Goal: Task Accomplishment & Management: Manage account settings

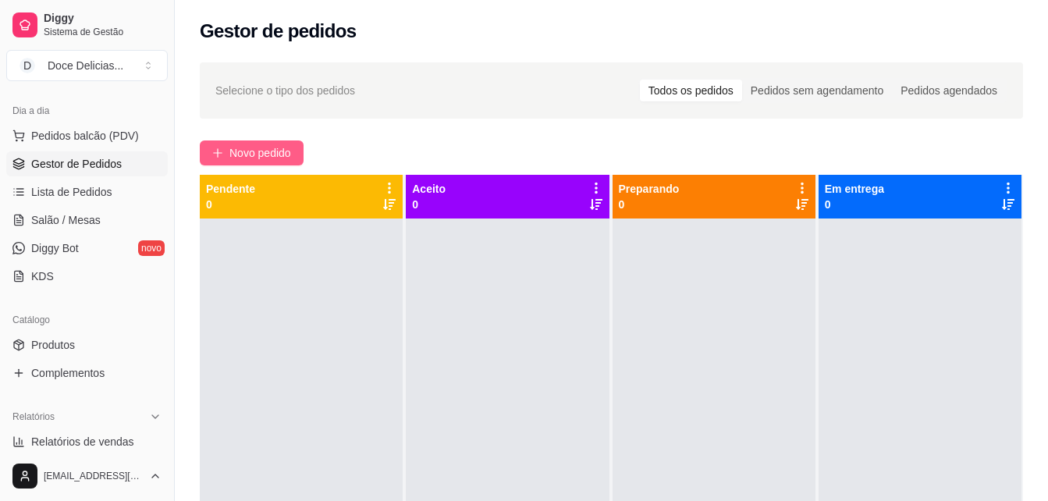
click at [282, 150] on span "Novo pedido" at bounding box center [260, 152] width 62 height 17
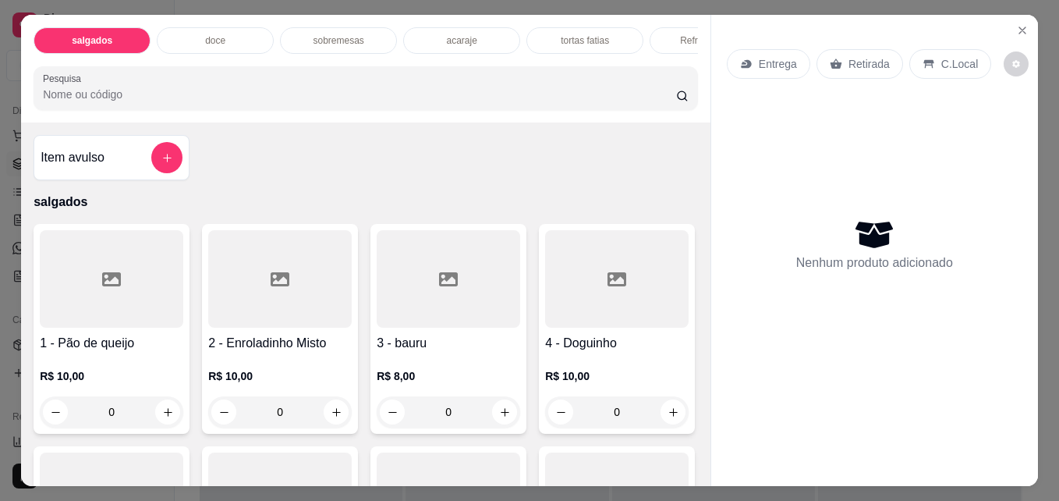
click at [442, 44] on div "acaraje" at bounding box center [461, 40] width 117 height 27
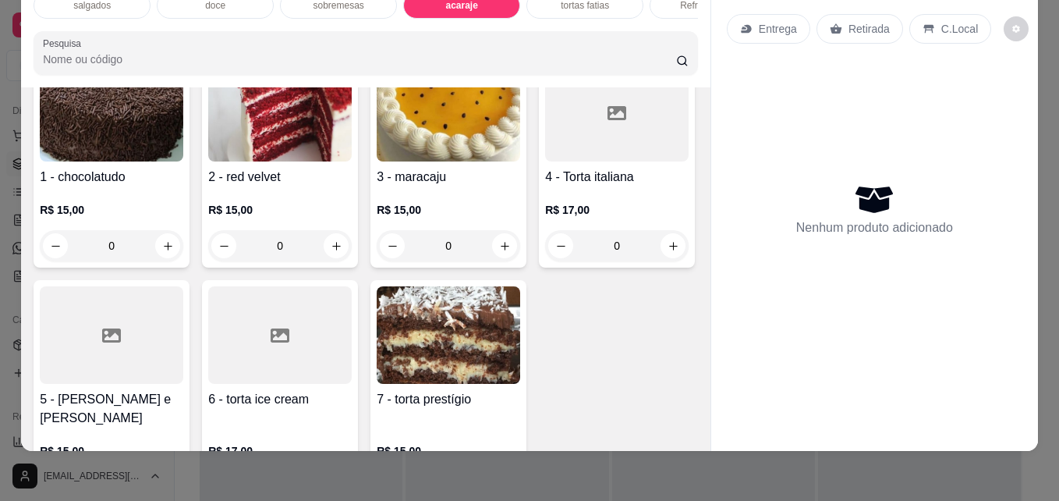
scroll to position [2105, 0]
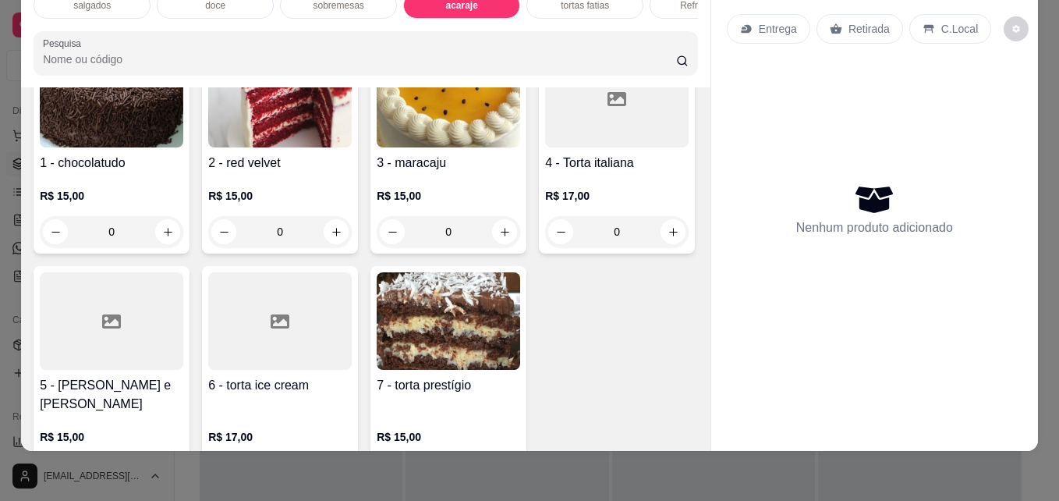
type input "1"
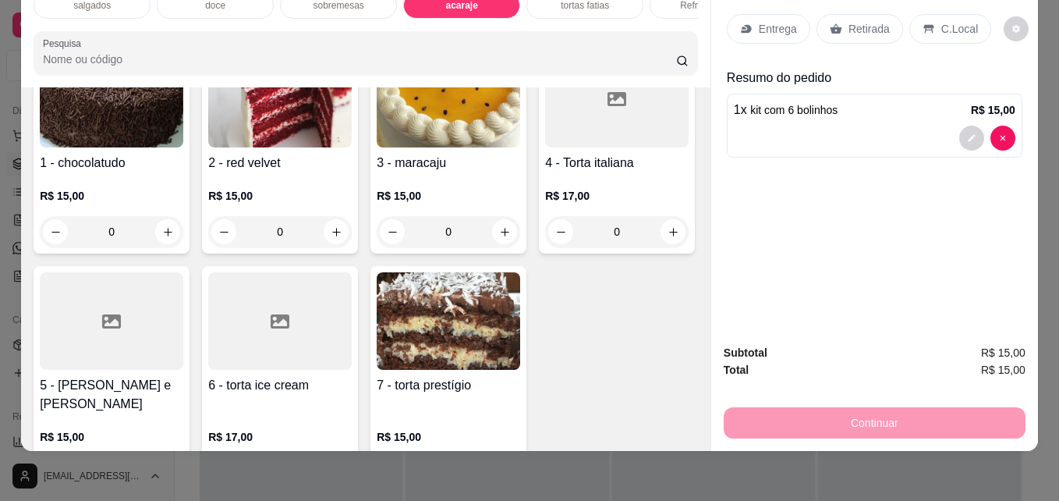
click at [917, 28] on div "C.Local" at bounding box center [951, 29] width 82 height 30
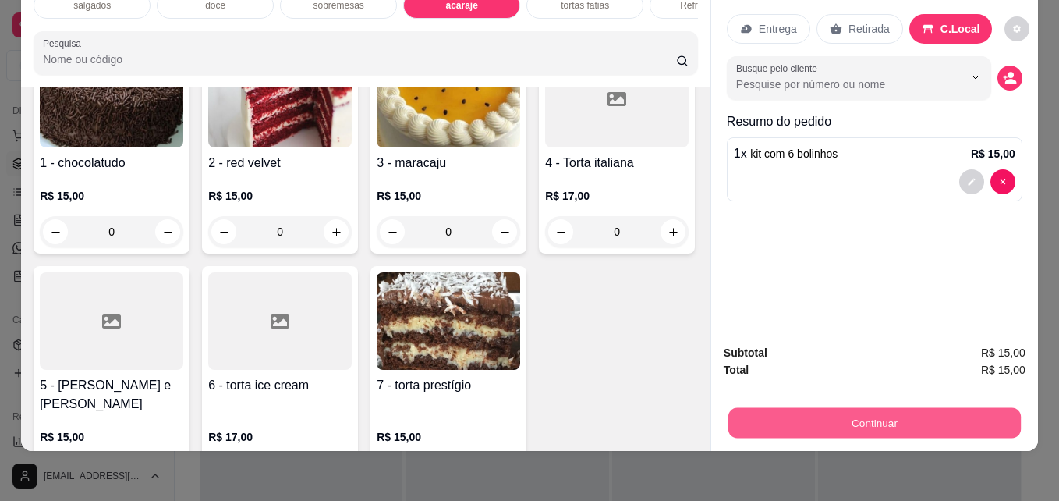
click at [806, 407] on button "Continuar" at bounding box center [875, 422] width 293 height 30
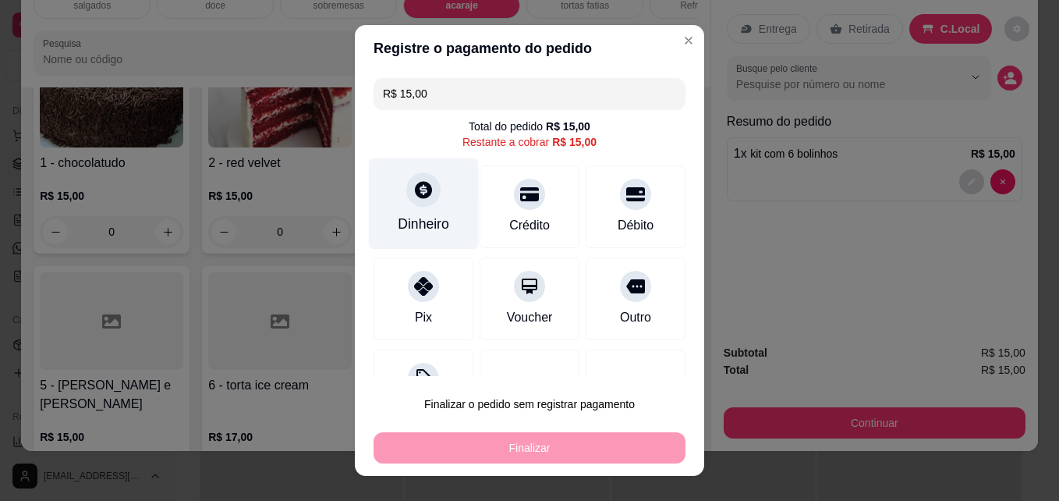
click at [415, 205] on div at bounding box center [423, 190] width 34 height 34
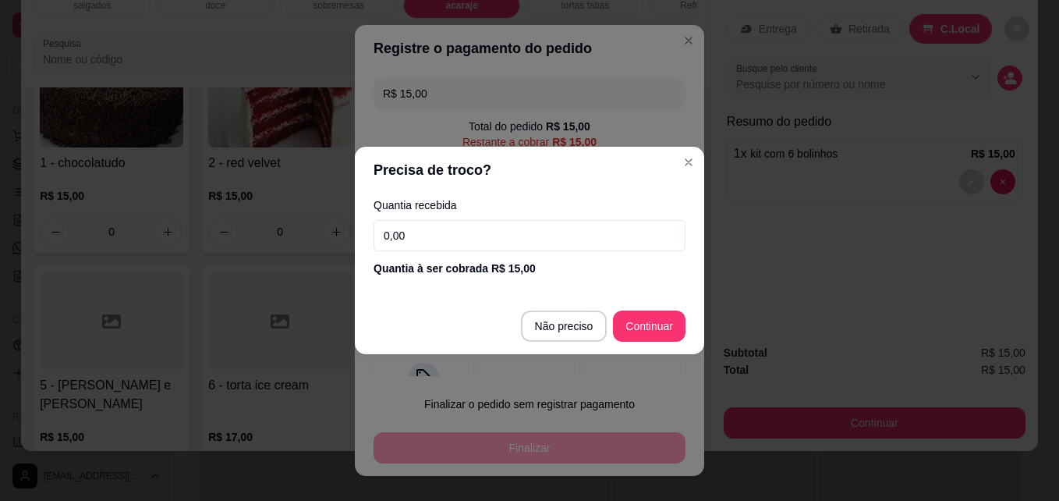
click at [418, 227] on input "0,00" at bounding box center [530, 235] width 312 height 31
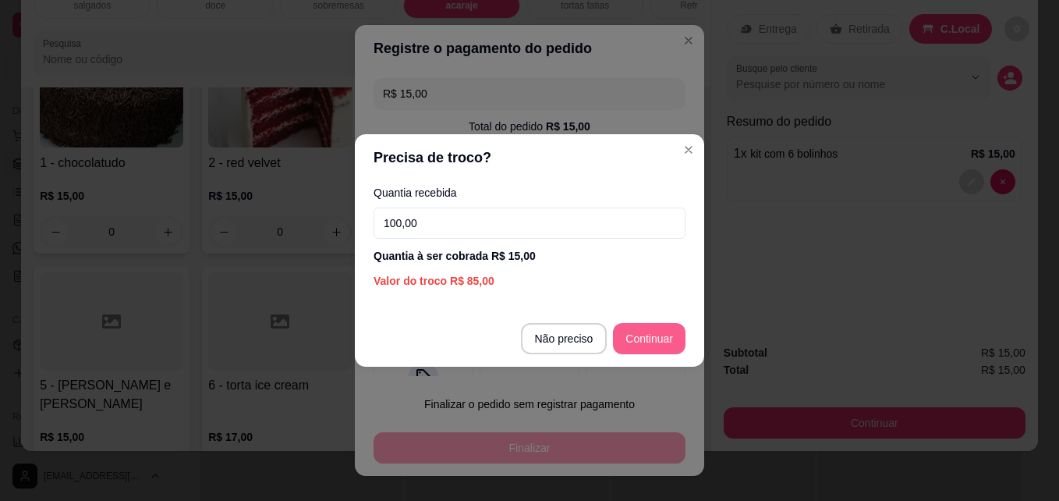
type input "100,00"
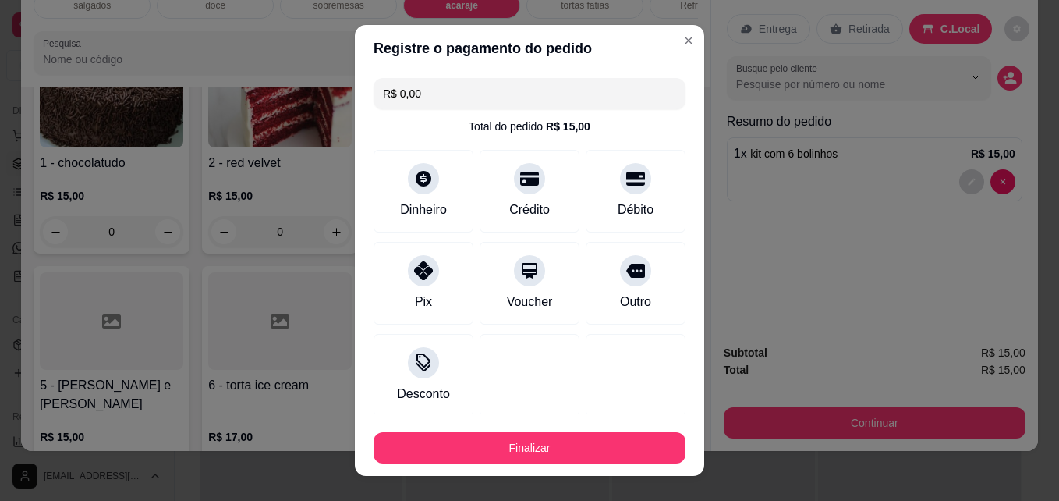
type input "R$ 0,00"
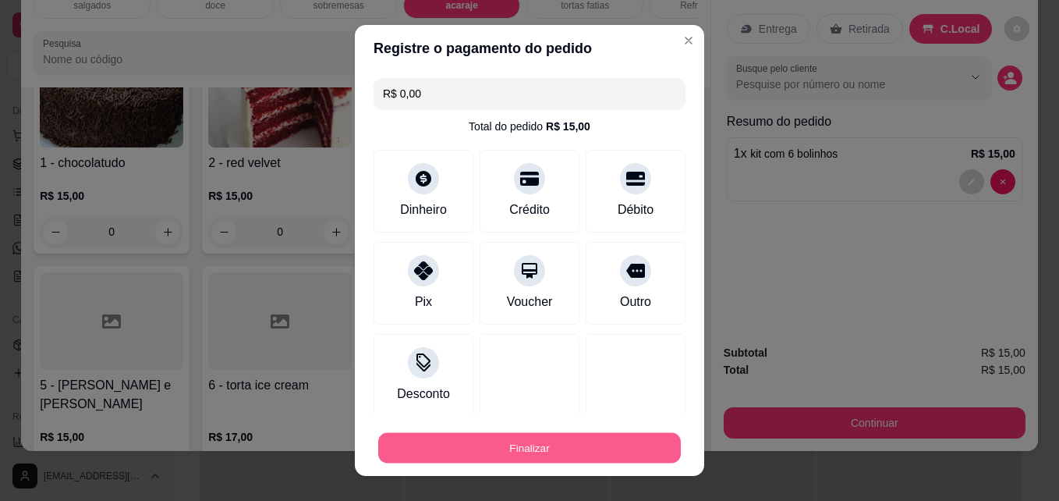
click at [525, 456] on button "Finalizar" at bounding box center [529, 448] width 303 height 30
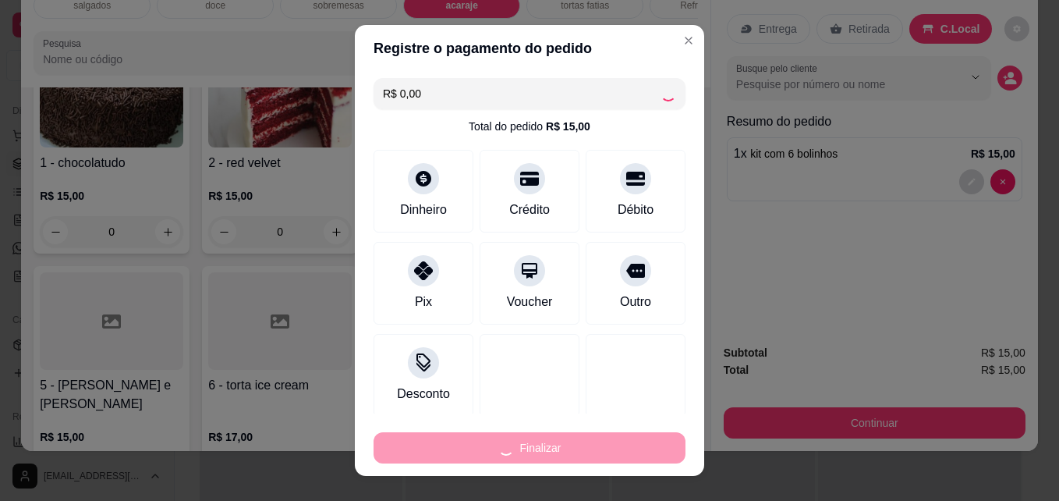
type input "0"
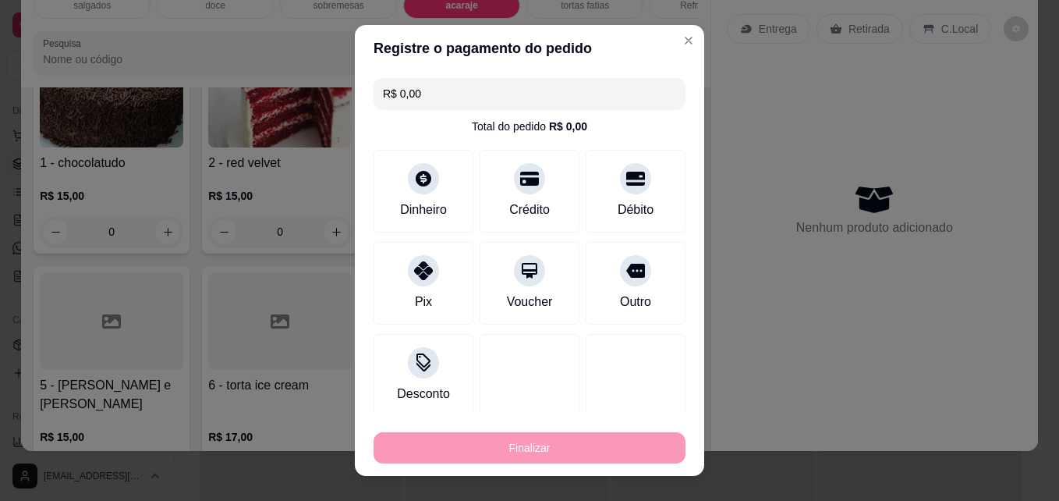
type input "-R$ 15,00"
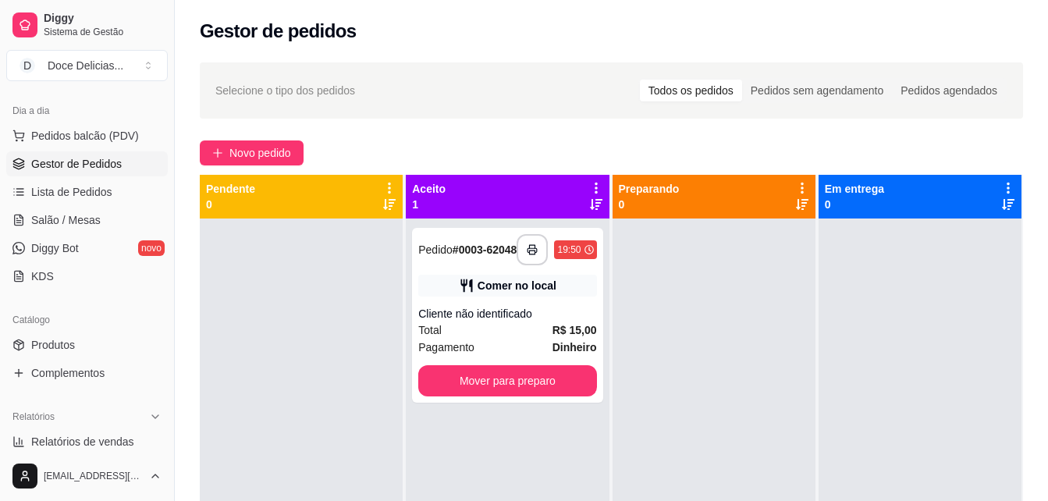
click at [505, 195] on div "Aceito 1" at bounding box center [507, 196] width 190 height 31
click at [440, 245] on span "Pedido" at bounding box center [435, 249] width 34 height 12
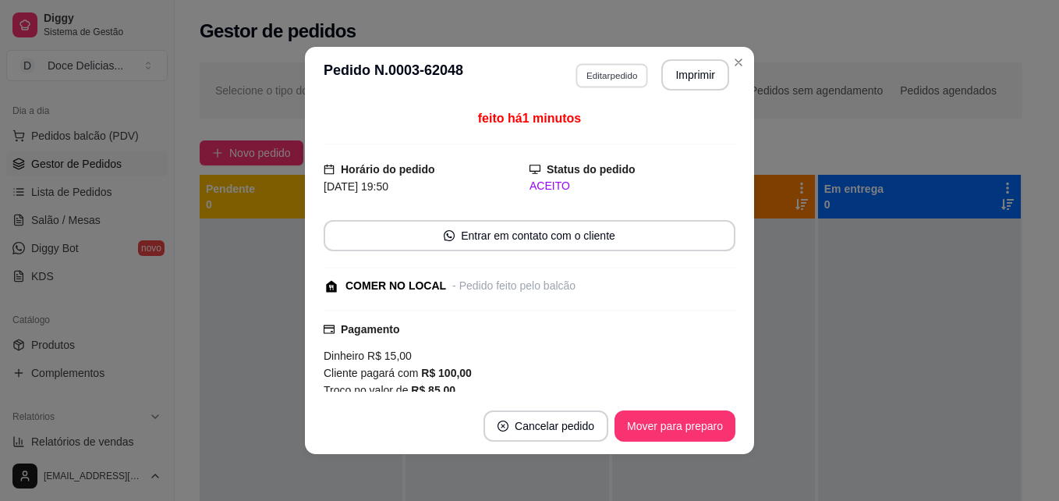
click at [612, 77] on button "Editar pedido" at bounding box center [612, 75] width 73 height 24
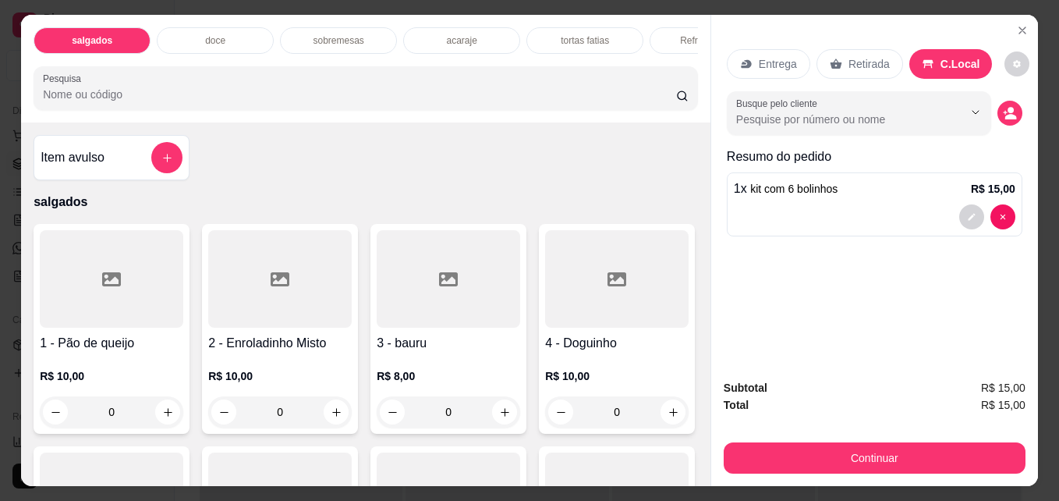
click at [208, 38] on p "doce" at bounding box center [215, 40] width 20 height 12
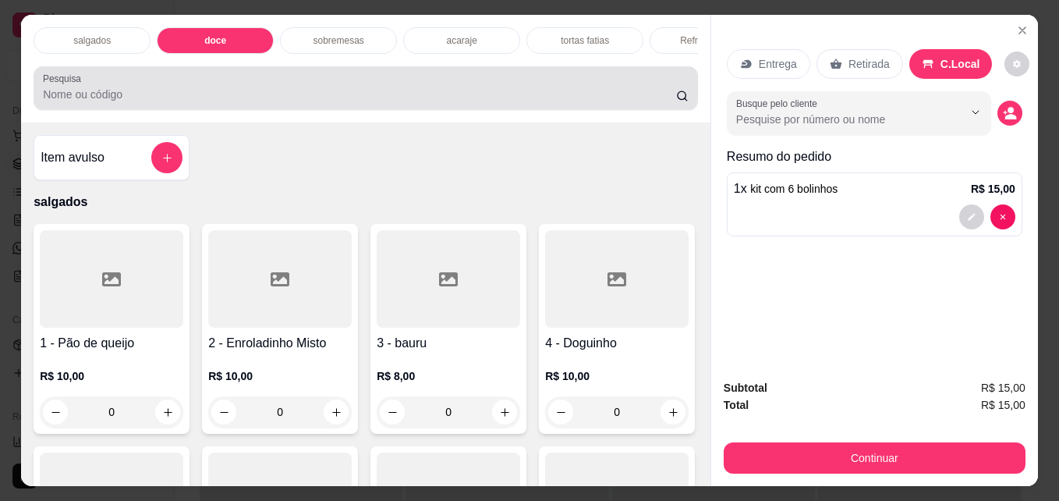
scroll to position [41, 0]
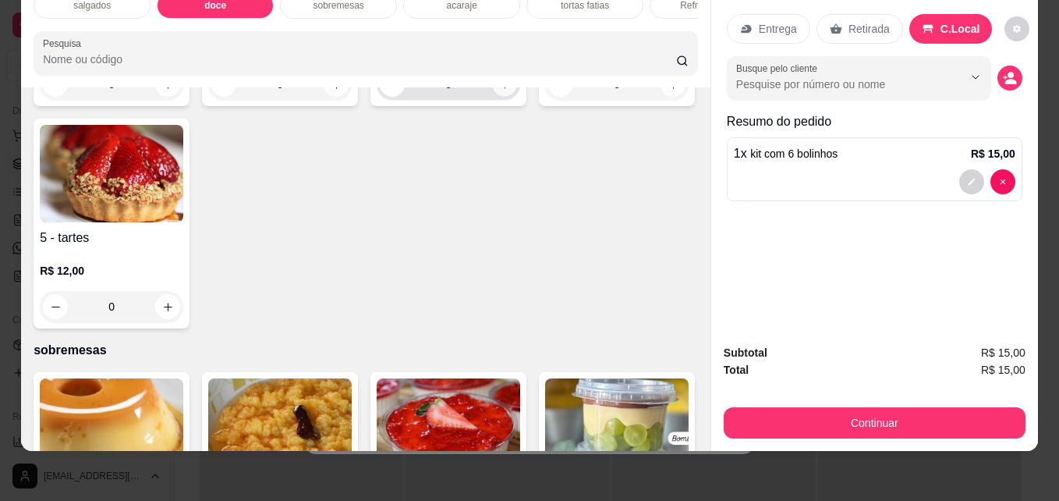
click at [493, 97] on button "increase-product-quantity" at bounding box center [505, 85] width 24 height 24
type input "1"
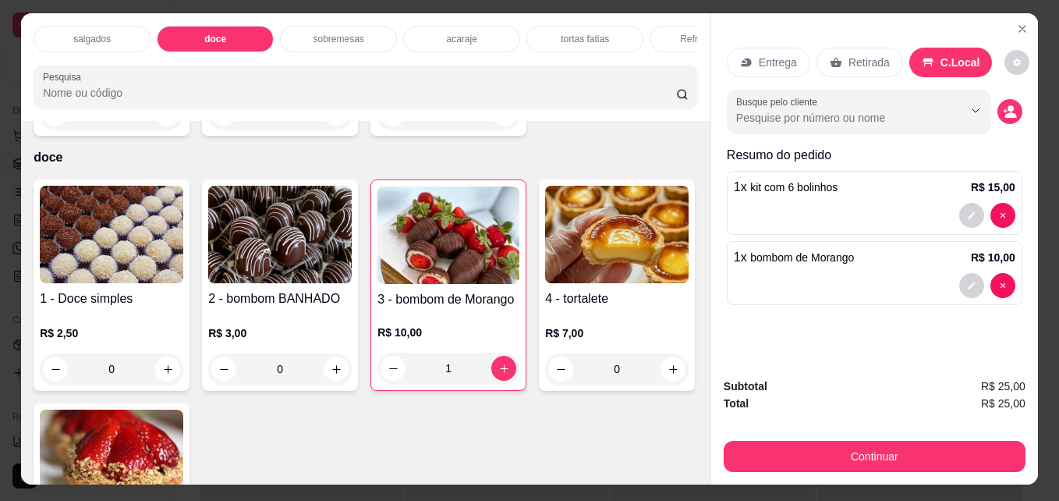
scroll to position [0, 0]
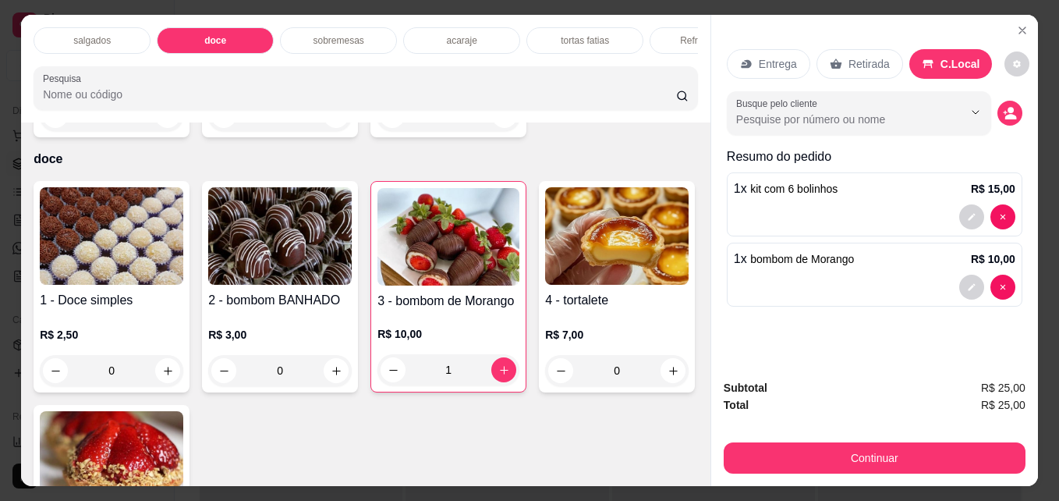
click at [667, 29] on div "Refrigerantes" at bounding box center [708, 40] width 117 height 27
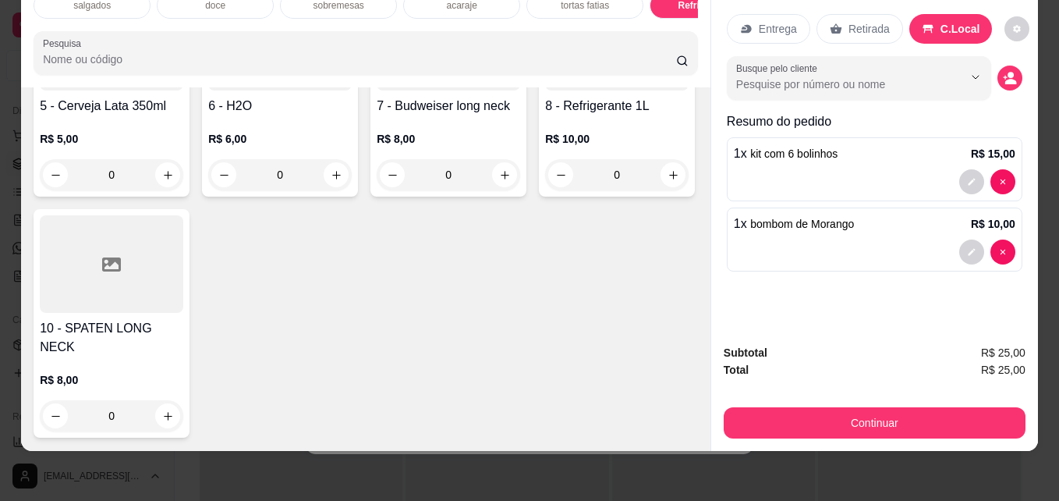
type input "2"
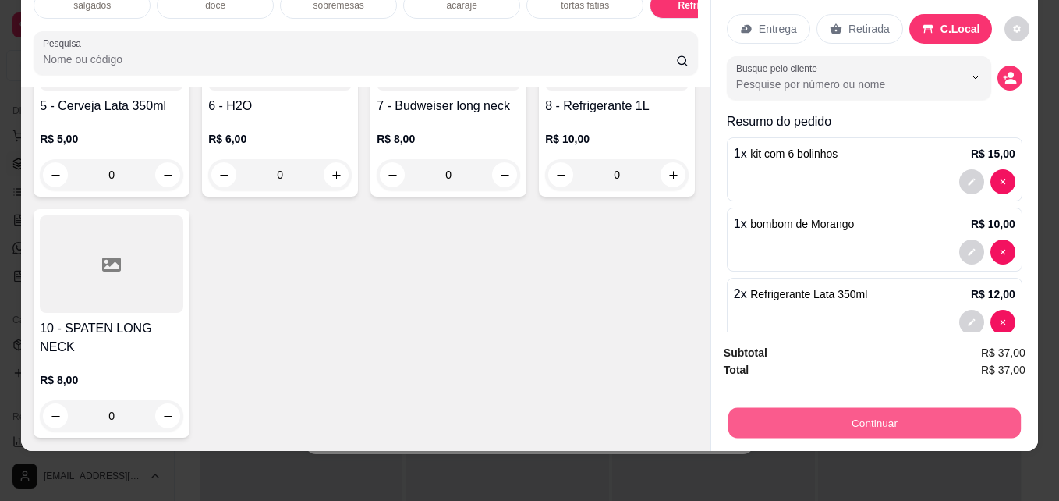
click at [786, 424] on button "Continuar" at bounding box center [875, 422] width 293 height 30
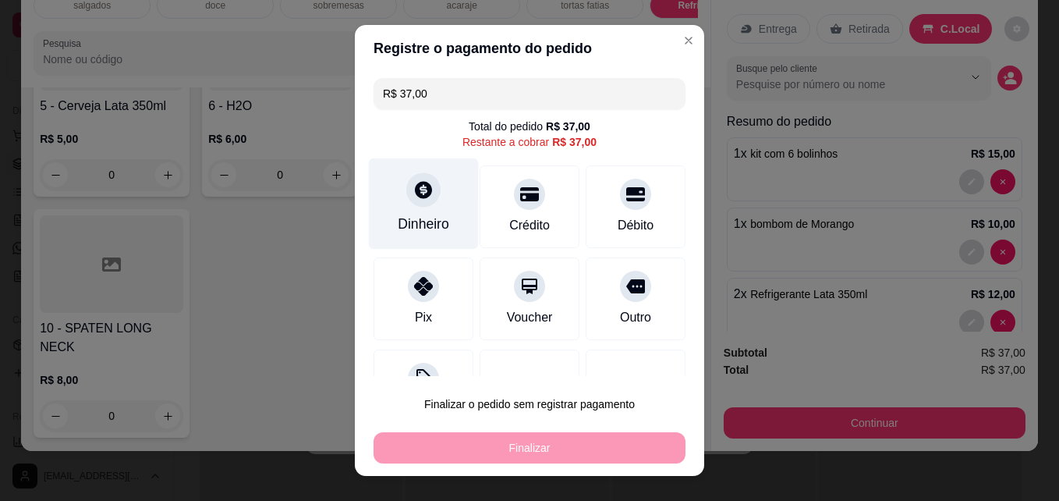
click at [394, 206] on div "Dinheiro" at bounding box center [424, 203] width 110 height 91
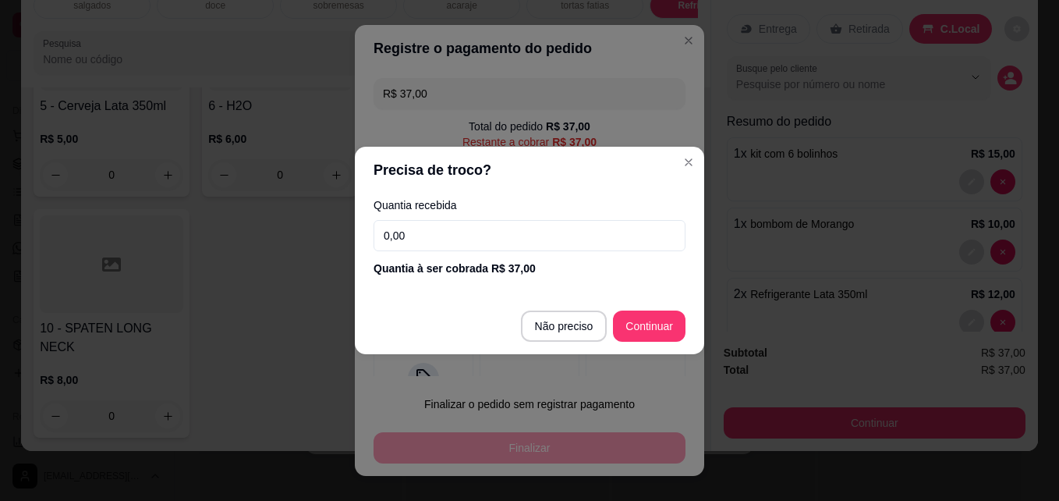
click at [420, 234] on input "0,00" at bounding box center [530, 235] width 312 height 31
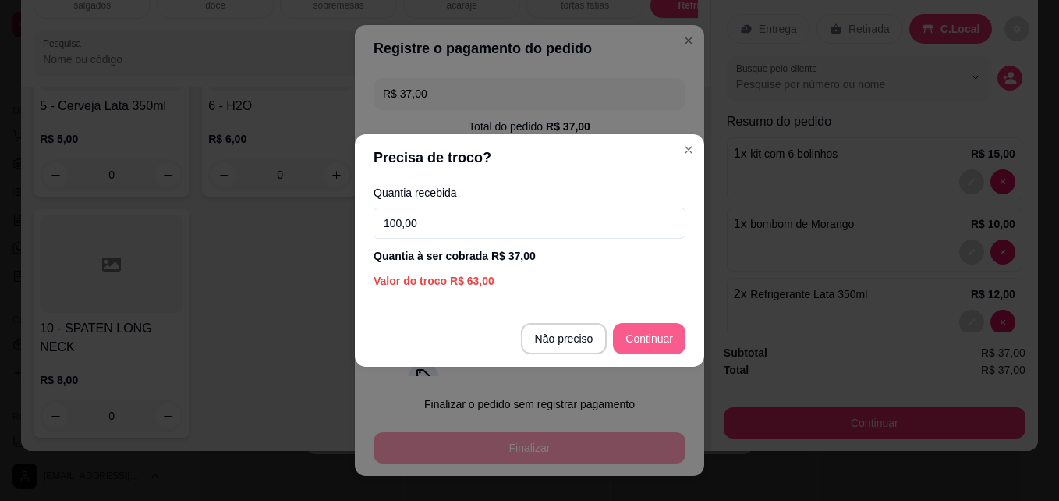
type input "100,00"
type input "R$ 0,00"
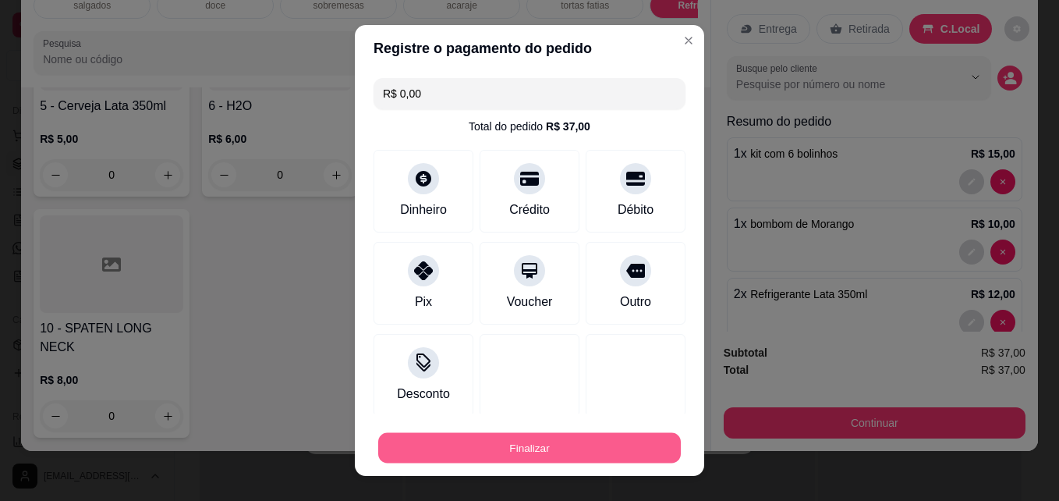
click at [527, 461] on button "Finalizar" at bounding box center [529, 448] width 303 height 30
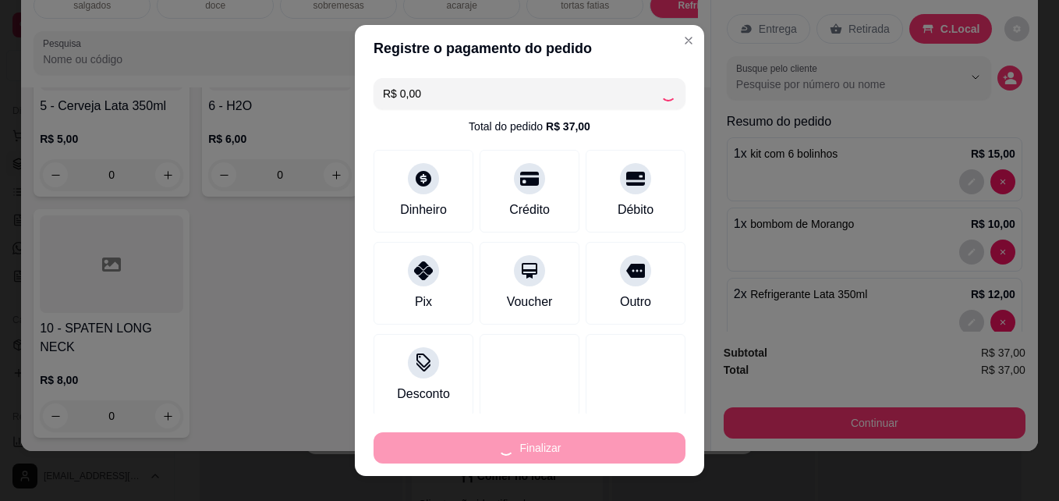
type input "0"
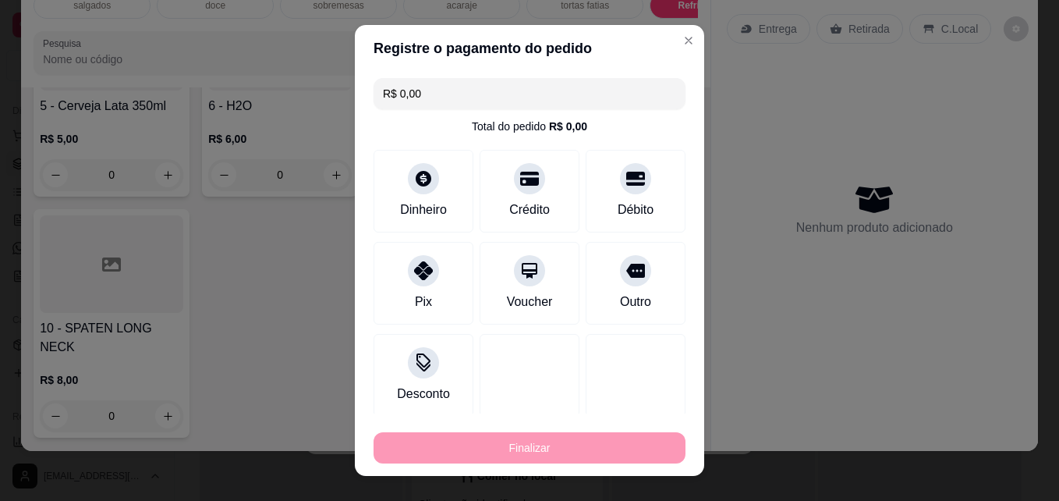
type input "-R$ 37,00"
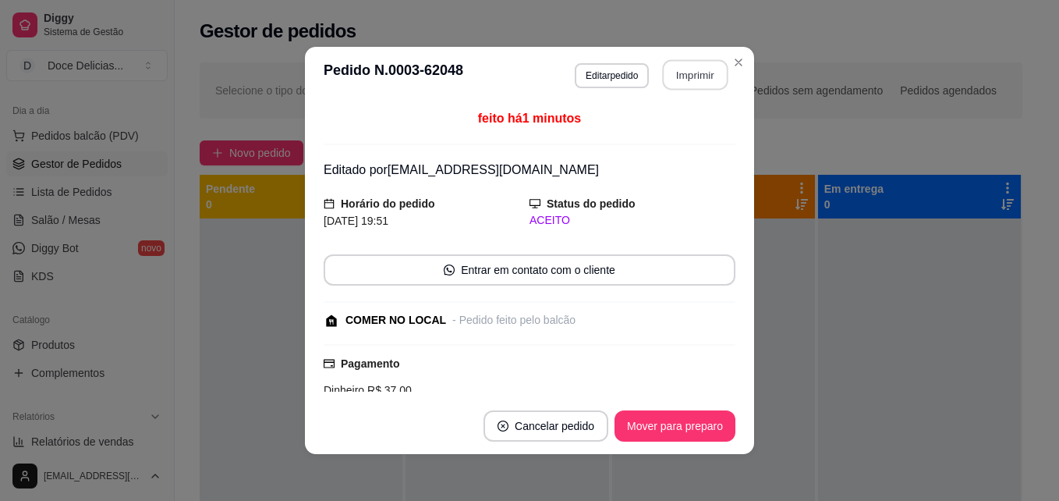
click at [712, 71] on button "Imprimir" at bounding box center [696, 75] width 66 height 30
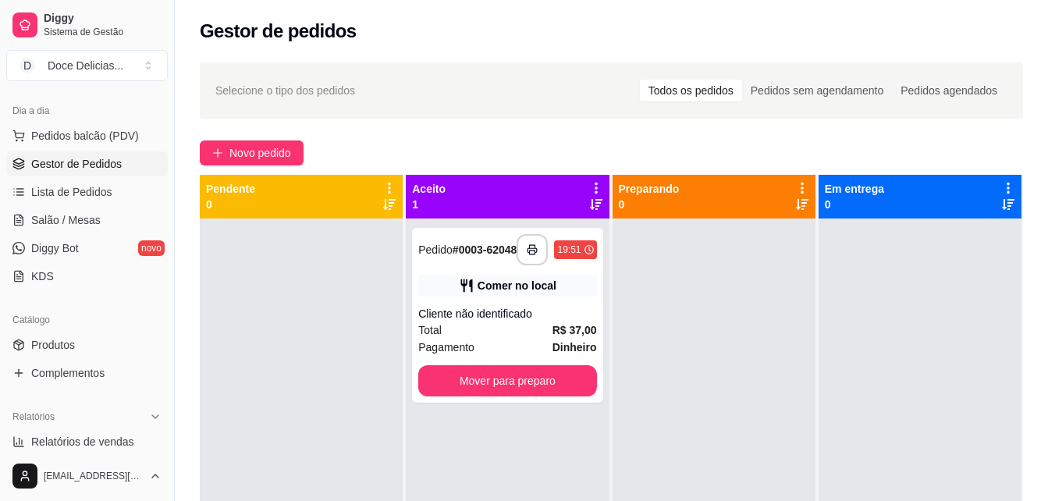
click at [520, 186] on div "Aceito 1" at bounding box center [507, 196] width 190 height 31
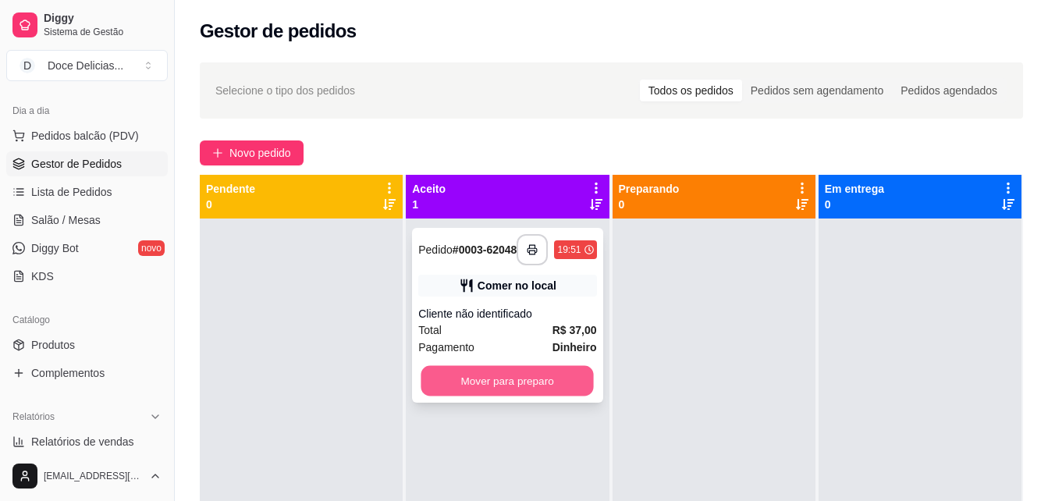
click at [490, 396] on button "Mover para preparo" at bounding box center [507, 381] width 172 height 30
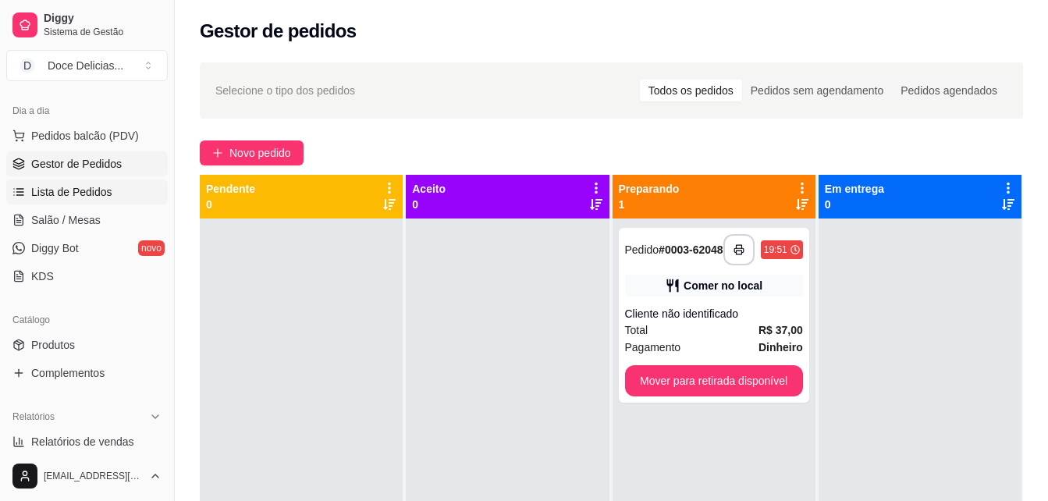
click at [98, 188] on span "Lista de Pedidos" at bounding box center [71, 192] width 81 height 16
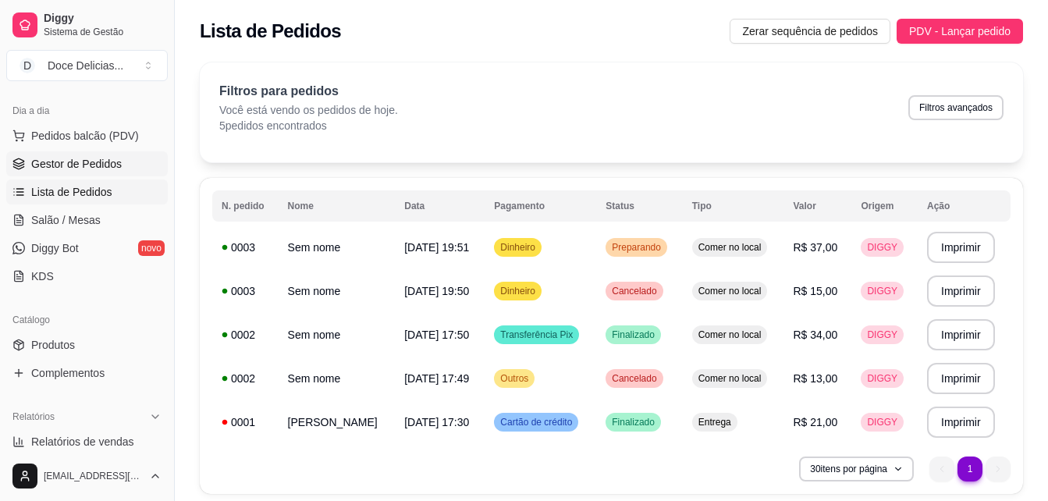
click at [93, 164] on span "Gestor de Pedidos" at bounding box center [76, 164] width 90 height 16
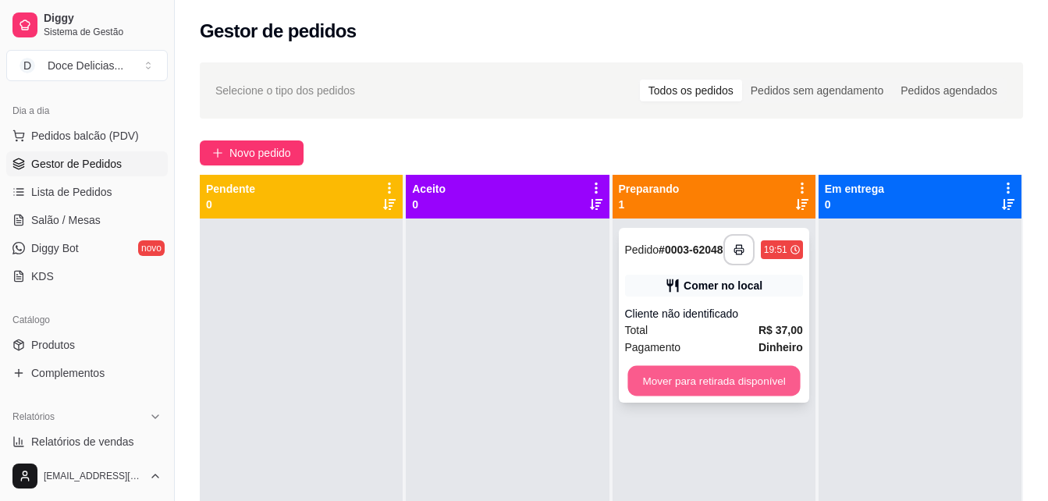
click at [722, 380] on button "Mover para retirada disponível" at bounding box center [713, 381] width 172 height 30
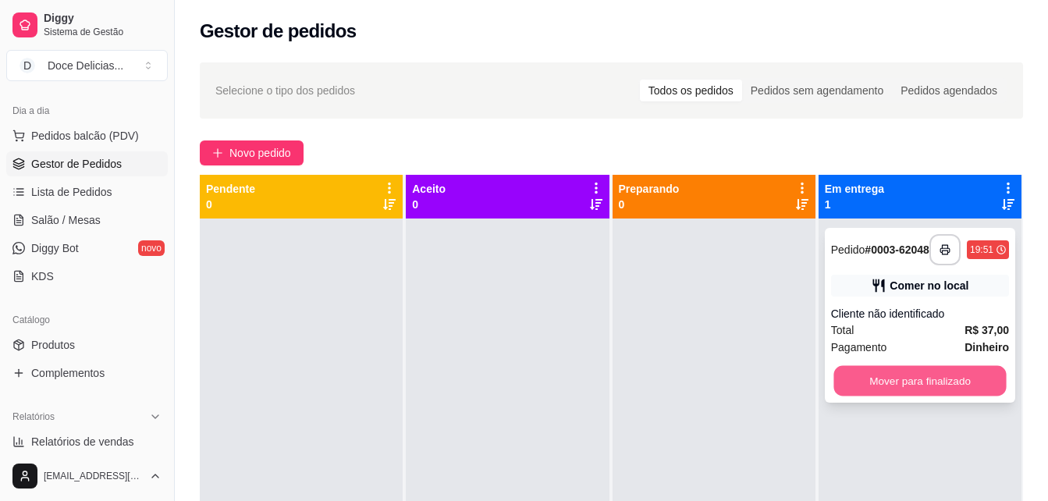
click at [881, 383] on button "Mover para finalizado" at bounding box center [919, 381] width 172 height 30
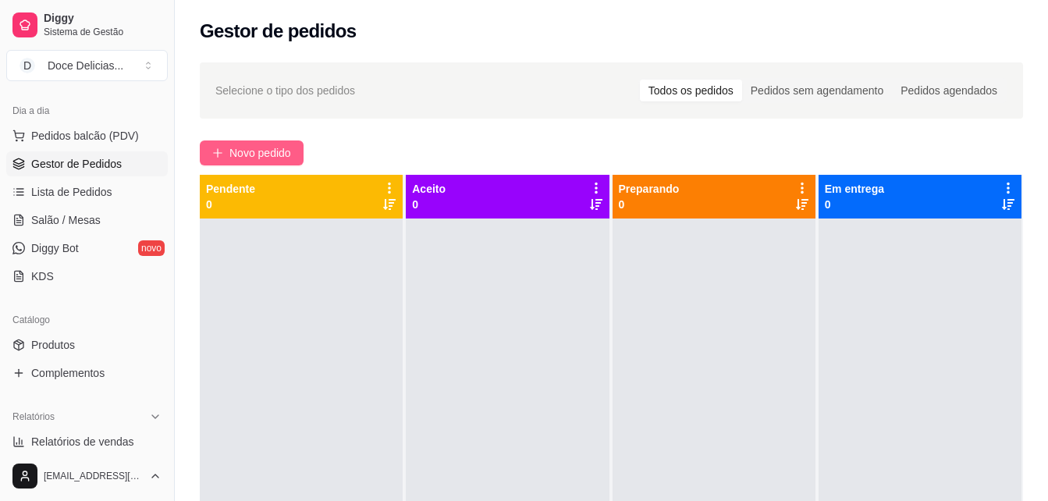
click at [288, 159] on span "Novo pedido" at bounding box center [260, 152] width 62 height 17
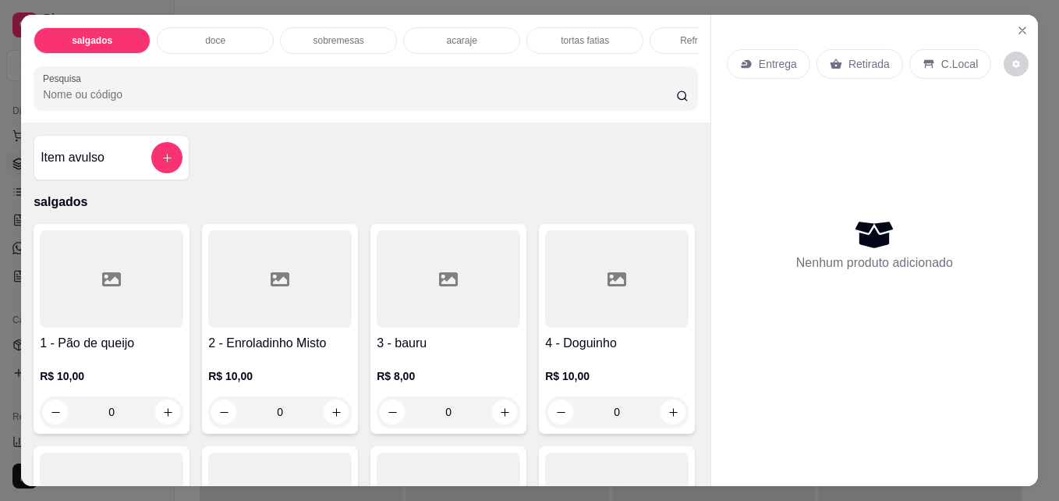
click at [679, 27] on div "Refrigerantes" at bounding box center [708, 40] width 117 height 27
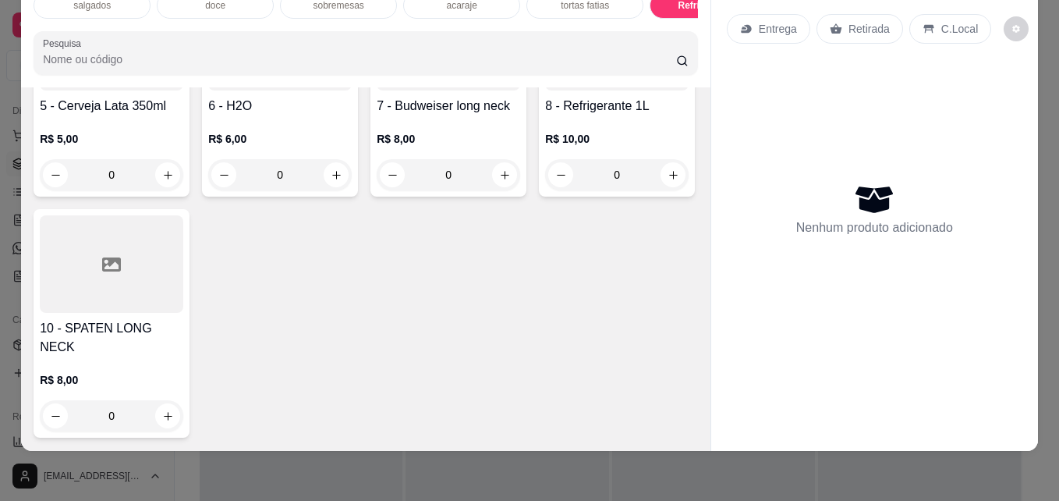
scroll to position [3520, 0]
click at [499, 181] on icon "increase-product-quantity" at bounding box center [505, 175] width 12 height 12
type input "1"
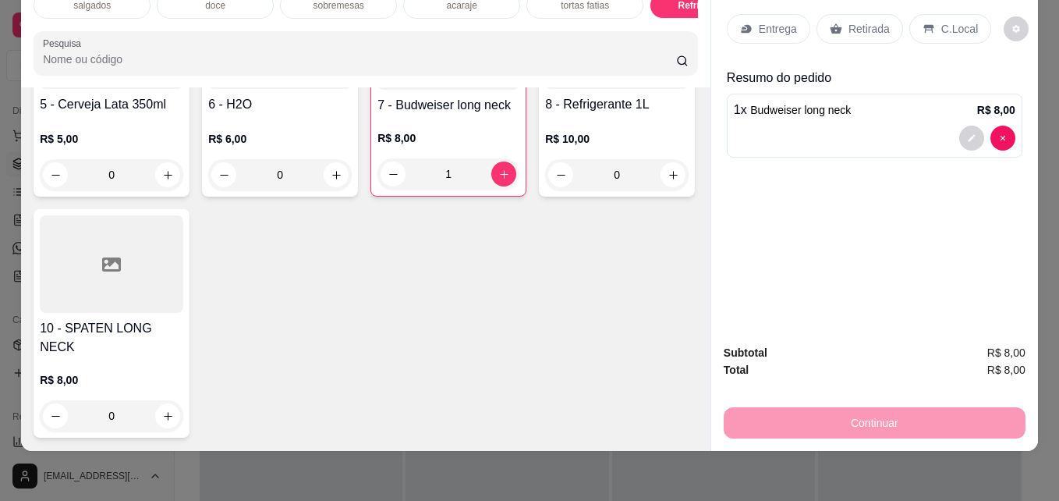
click at [924, 25] on icon at bounding box center [929, 29] width 10 height 9
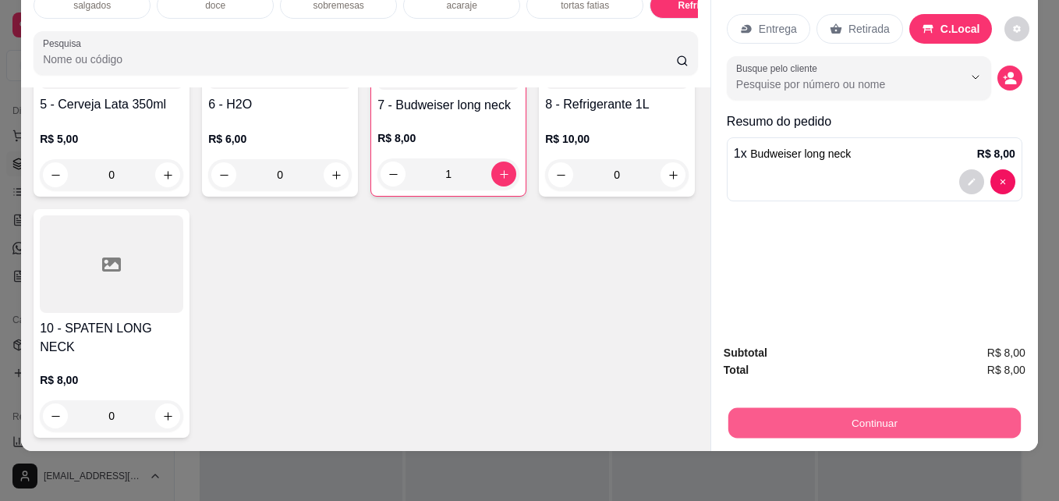
click at [909, 407] on button "Continuar" at bounding box center [875, 422] width 293 height 30
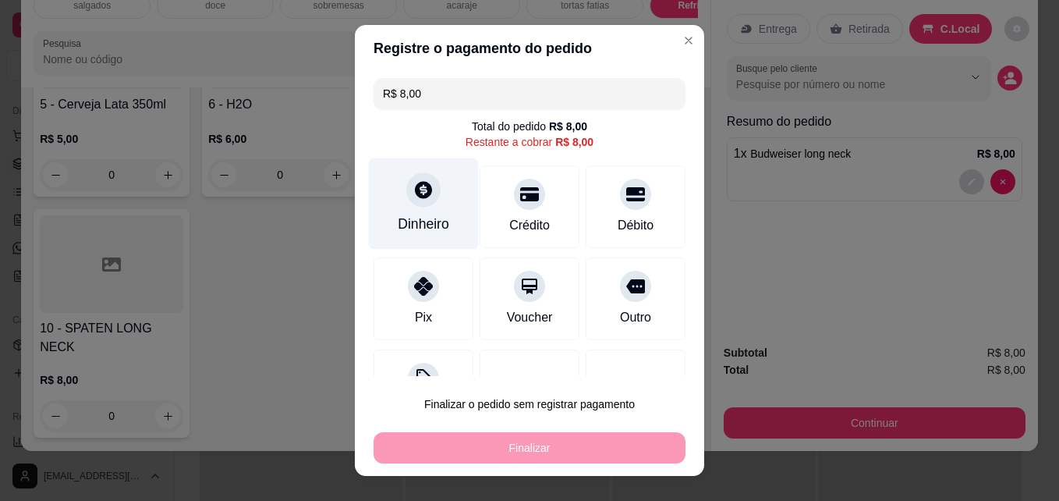
click at [402, 215] on div "Dinheiro" at bounding box center [423, 224] width 51 height 20
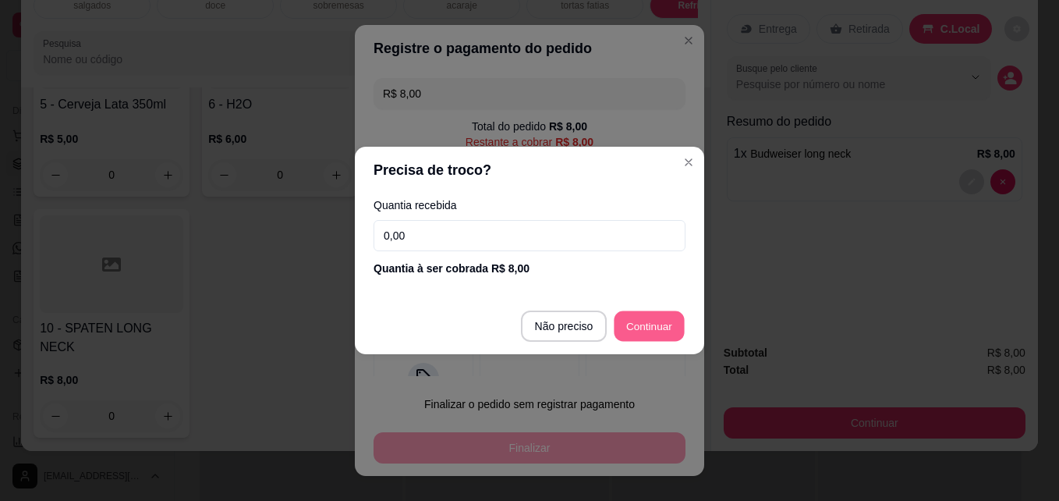
type input "R$ 0,00"
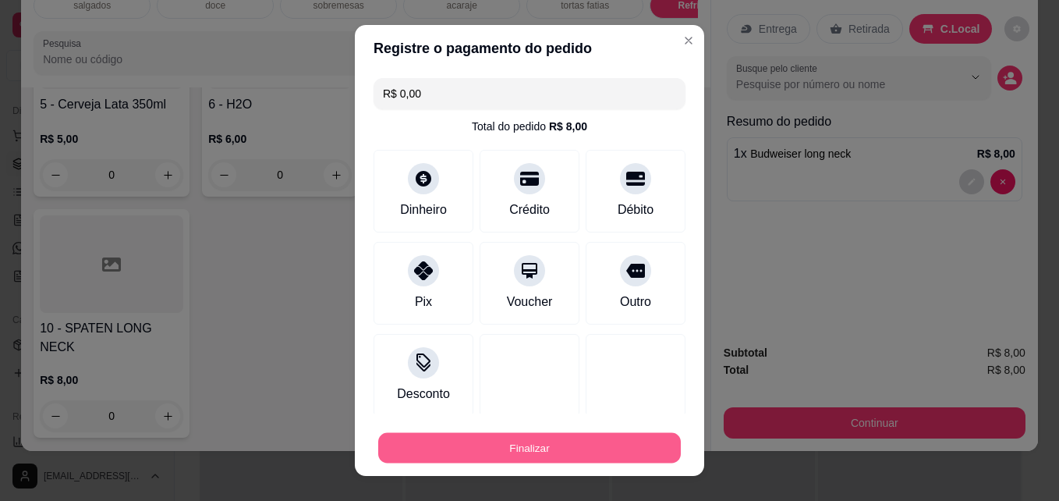
click at [581, 438] on button "Finalizar" at bounding box center [529, 448] width 303 height 30
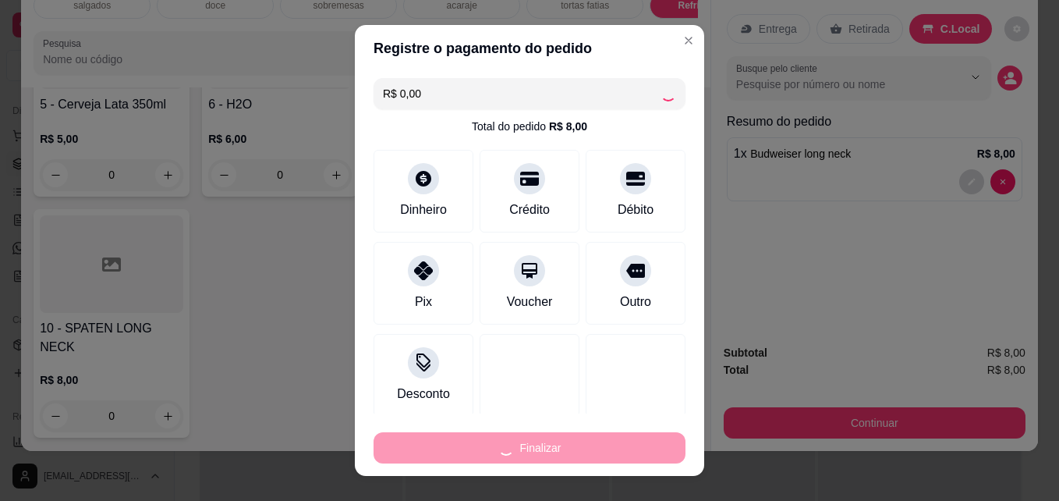
type input "0"
type input "-R$ 8,00"
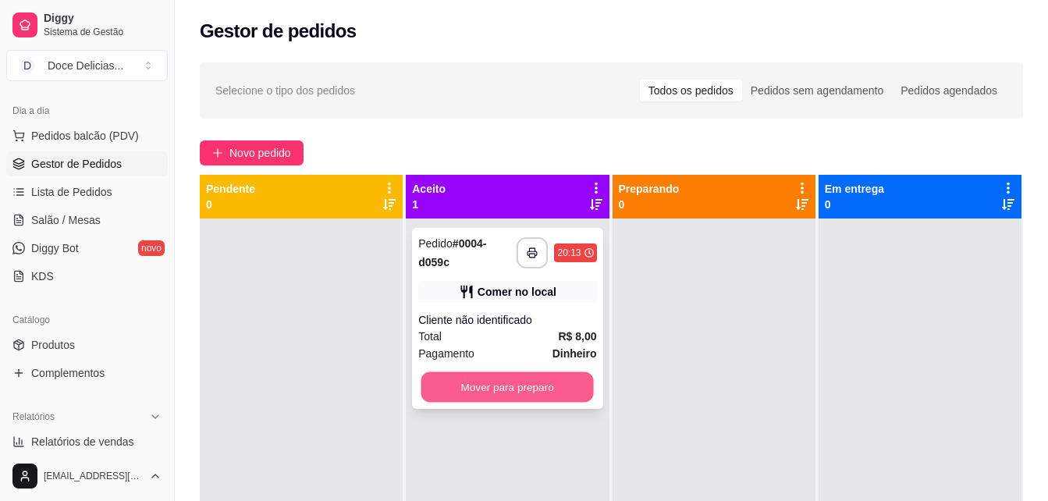
click at [513, 382] on button "Mover para preparo" at bounding box center [507, 387] width 172 height 30
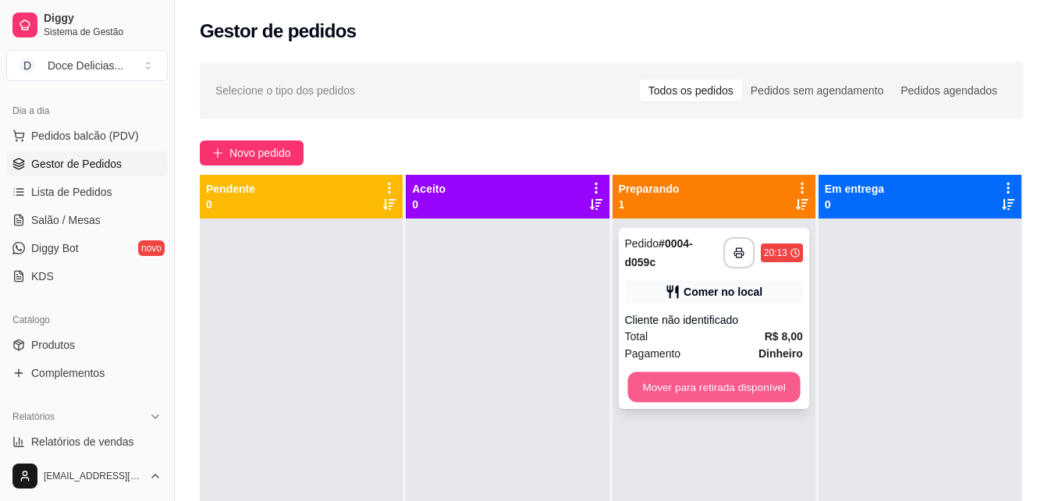
click at [666, 395] on button "Mover para retirada disponível" at bounding box center [713, 387] width 172 height 30
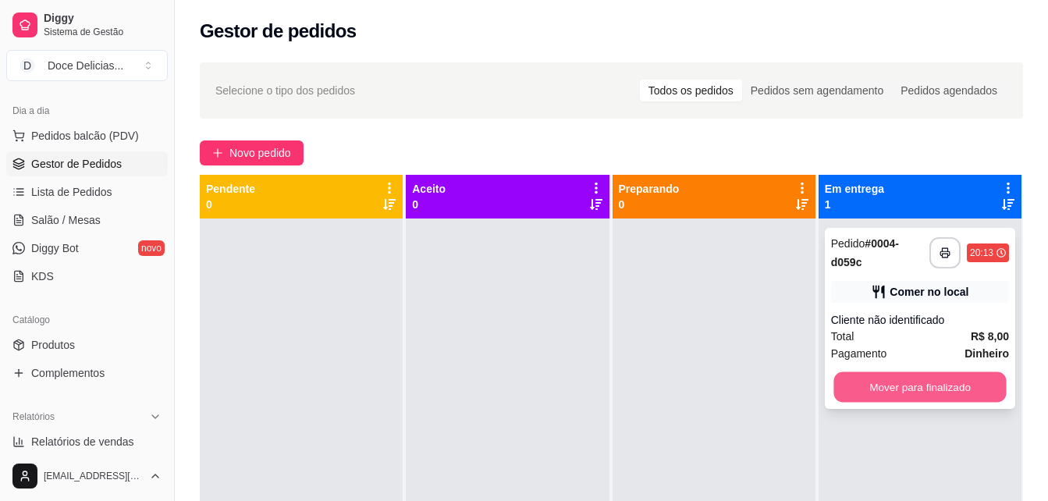
click at [863, 385] on button "Mover para finalizado" at bounding box center [919, 387] width 172 height 30
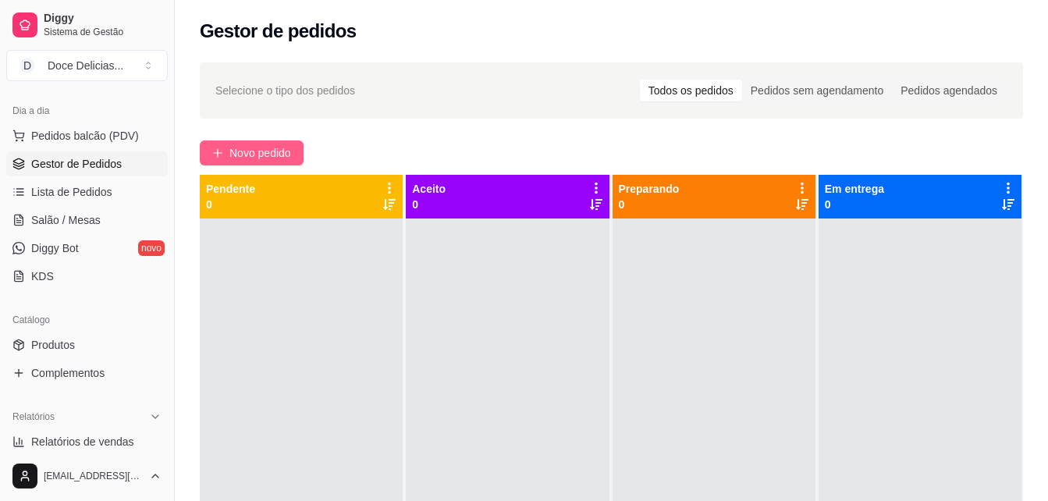
click at [251, 142] on button "Novo pedido" at bounding box center [252, 152] width 104 height 25
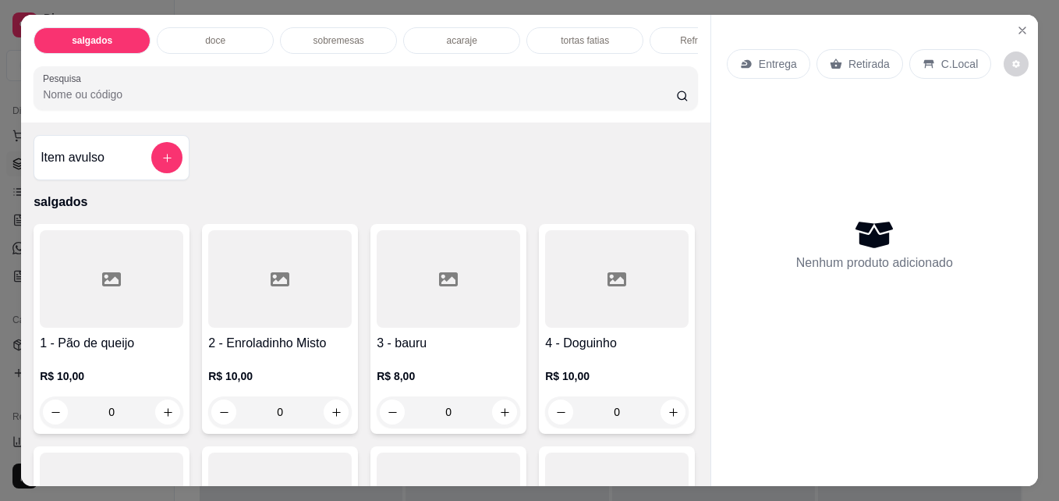
click at [223, 34] on div "doce" at bounding box center [215, 40] width 117 height 27
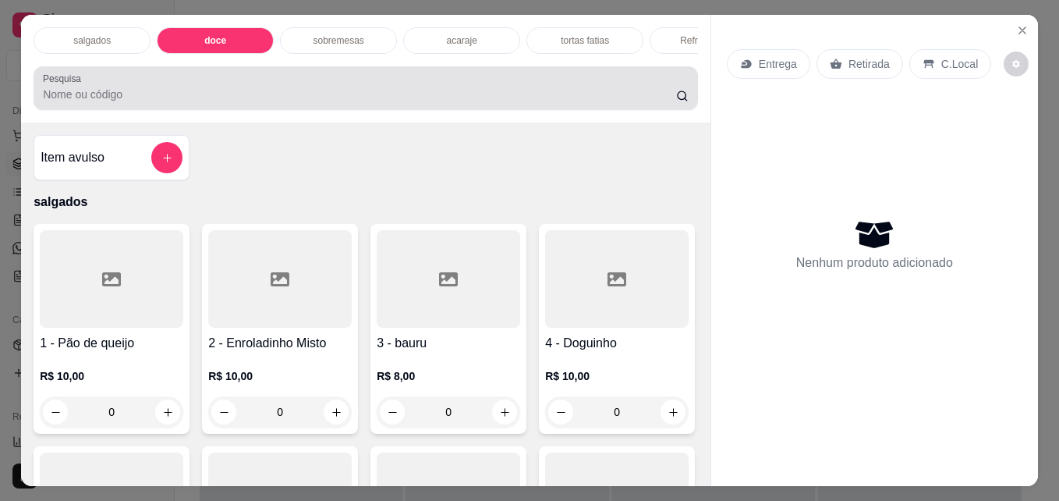
scroll to position [41, 0]
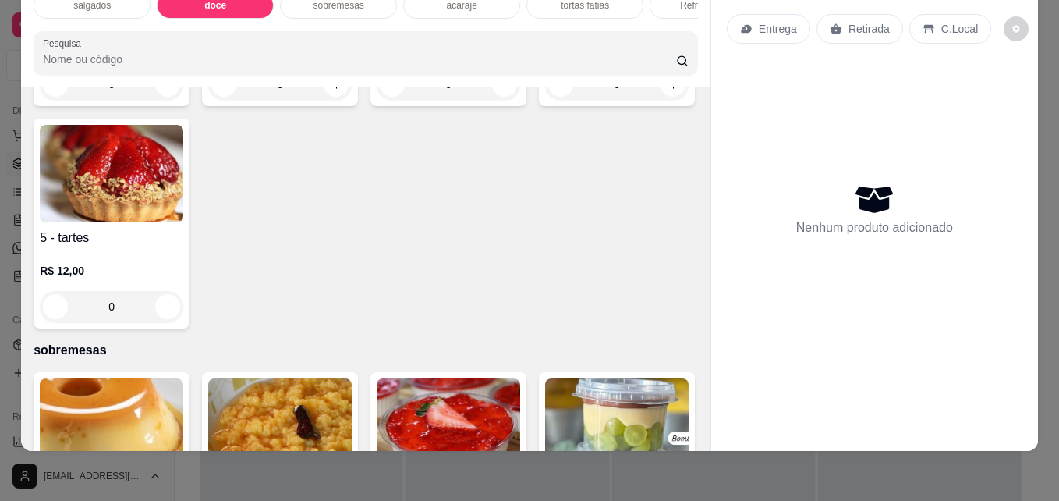
click at [143, 100] on input "0" at bounding box center [111, 84] width 87 height 31
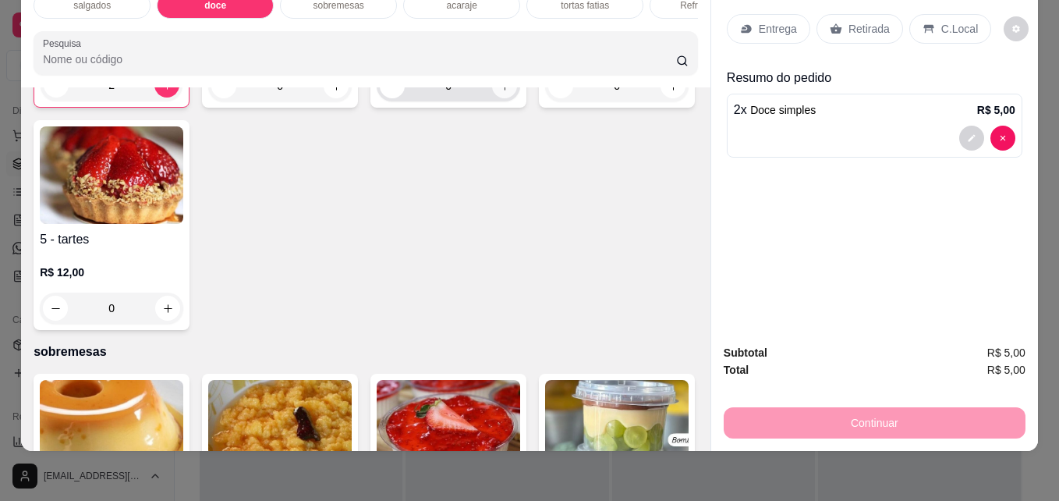
type input "2"
click at [507, 98] on button "increase-product-quantity" at bounding box center [505, 86] width 24 height 24
type input "1"
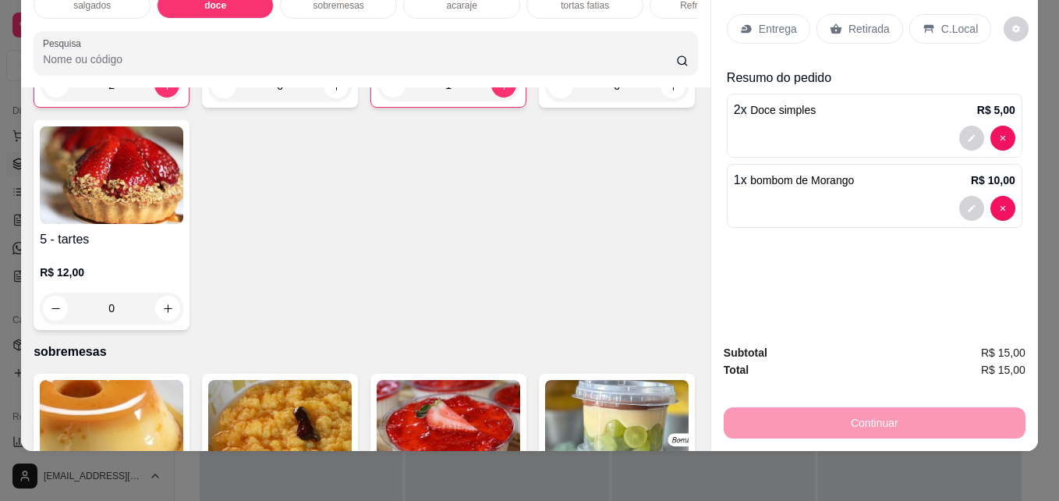
click at [831, 24] on icon at bounding box center [837, 29] width 12 height 10
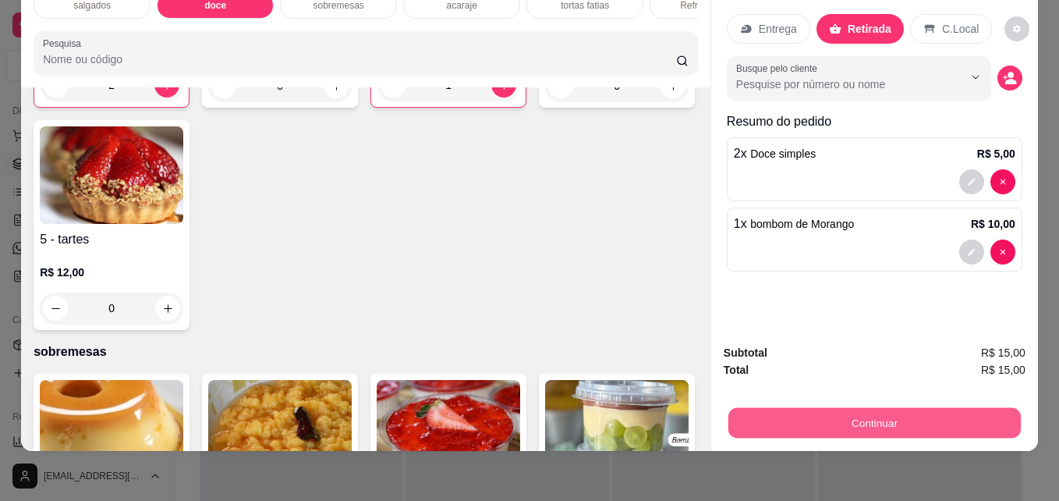
click at [943, 412] on button "Continuar" at bounding box center [875, 422] width 293 height 30
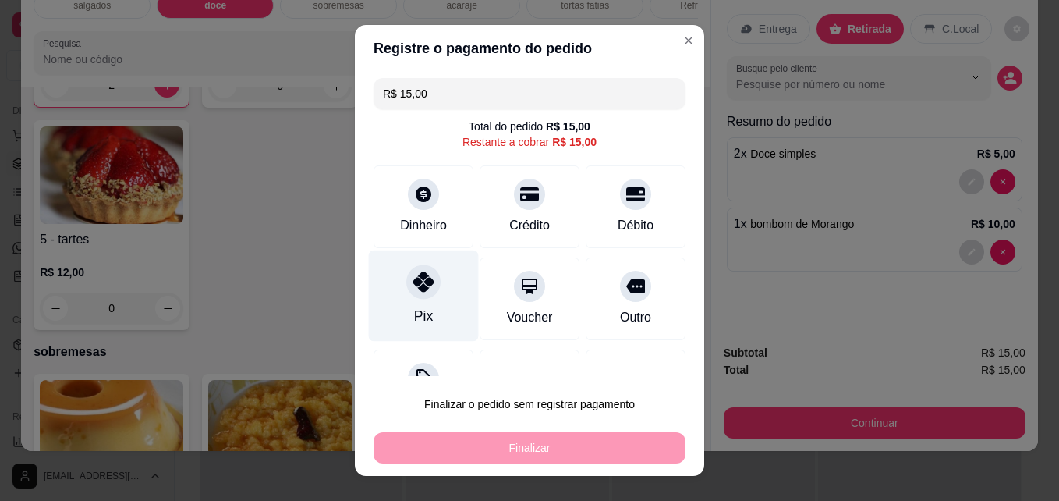
click at [410, 303] on div "Pix" at bounding box center [424, 295] width 110 height 91
type input "R$ 0,00"
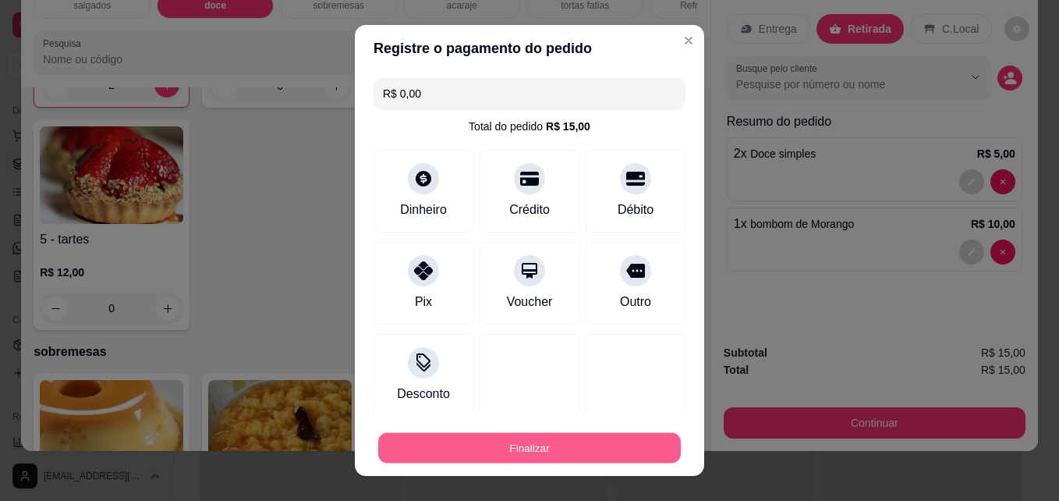
click at [440, 436] on button "Finalizar" at bounding box center [529, 448] width 303 height 30
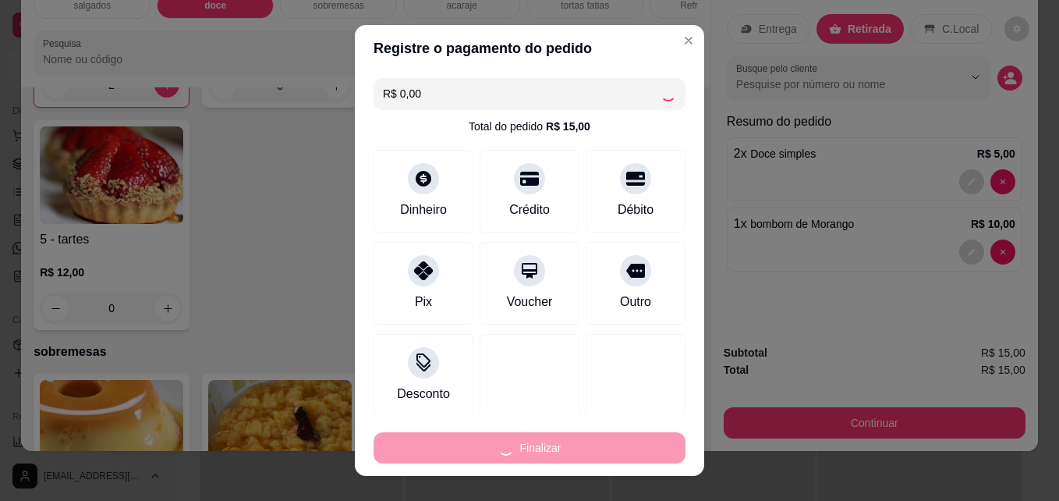
type input "0"
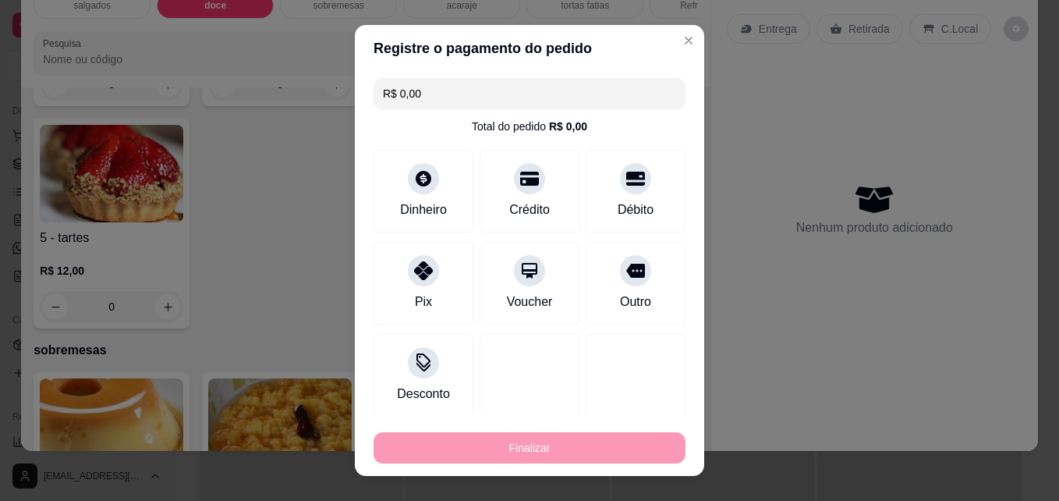
type input "-R$ 15,00"
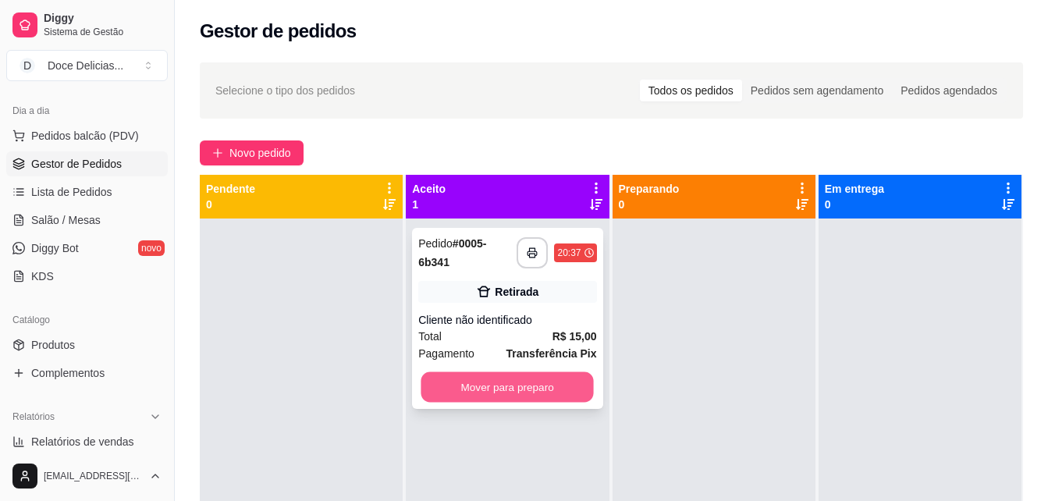
click at [491, 396] on button "Mover para preparo" at bounding box center [507, 387] width 172 height 30
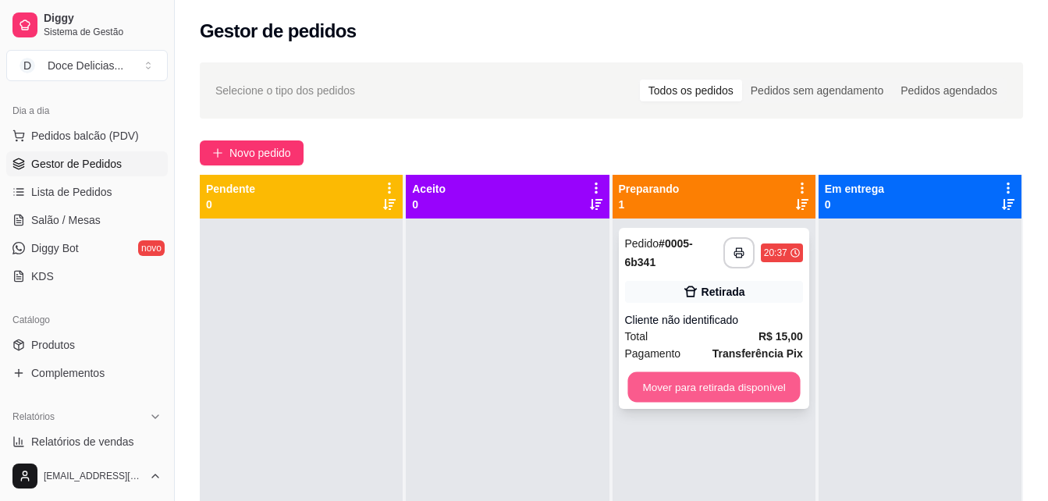
click at [730, 375] on button "Mover para retirada disponível" at bounding box center [713, 387] width 172 height 30
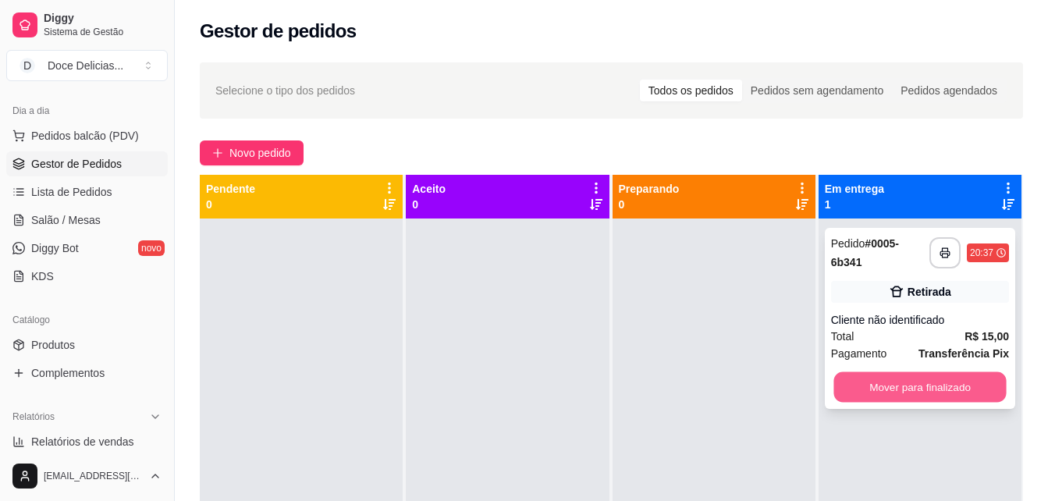
click at [874, 386] on button "Mover para finalizado" at bounding box center [919, 387] width 172 height 30
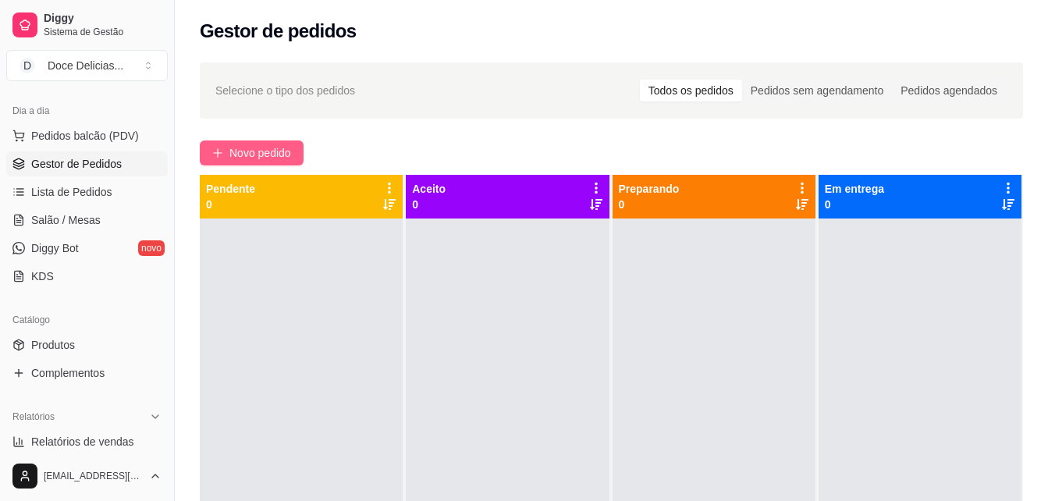
click at [268, 142] on button "Novo pedido" at bounding box center [252, 152] width 104 height 25
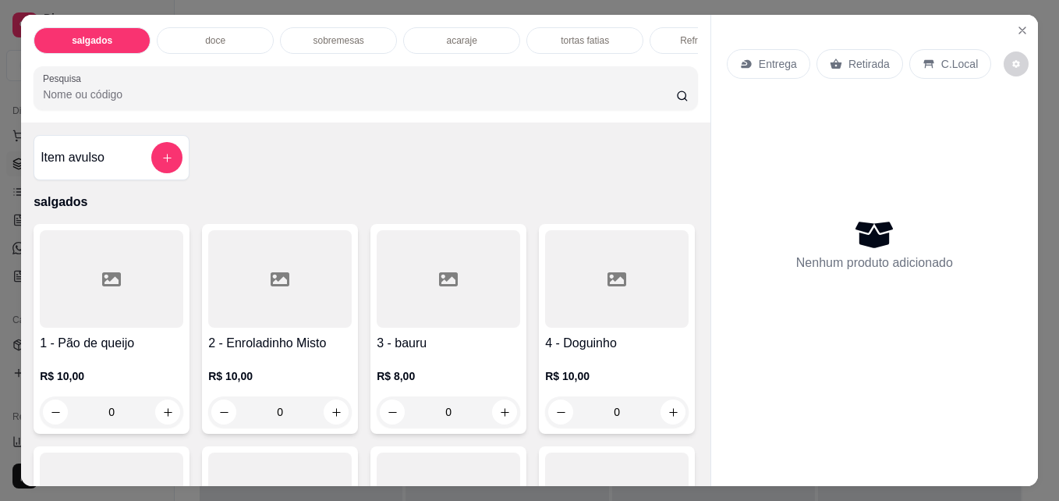
click at [359, 35] on div "sobremesas" at bounding box center [338, 40] width 117 height 27
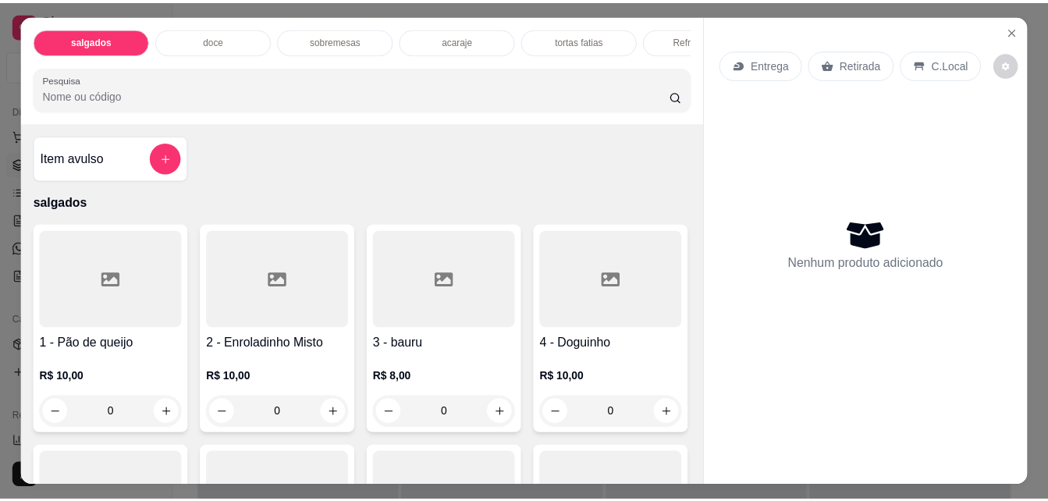
scroll to position [41, 0]
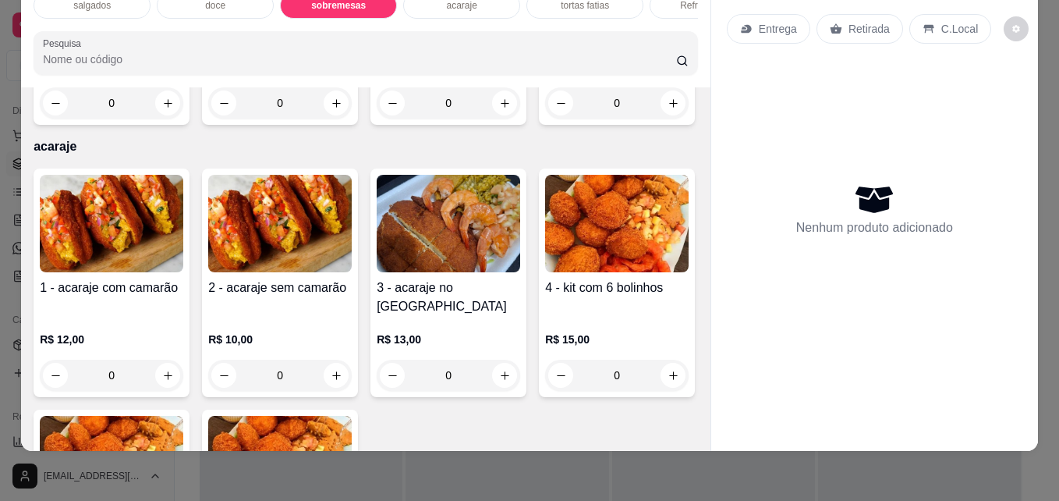
click at [461, 119] on input "0" at bounding box center [448, 102] width 87 height 31
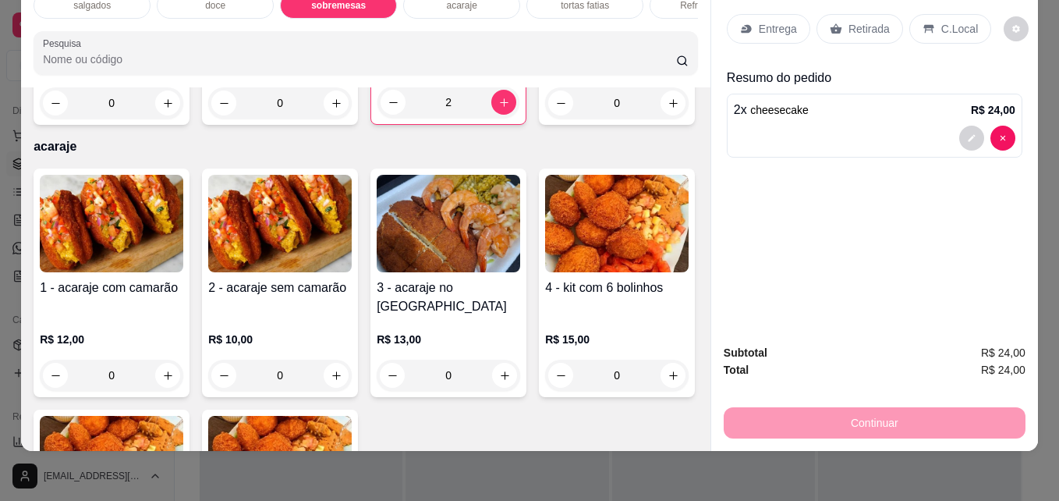
type input "2"
click at [945, 21] on p "C.Local" at bounding box center [960, 29] width 37 height 16
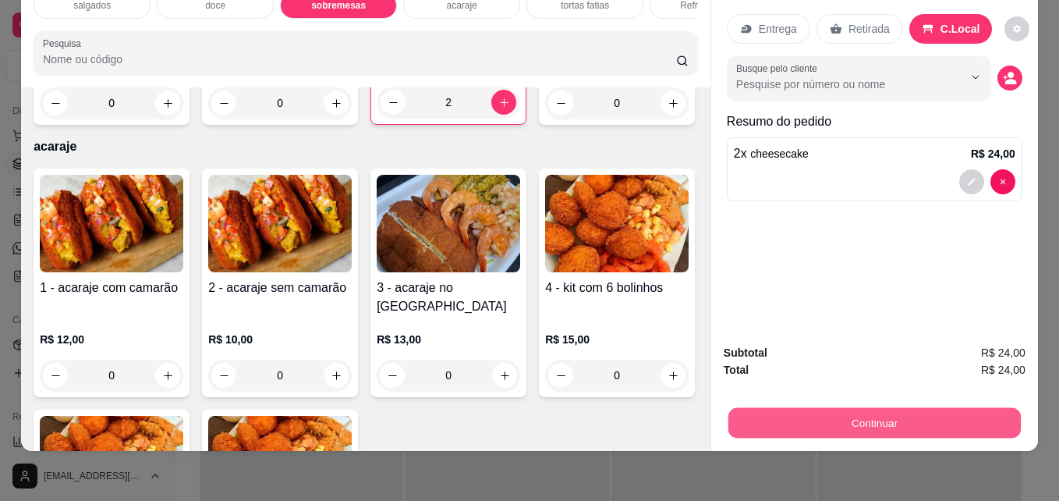
click at [844, 407] on button "Continuar" at bounding box center [875, 422] width 293 height 30
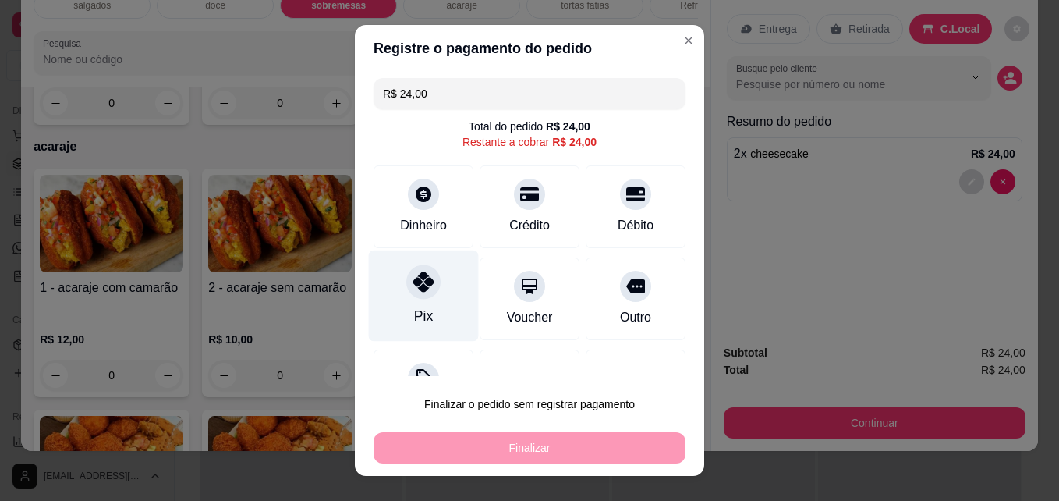
click at [431, 307] on div "Pix" at bounding box center [424, 295] width 110 height 91
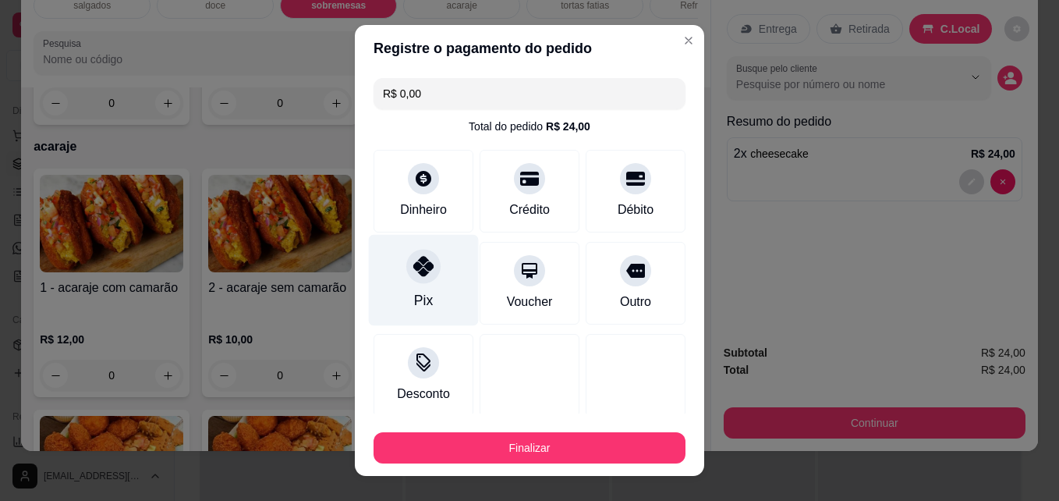
type input "R$ 0,00"
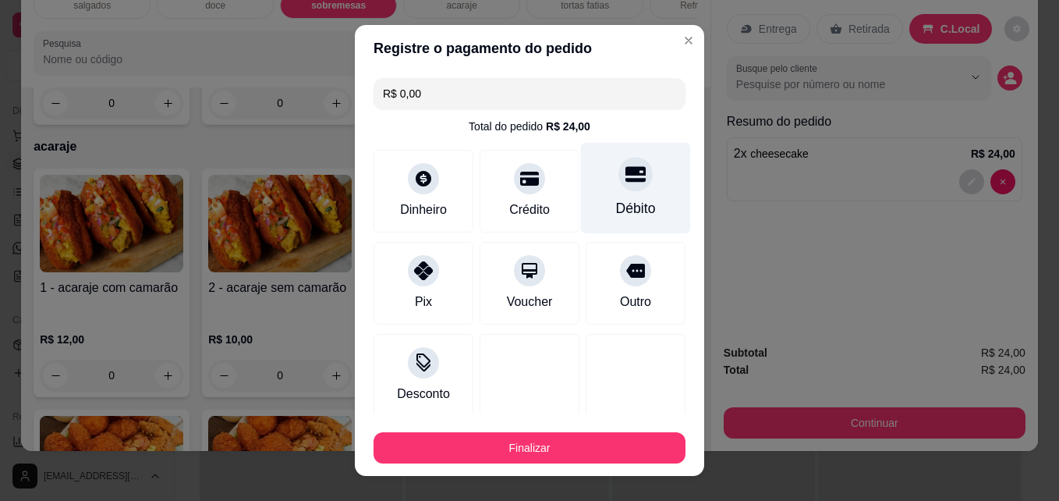
click at [616, 202] on div "Débito" at bounding box center [636, 208] width 40 height 20
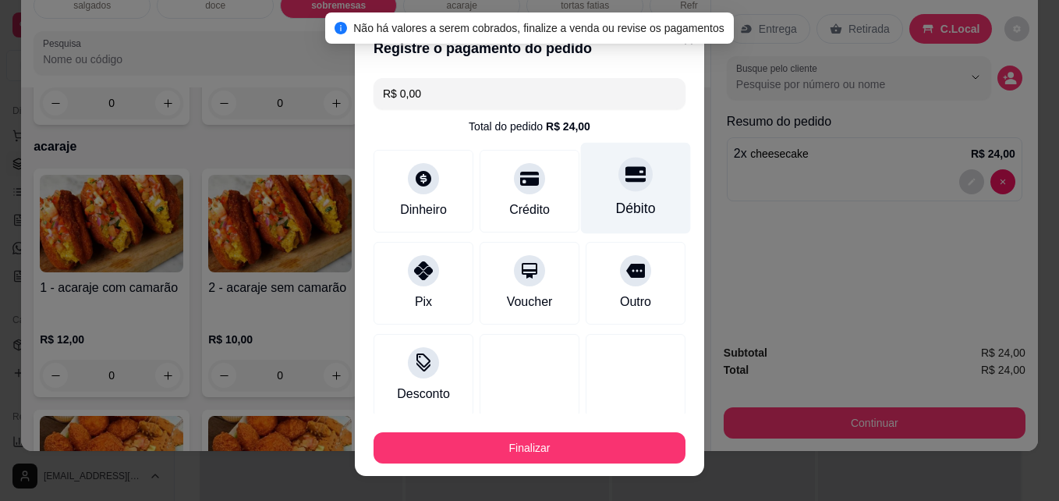
click at [616, 202] on div "Débito" at bounding box center [636, 208] width 40 height 20
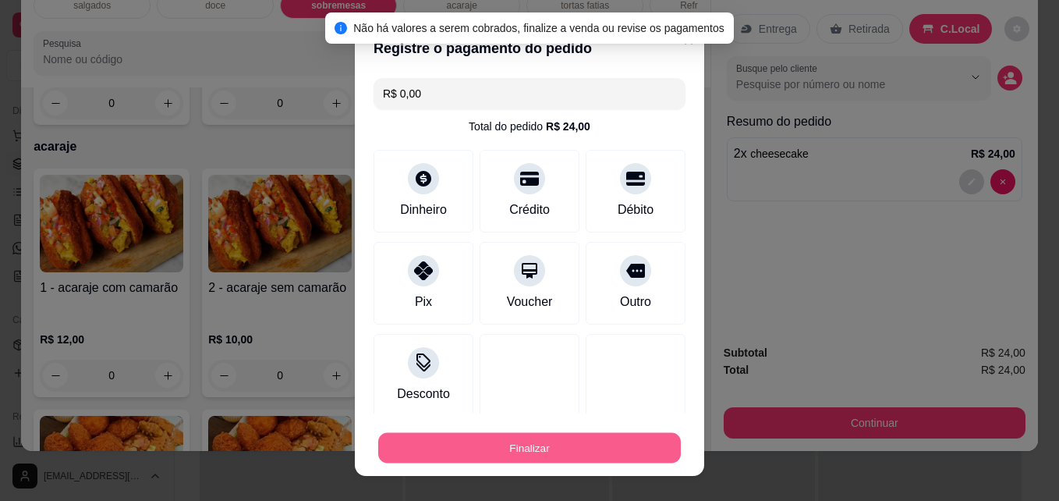
click at [544, 452] on button "Finalizar" at bounding box center [529, 448] width 303 height 30
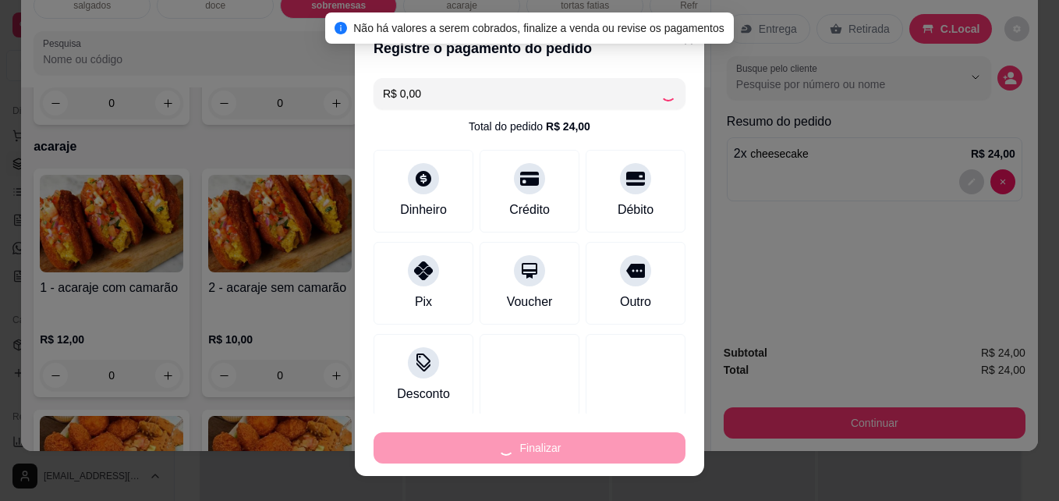
type input "0"
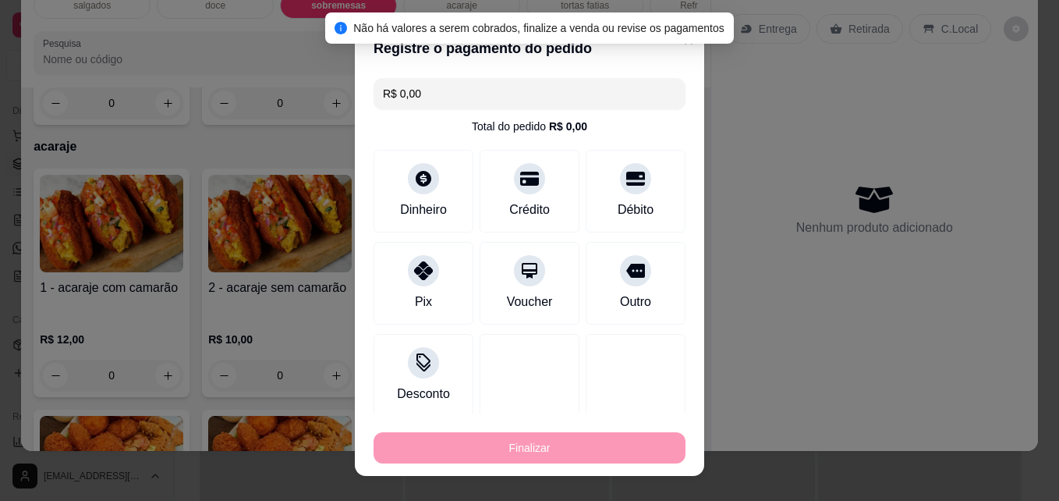
type input "-R$ 24,00"
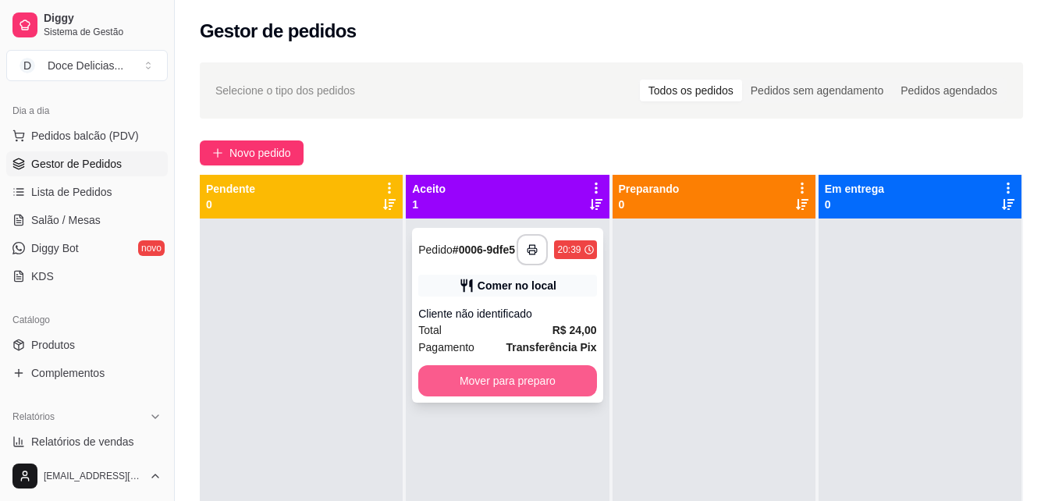
click at [495, 384] on button "Mover para preparo" at bounding box center [507, 380] width 178 height 31
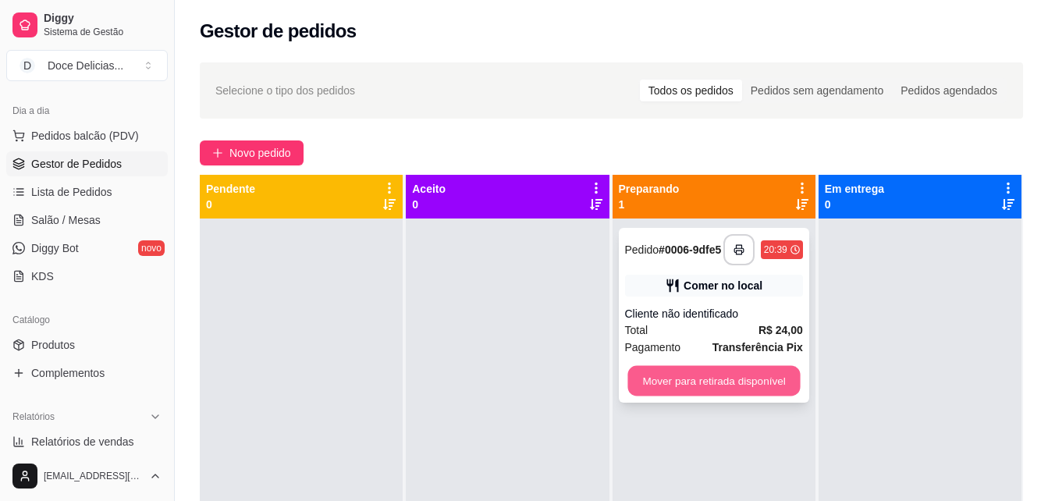
click at [655, 381] on button "Mover para retirada disponível" at bounding box center [713, 381] width 172 height 30
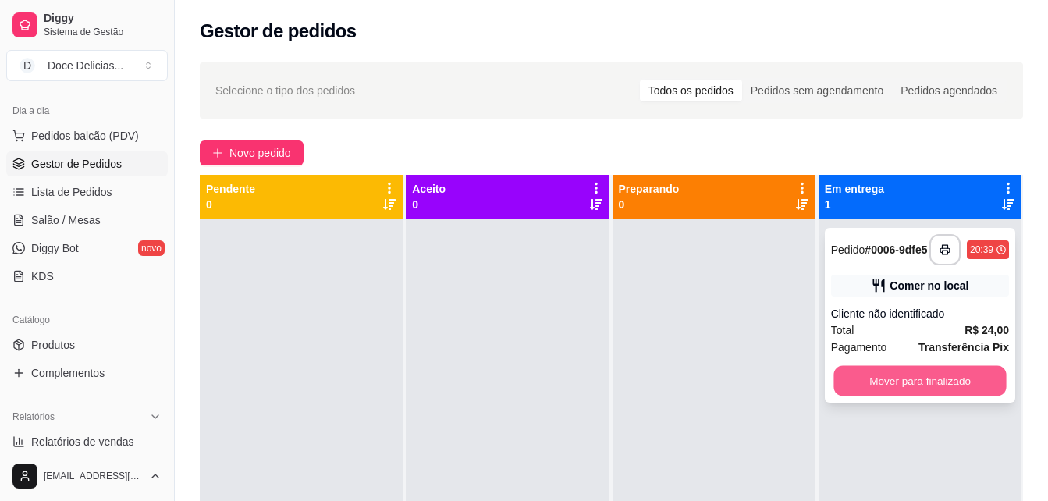
click at [931, 380] on button "Mover para finalizado" at bounding box center [919, 381] width 172 height 30
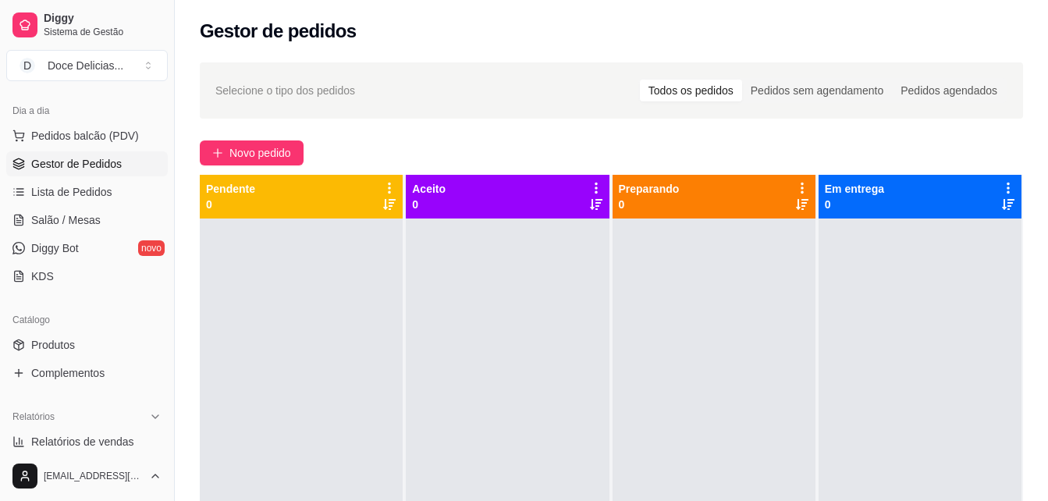
click at [931, 380] on div at bounding box center [919, 468] width 203 height 501
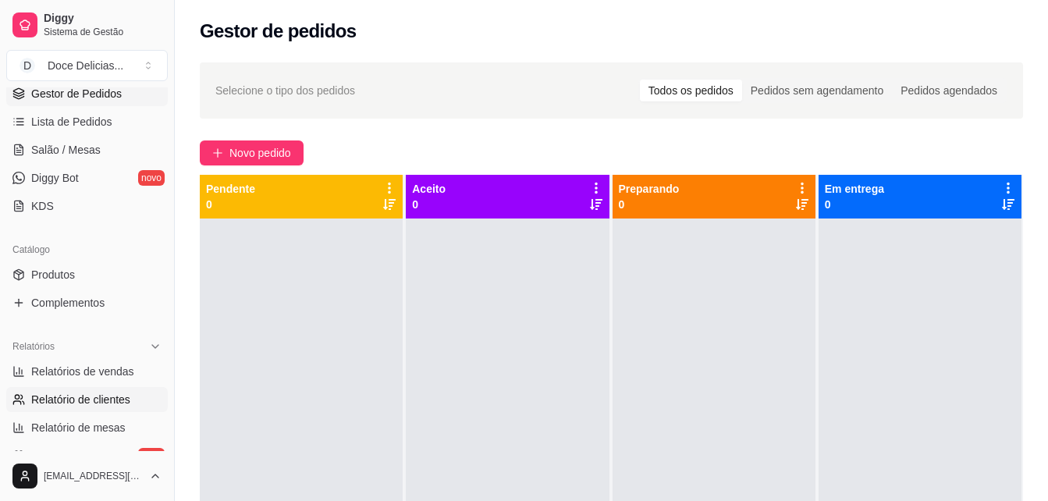
scroll to position [260, 0]
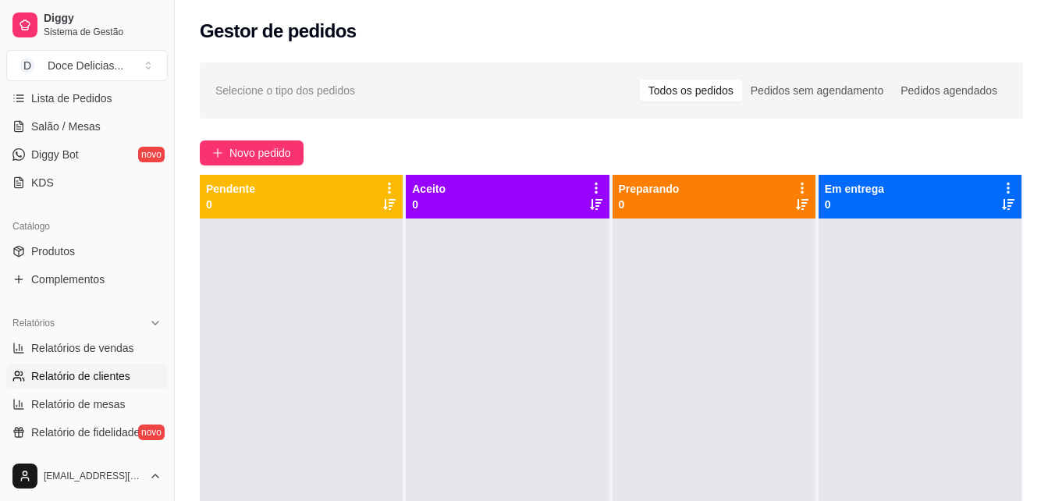
click at [73, 380] on span "Relatório de clientes" at bounding box center [80, 376] width 99 height 16
select select "30"
select select "HIGHEST_TOTAL_SPENT_WITH_ORDERS"
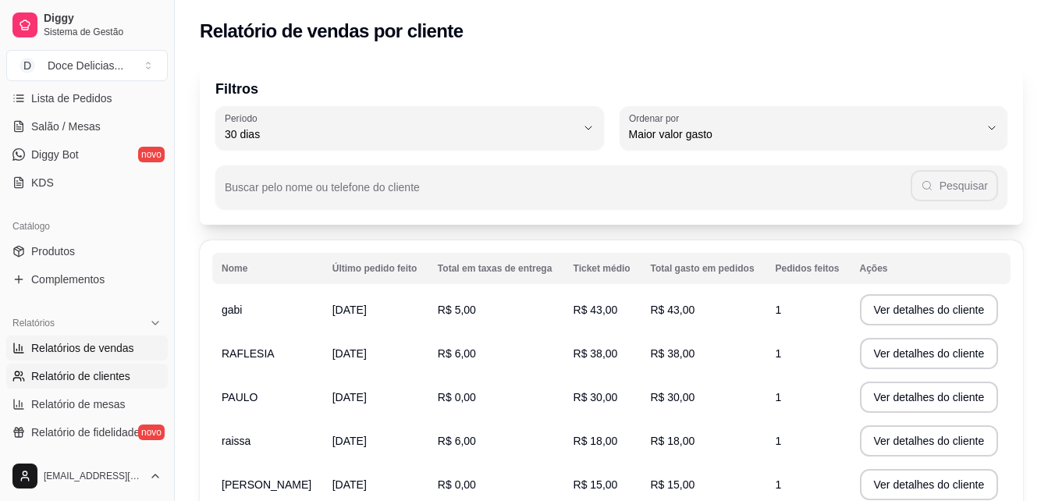
click at [62, 354] on span "Relatórios de vendas" at bounding box center [82, 348] width 103 height 16
select select "ALL"
select select "0"
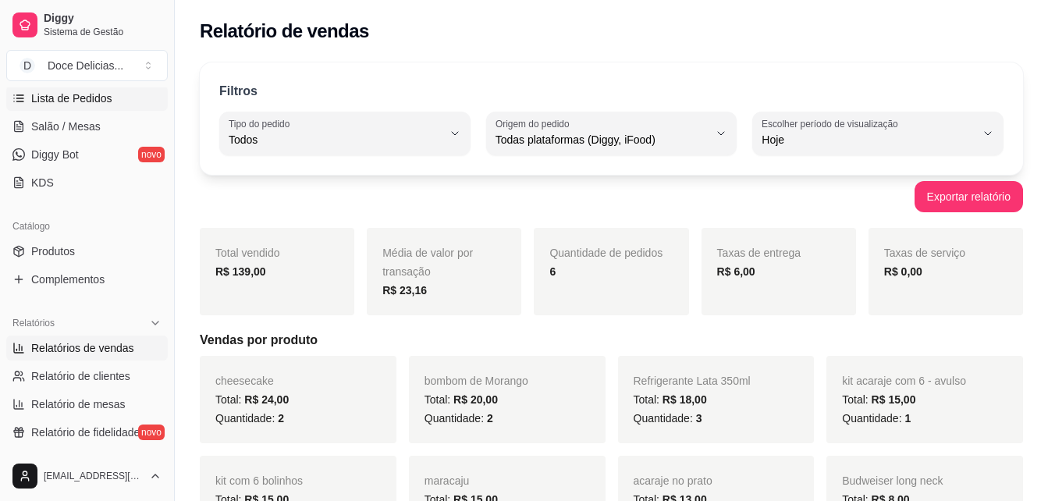
click at [121, 104] on link "Lista de Pedidos" at bounding box center [86, 98] width 161 height 25
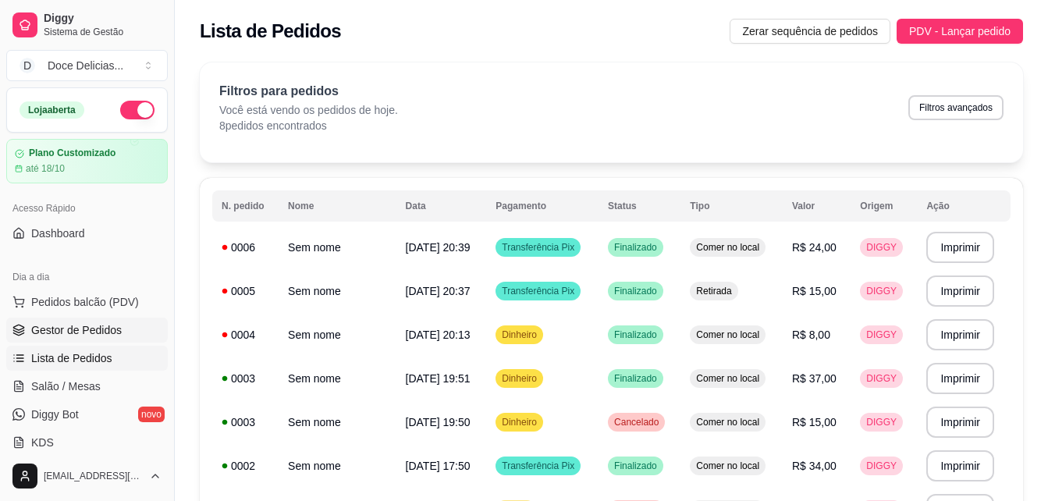
click at [84, 332] on span "Gestor de Pedidos" at bounding box center [76, 330] width 90 height 16
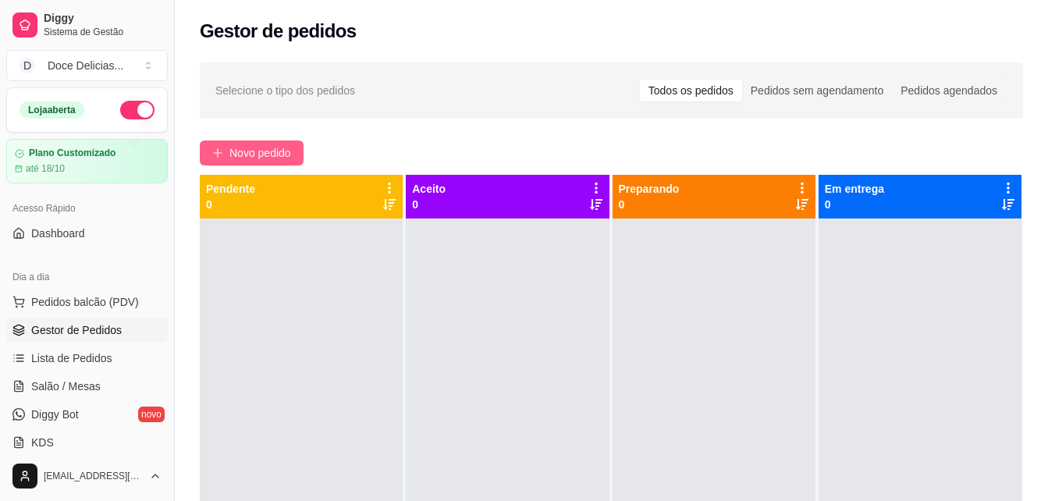
click at [264, 163] on button "Novo pedido" at bounding box center [252, 152] width 104 height 25
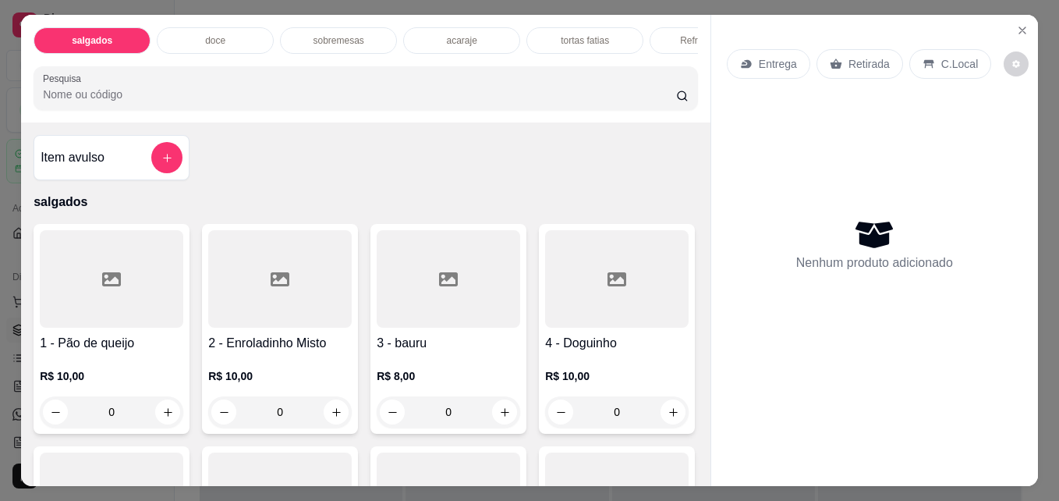
click at [218, 27] on div "doce" at bounding box center [215, 40] width 117 height 27
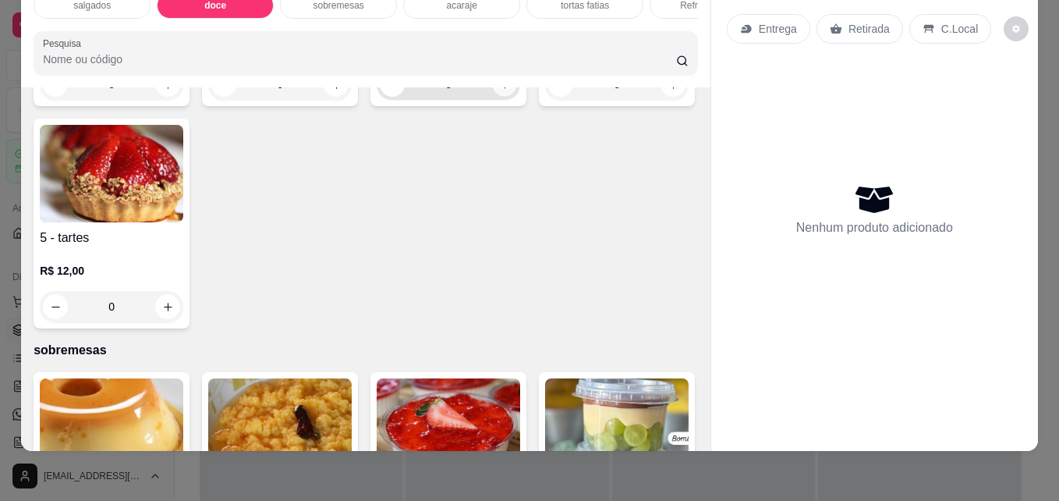
click at [493, 97] on button "increase-product-quantity" at bounding box center [505, 85] width 24 height 24
type input "1"
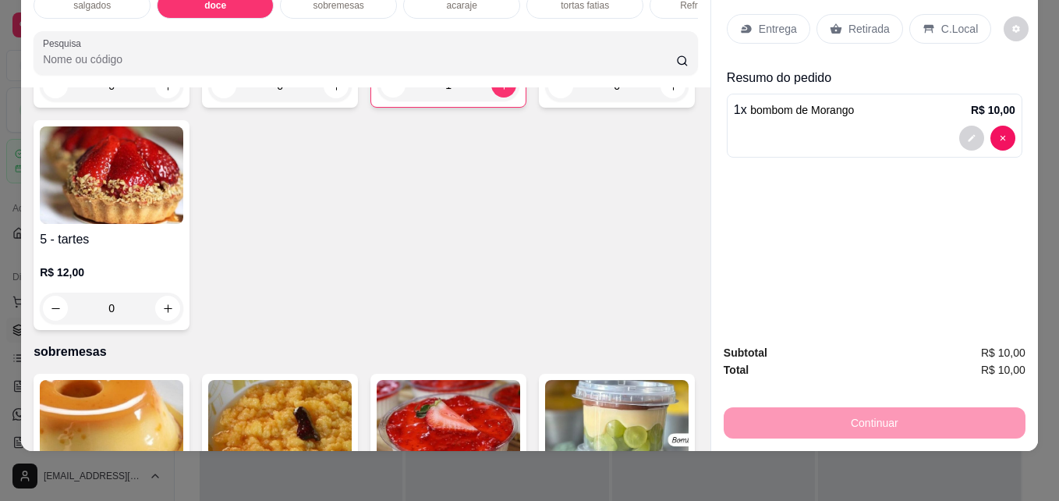
click at [942, 21] on p "C.Local" at bounding box center [960, 29] width 37 height 16
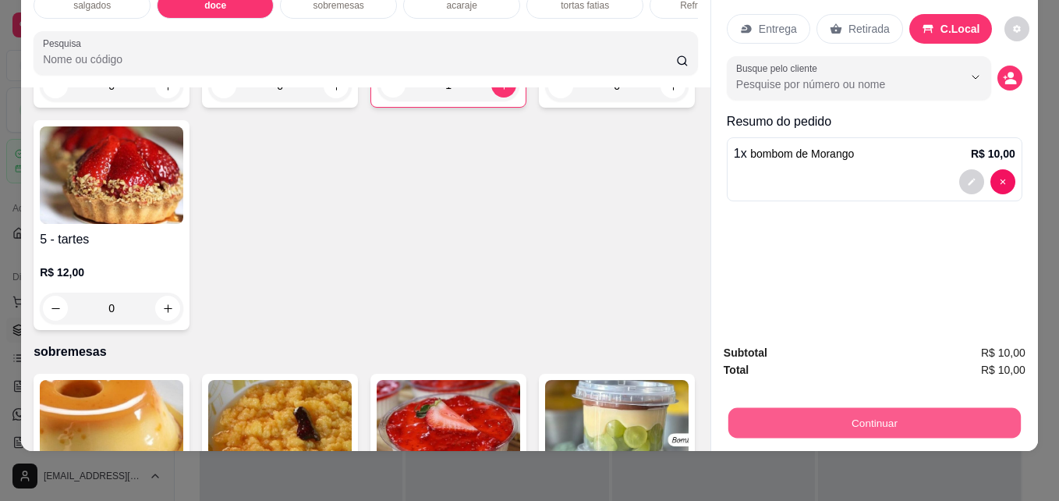
click at [803, 412] on button "Continuar" at bounding box center [875, 422] width 293 height 30
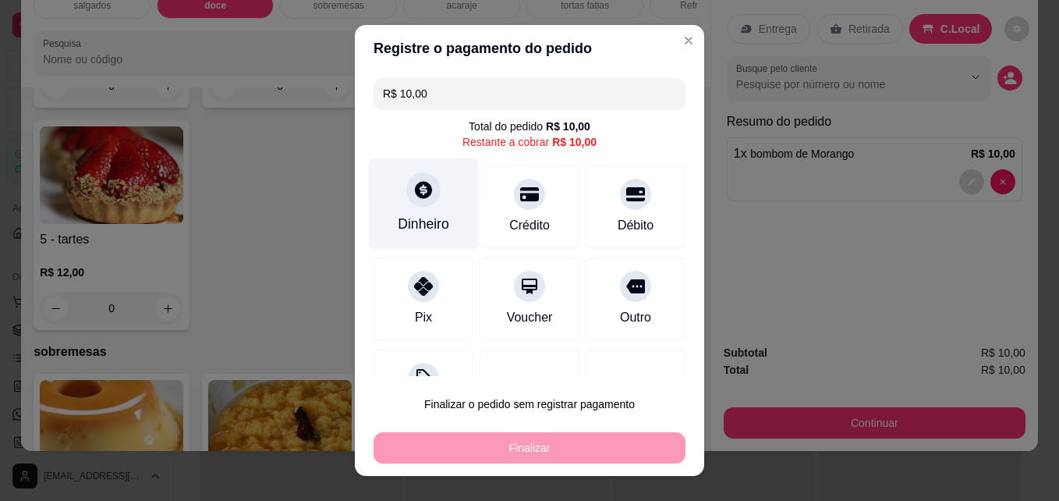
click at [394, 193] on div "Dinheiro" at bounding box center [424, 203] width 110 height 91
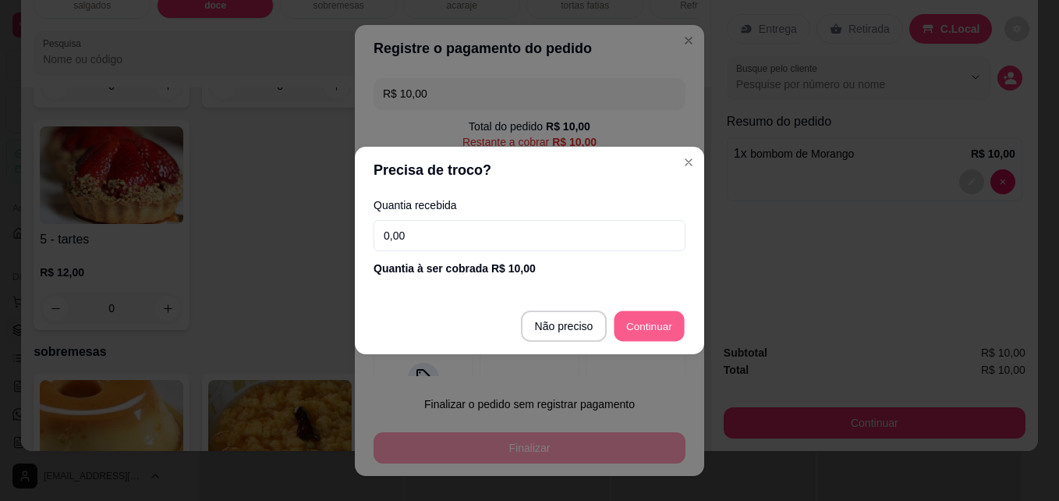
type input "R$ 0,00"
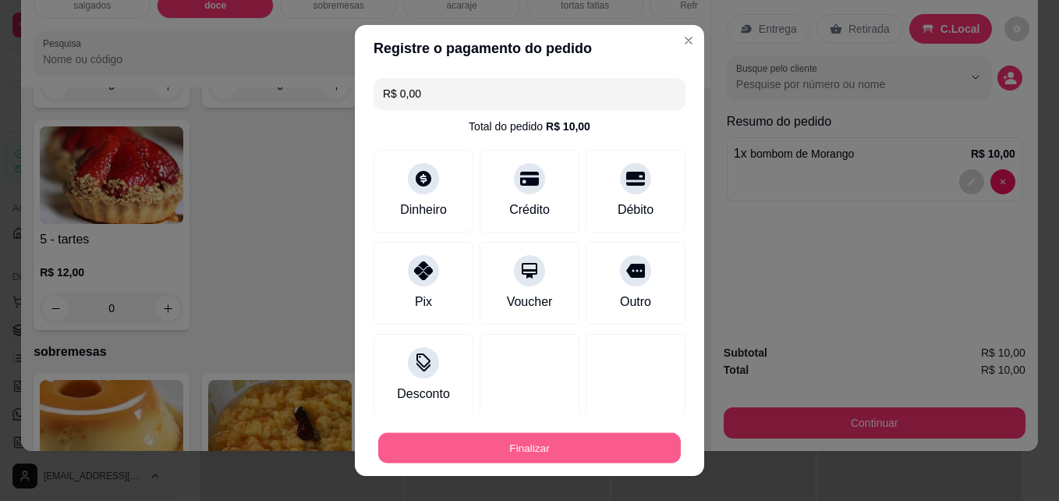
click at [574, 457] on button "Finalizar" at bounding box center [529, 448] width 303 height 30
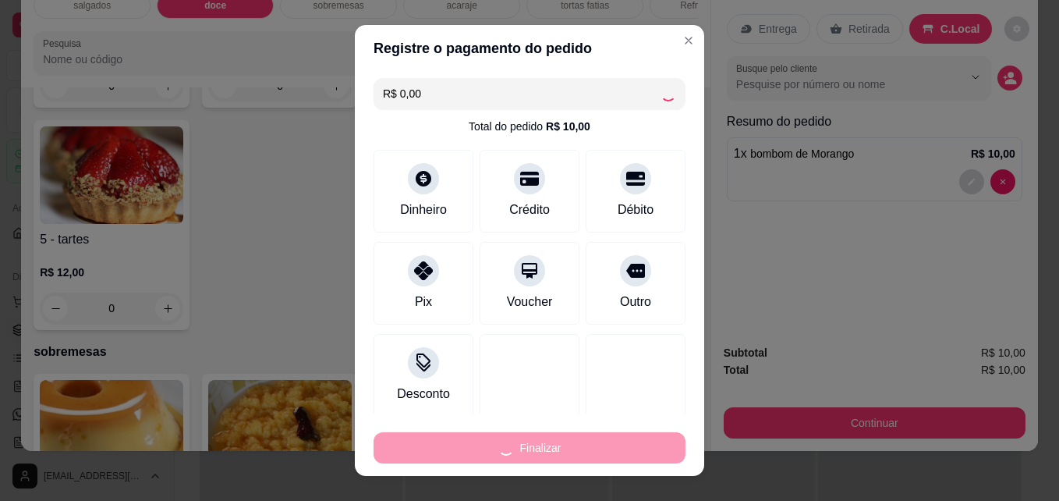
type input "0"
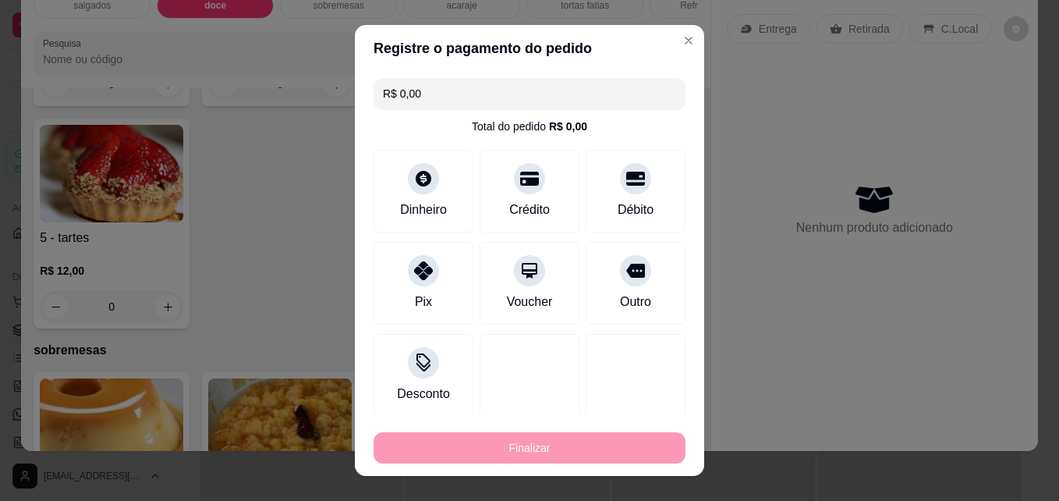
type input "-R$ 10,00"
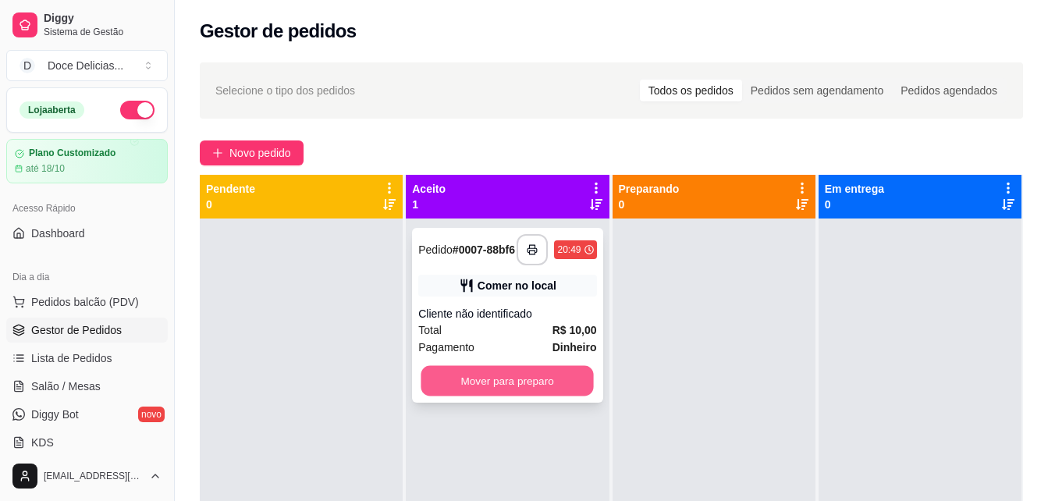
click at [445, 379] on button "Mover para preparo" at bounding box center [507, 381] width 172 height 30
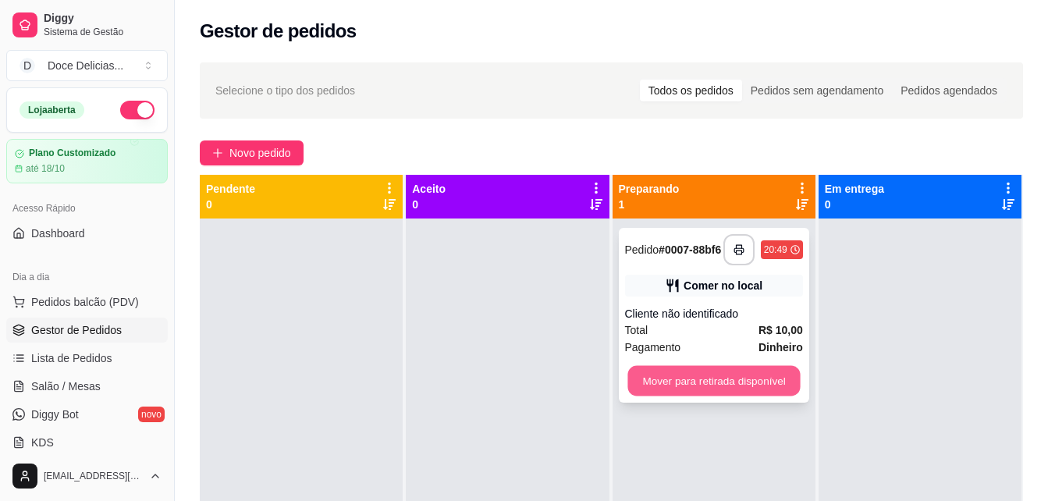
click at [635, 382] on button "Mover para retirada disponível" at bounding box center [713, 381] width 172 height 30
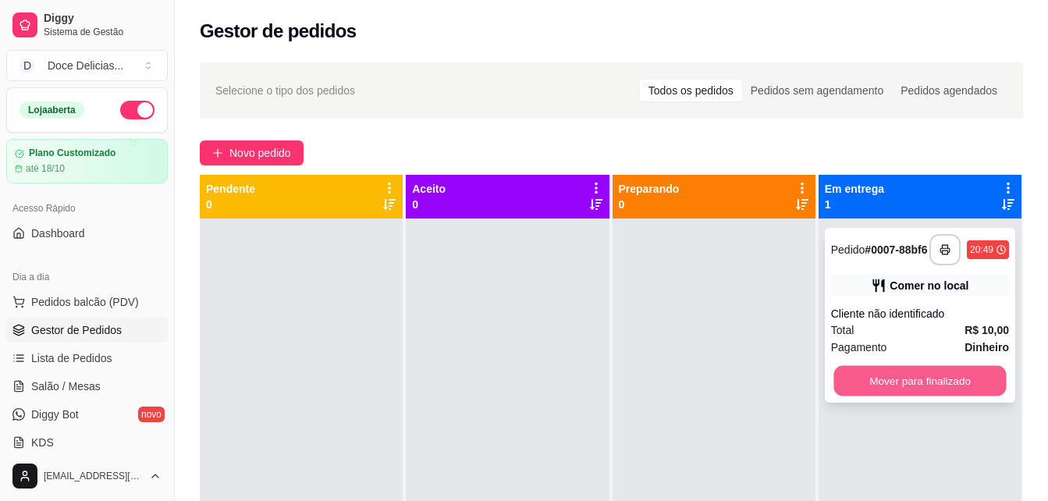
click at [888, 375] on button "Mover para finalizado" at bounding box center [919, 381] width 172 height 30
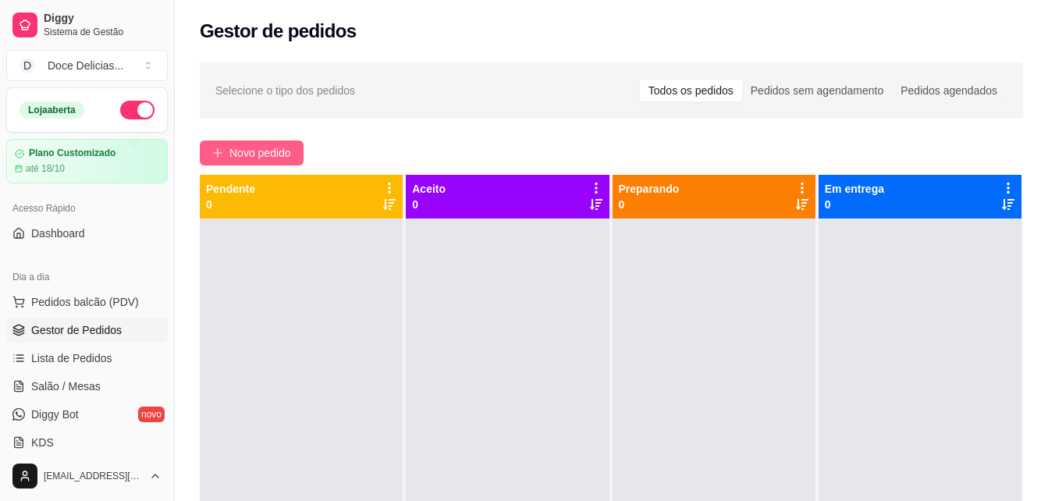
click at [284, 158] on span "Novo pedido" at bounding box center [260, 152] width 62 height 17
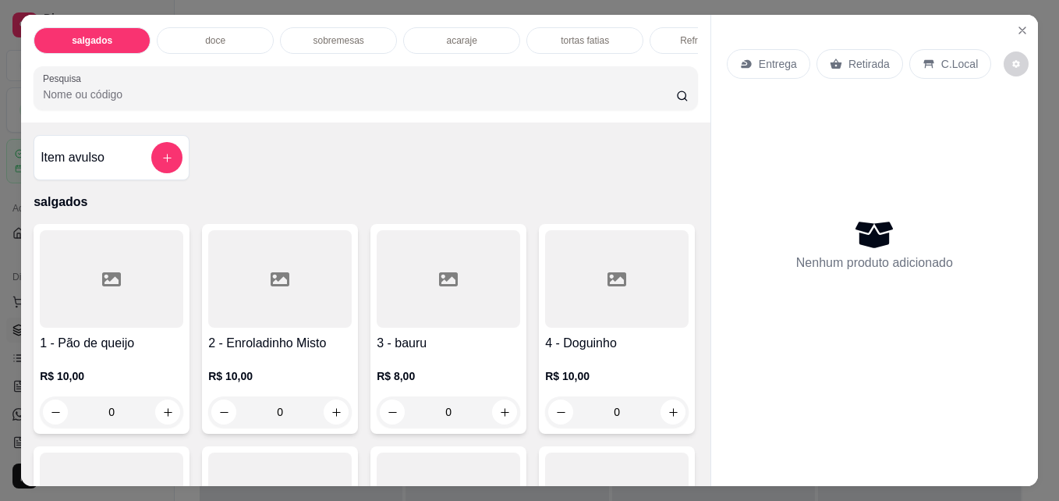
click at [446, 37] on p "acaraje" at bounding box center [461, 40] width 30 height 12
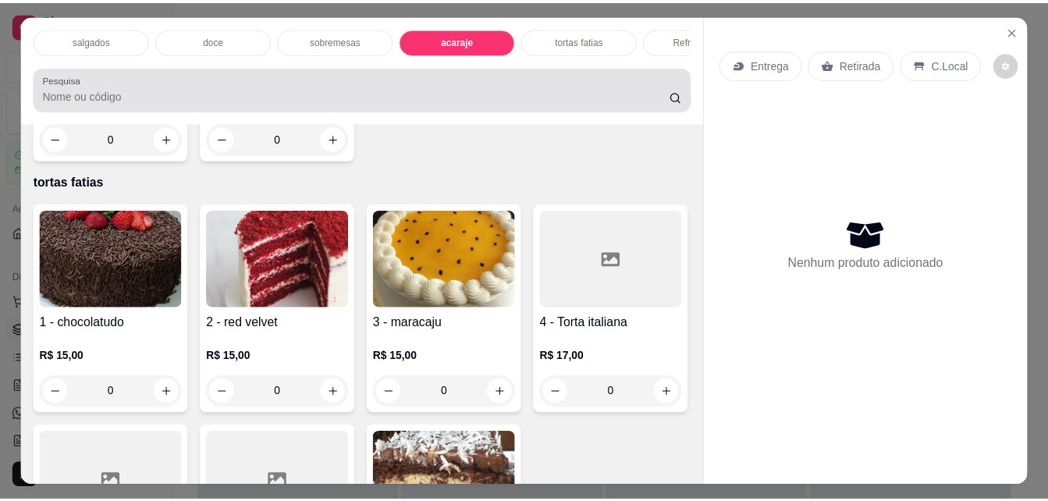
scroll to position [41, 0]
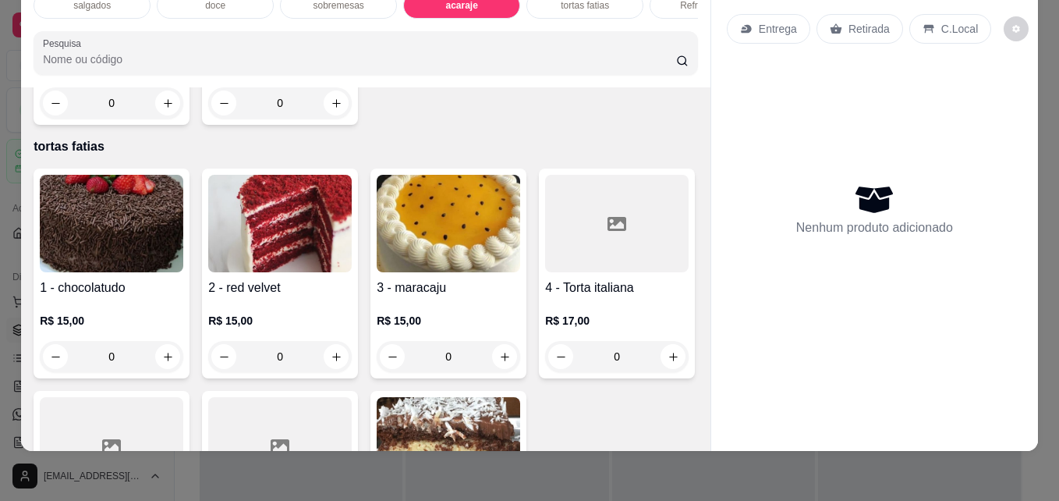
type input "1"
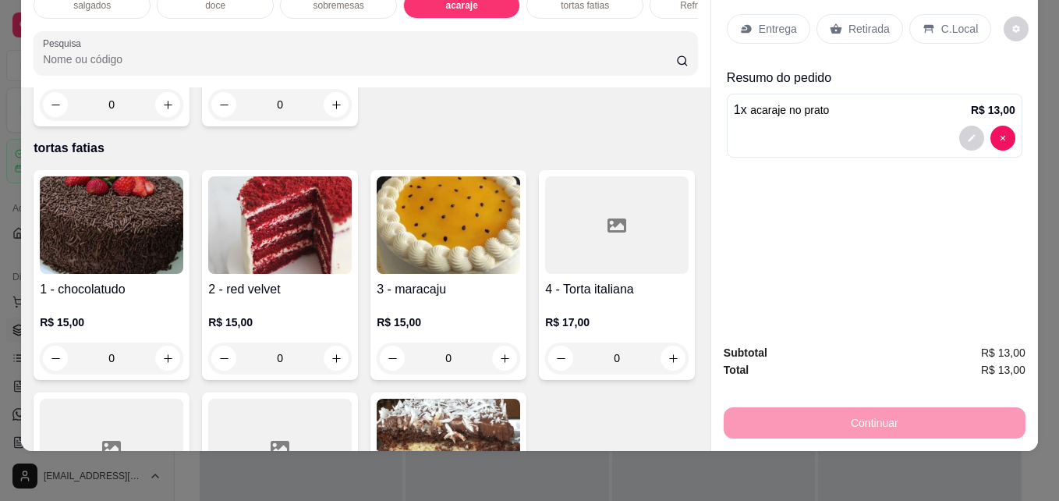
click at [924, 25] on icon at bounding box center [929, 29] width 10 height 9
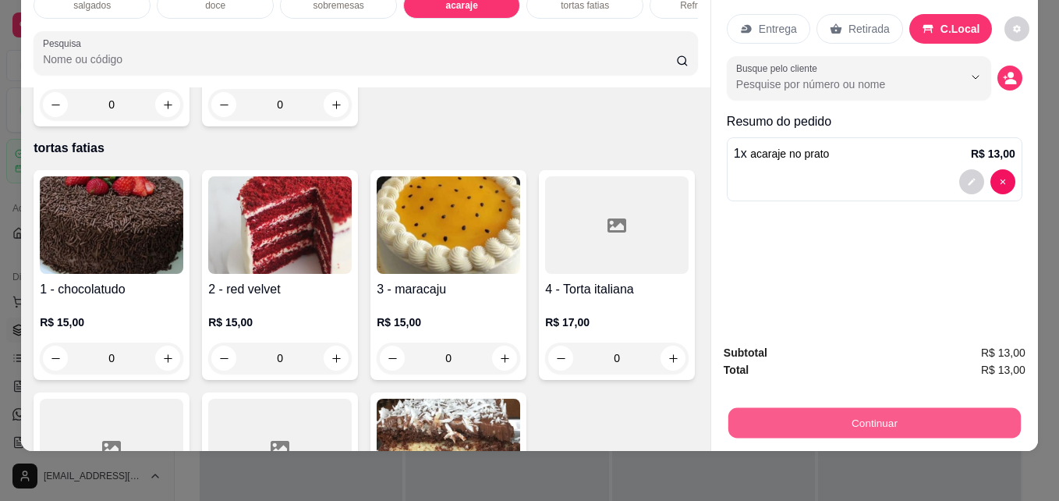
click at [860, 407] on button "Continuar" at bounding box center [875, 422] width 293 height 30
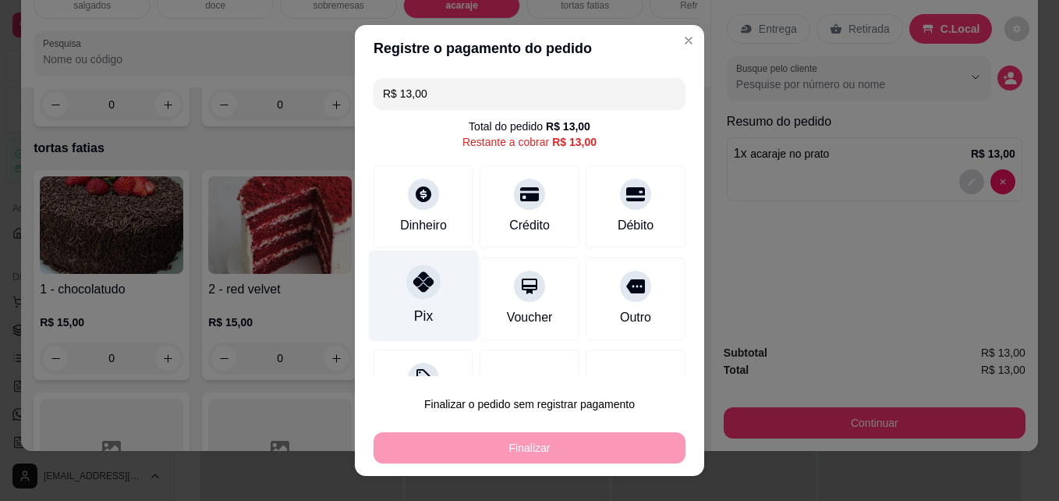
click at [398, 302] on div "Pix" at bounding box center [424, 295] width 110 height 91
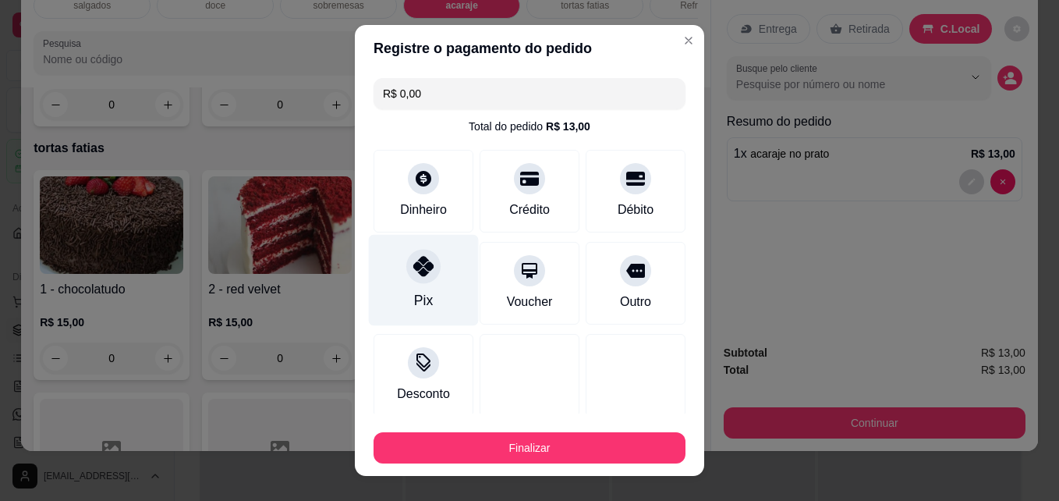
type input "R$ 0,00"
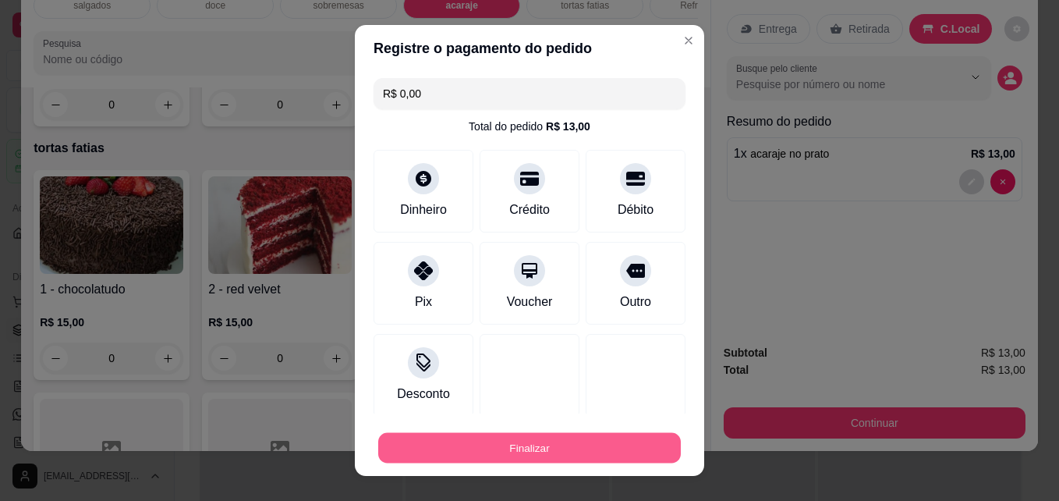
click at [431, 433] on button "Finalizar" at bounding box center [529, 448] width 303 height 30
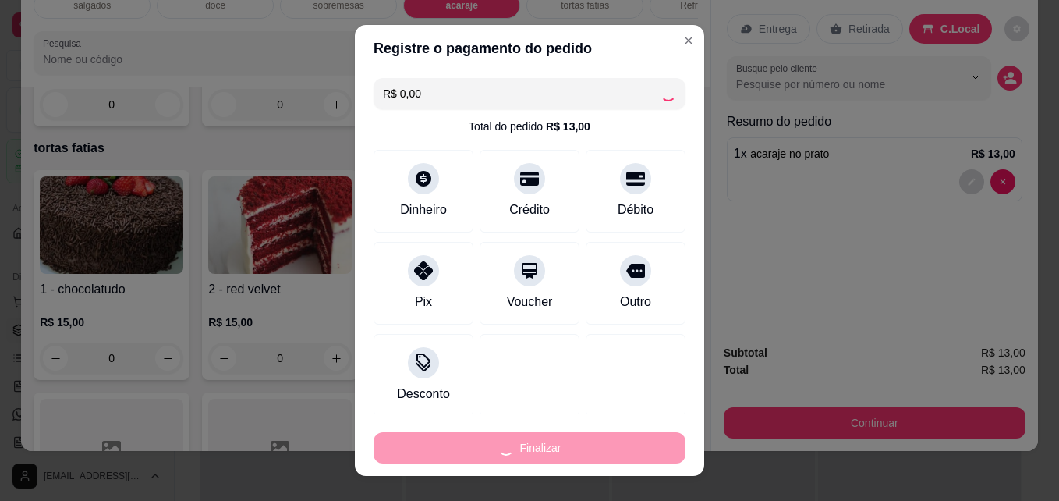
type input "0"
type input "-R$ 13,00"
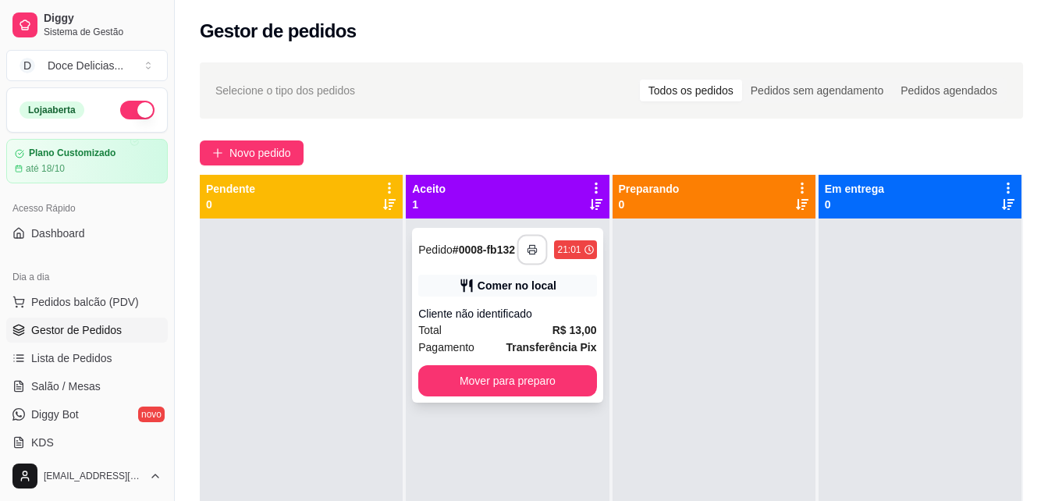
click at [527, 246] on button "button" at bounding box center [532, 250] width 30 height 30
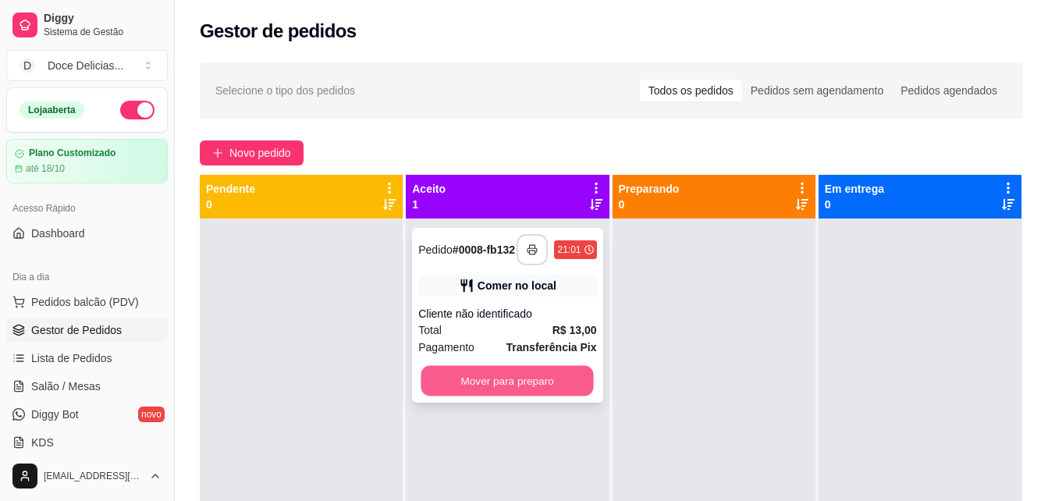
click at [443, 386] on button "Mover para preparo" at bounding box center [507, 381] width 172 height 30
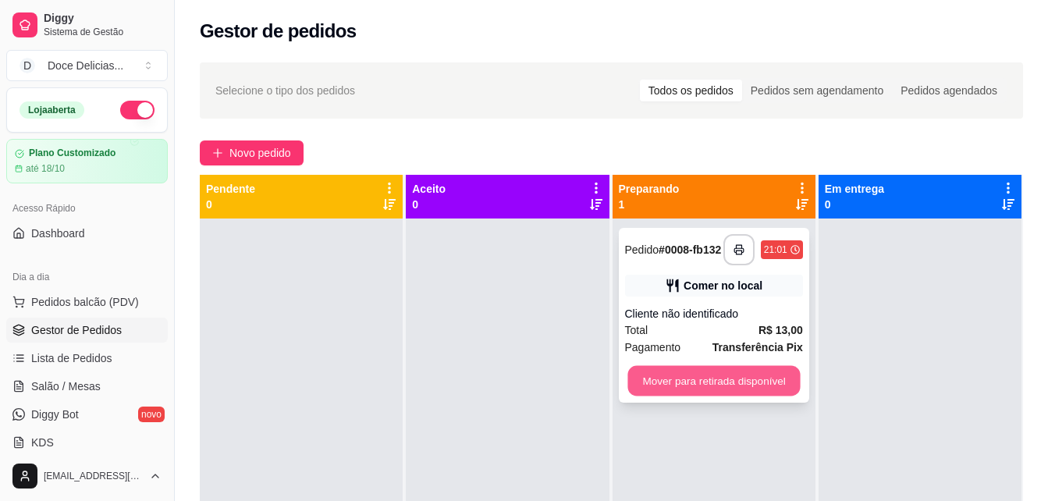
click at [743, 394] on button "Mover para retirada disponível" at bounding box center [713, 381] width 172 height 30
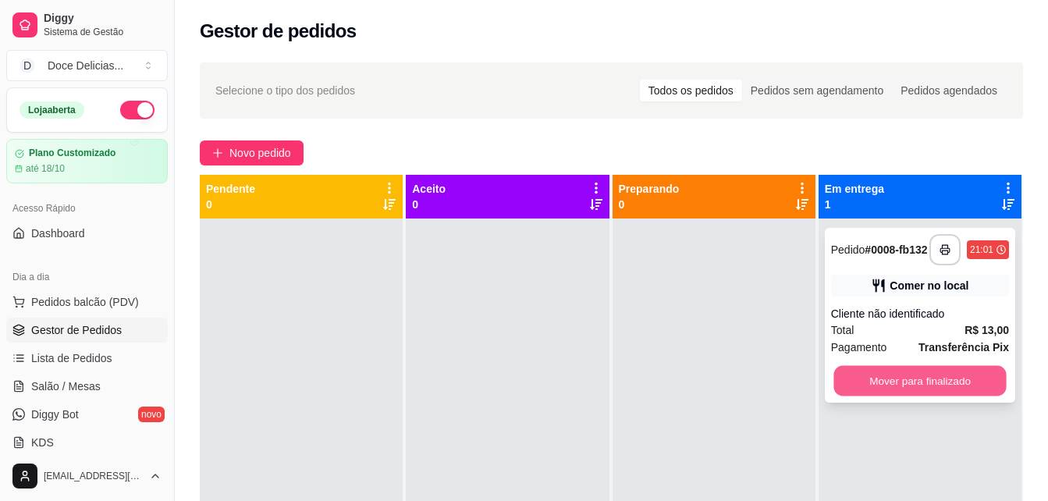
click at [852, 388] on button "Mover para finalizado" at bounding box center [919, 381] width 172 height 30
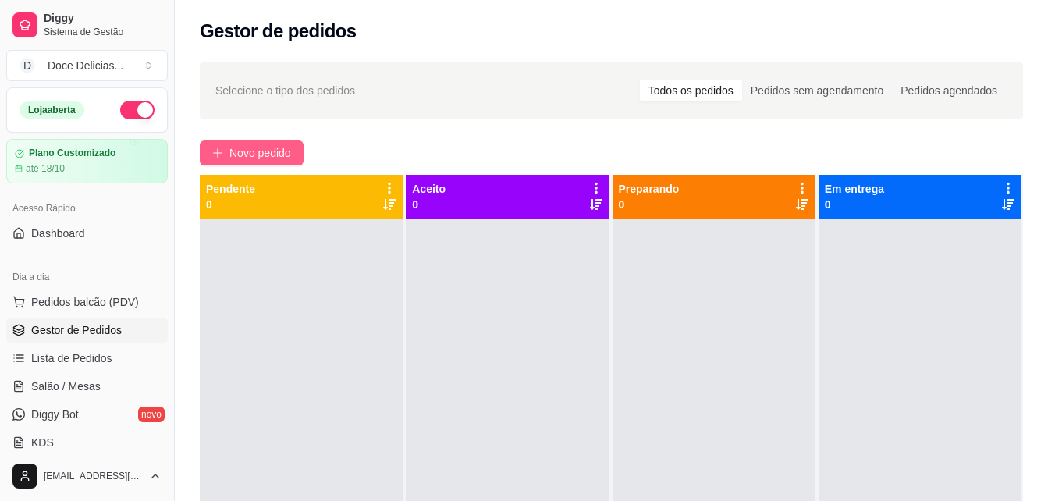
click at [268, 148] on span "Novo pedido" at bounding box center [260, 152] width 62 height 17
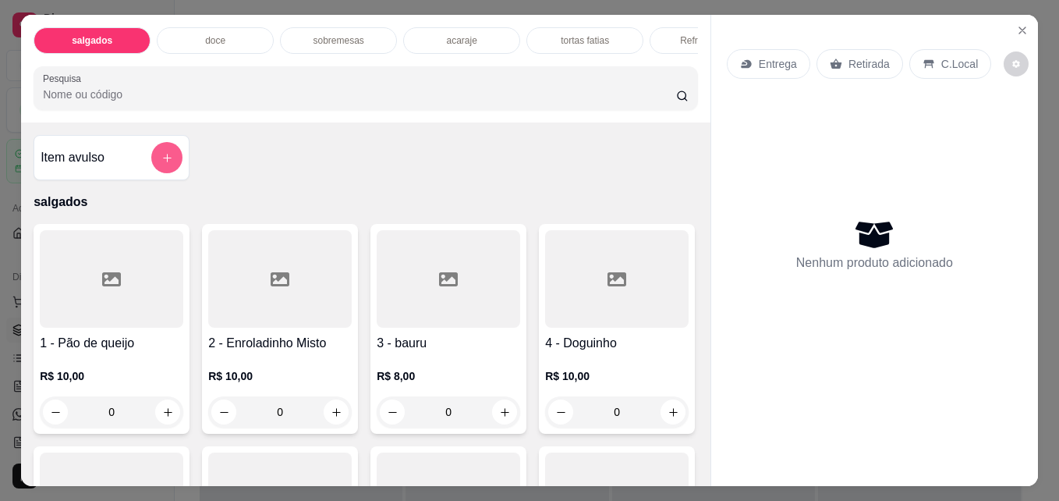
click at [170, 163] on button "add-separate-item" at bounding box center [166, 157] width 31 height 31
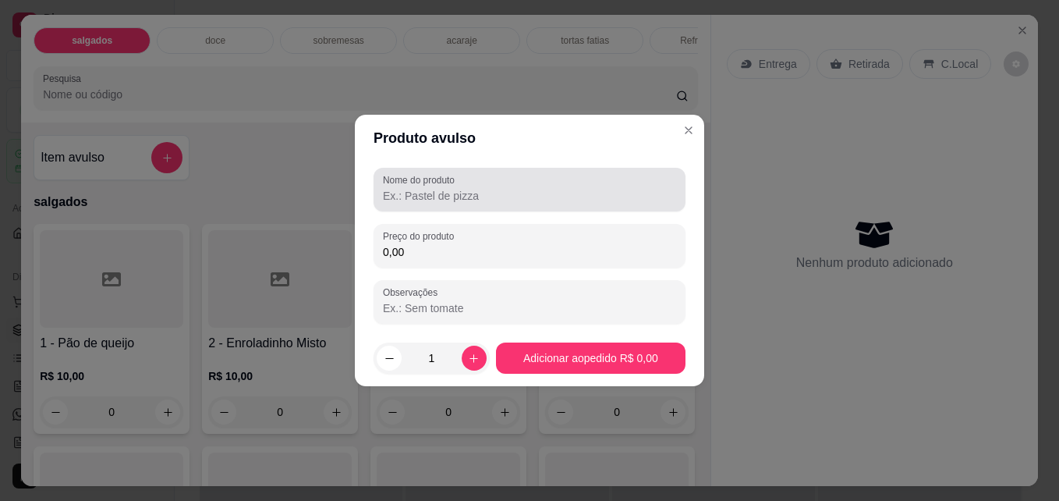
click at [425, 186] on div at bounding box center [529, 189] width 293 height 31
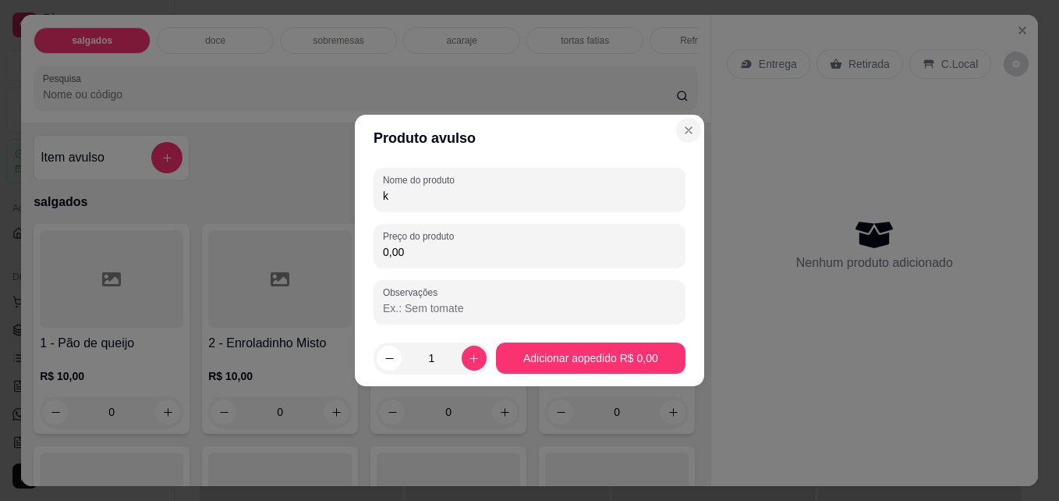
type input "k"
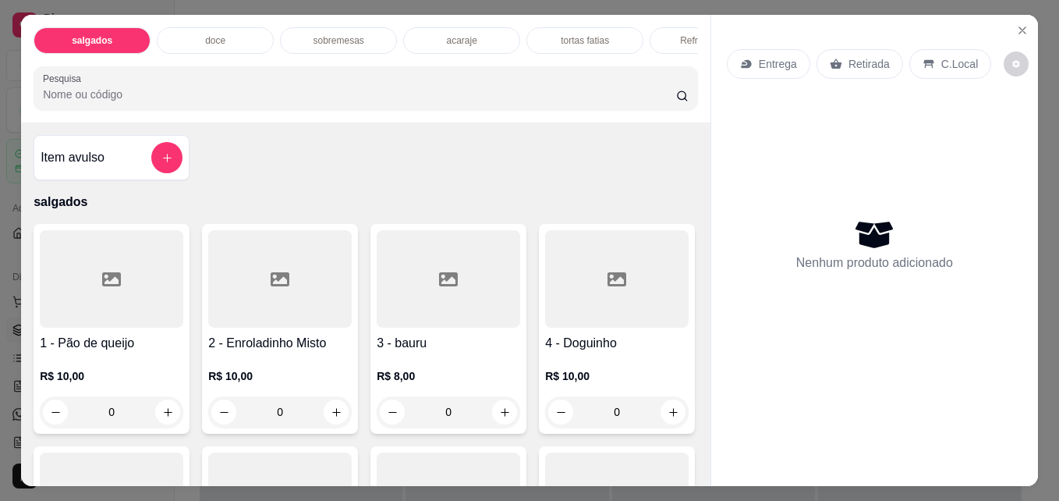
click at [453, 35] on p "acaraje" at bounding box center [461, 40] width 30 height 12
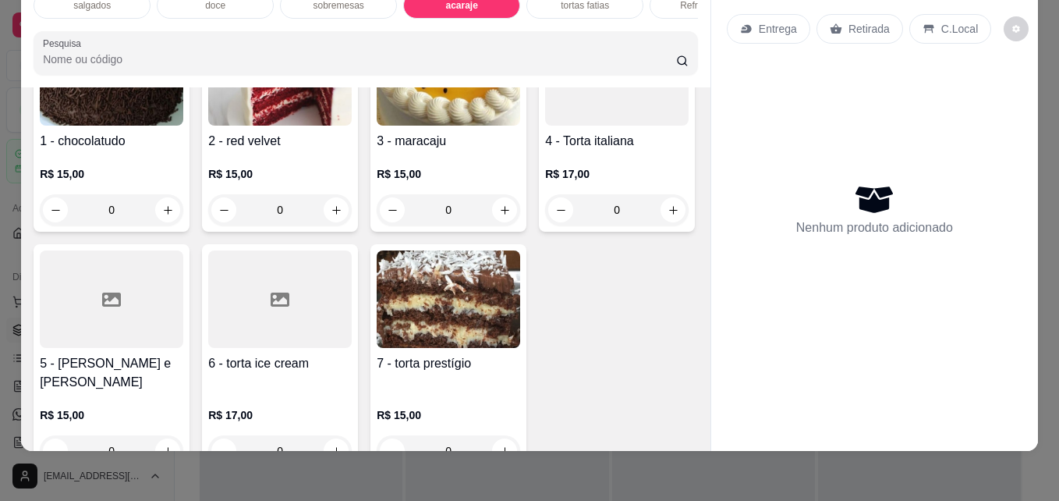
scroll to position [2136, 0]
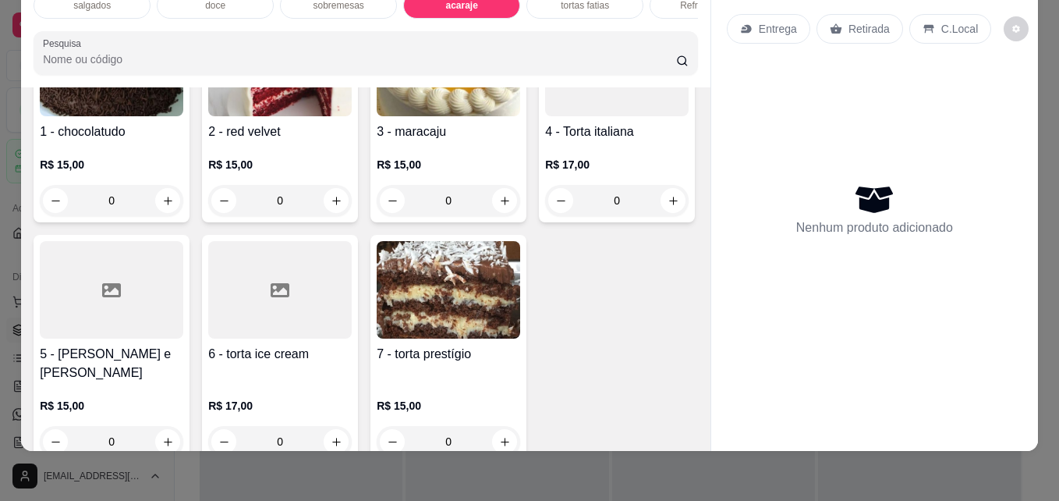
type input "1"
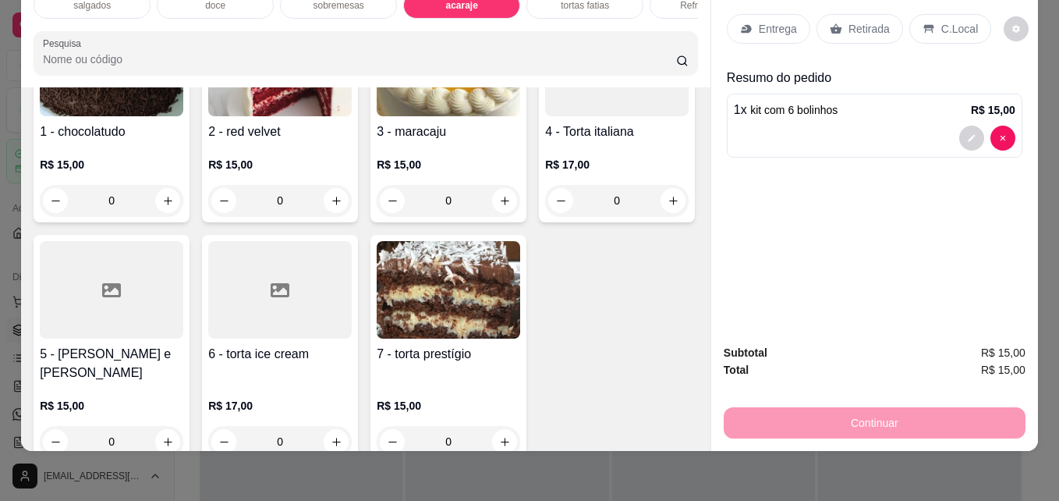
click at [1045, 6] on div "salgados doce sobremesas acaraje tortas fatias Refrigerantes Pesquisa Item avul…" at bounding box center [529, 250] width 1059 height 501
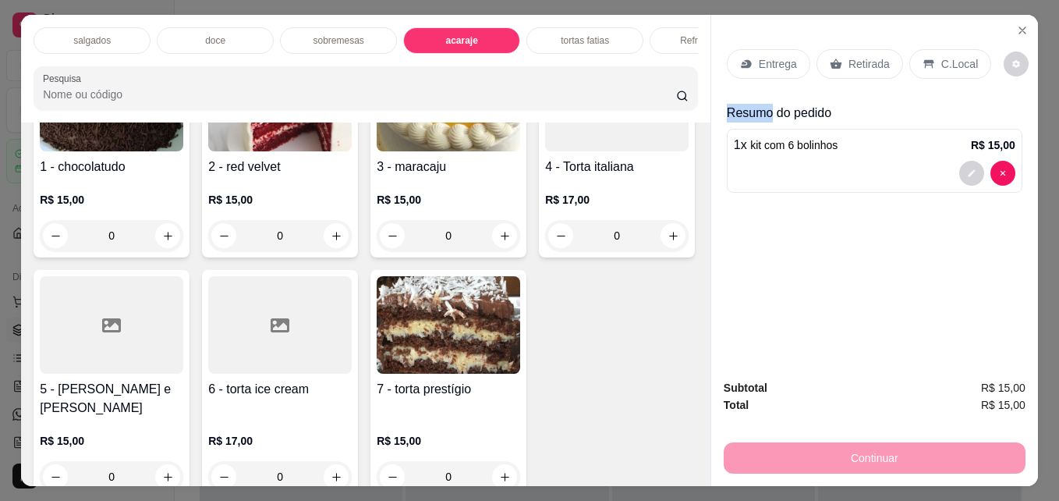
drag, startPoint x: 1045, startPoint y: 6, endPoint x: 1059, endPoint y: 5, distance: 13.3
click at [1047, 5] on div "salgados doce sobremesas acaraje tortas fatias Refrigerantes Pesquisa Item avul…" at bounding box center [529, 250] width 1059 height 501
click at [661, 34] on div "Refrigerantes" at bounding box center [708, 40] width 117 height 27
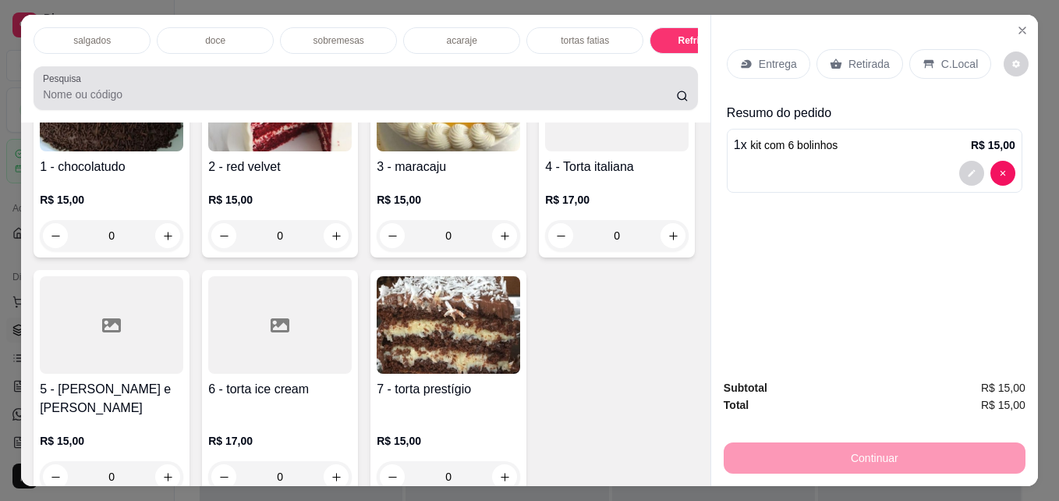
scroll to position [41, 3]
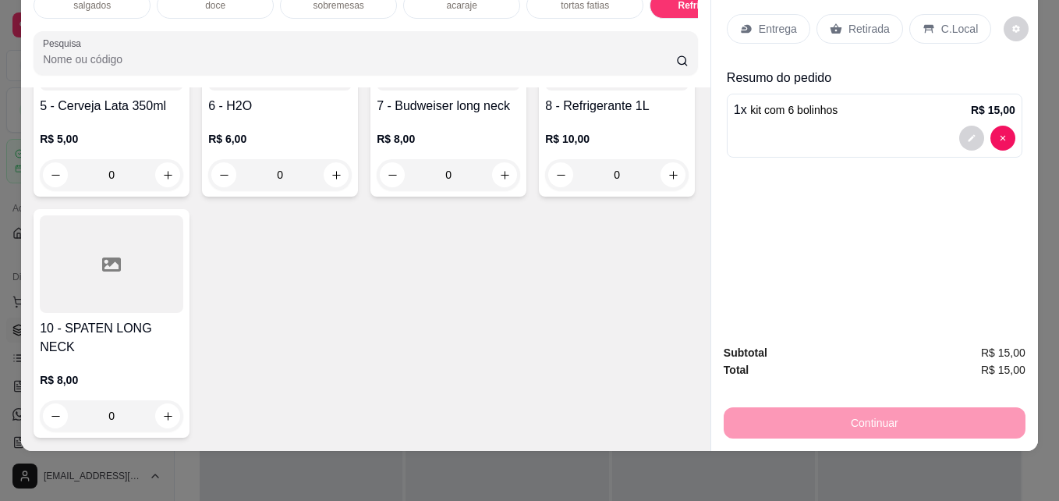
type input "1"
click at [759, 21] on p "Entrega" at bounding box center [778, 29] width 38 height 16
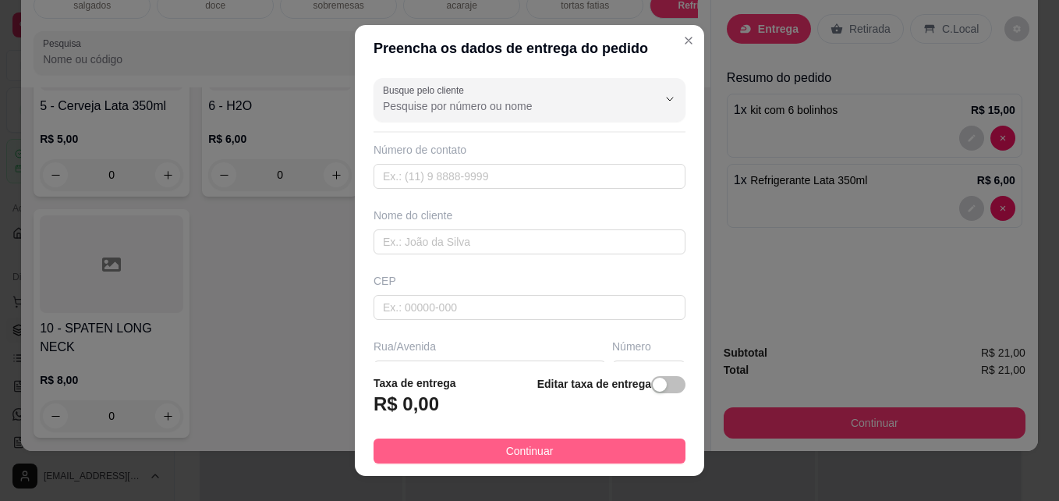
click at [595, 444] on button "Continuar" at bounding box center [530, 450] width 312 height 25
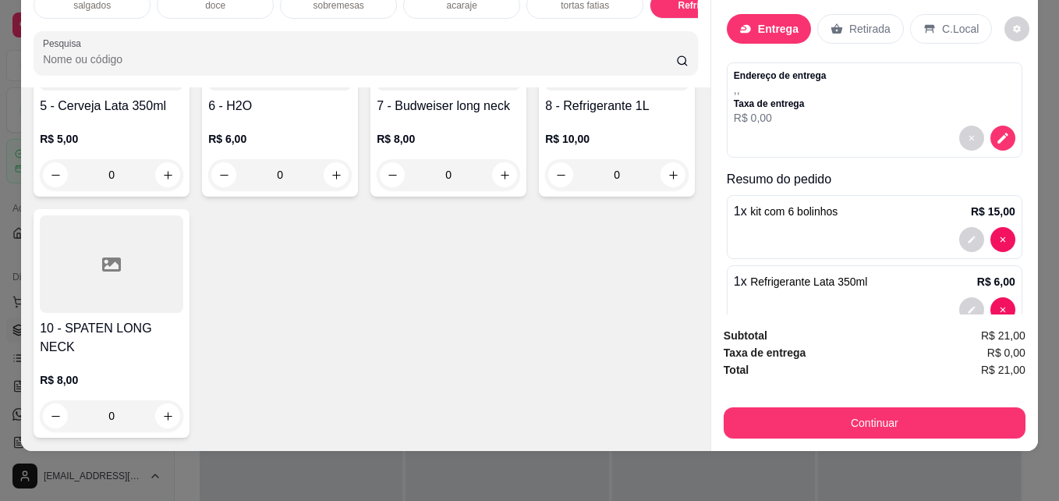
click at [786, 31] on div "Entrega" at bounding box center [769, 29] width 84 height 30
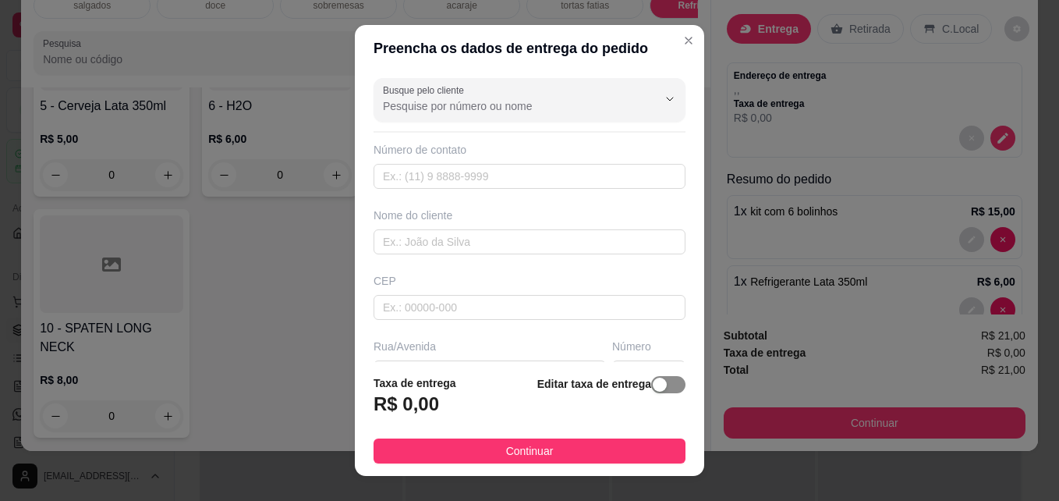
click at [653, 392] on div "button" at bounding box center [660, 385] width 14 height 14
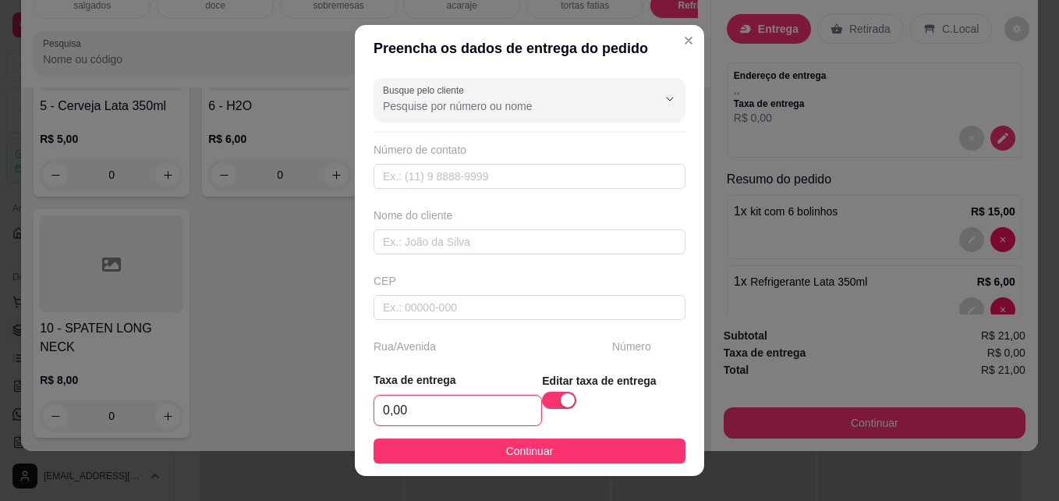
click at [492, 412] on input "0,00" at bounding box center [457, 410] width 167 height 30
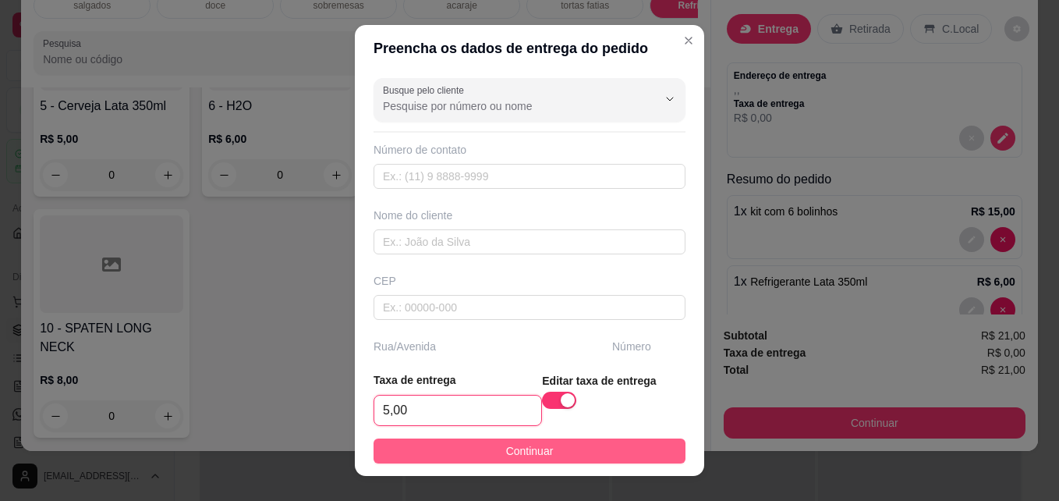
type input "5,00"
click at [566, 451] on button "Continuar" at bounding box center [530, 450] width 312 height 25
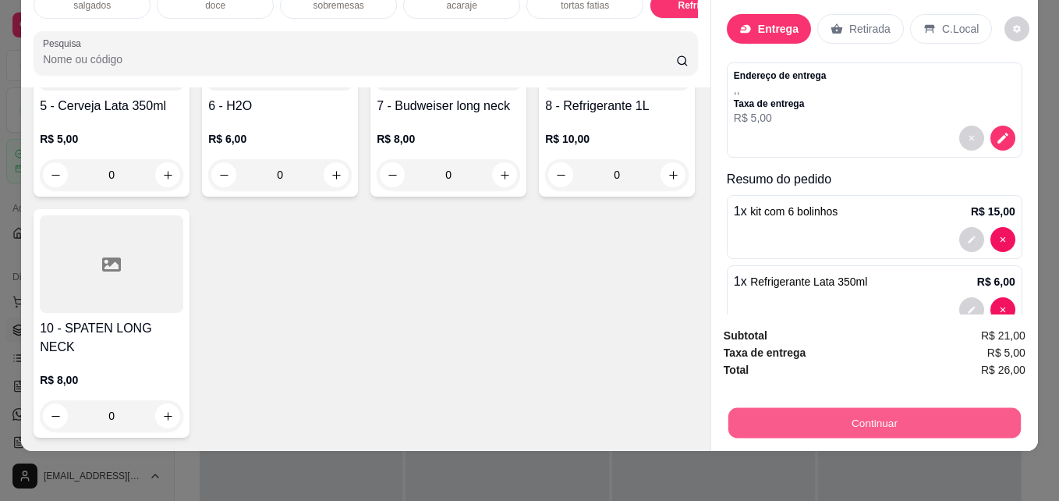
click at [767, 415] on button "Continuar" at bounding box center [875, 422] width 293 height 30
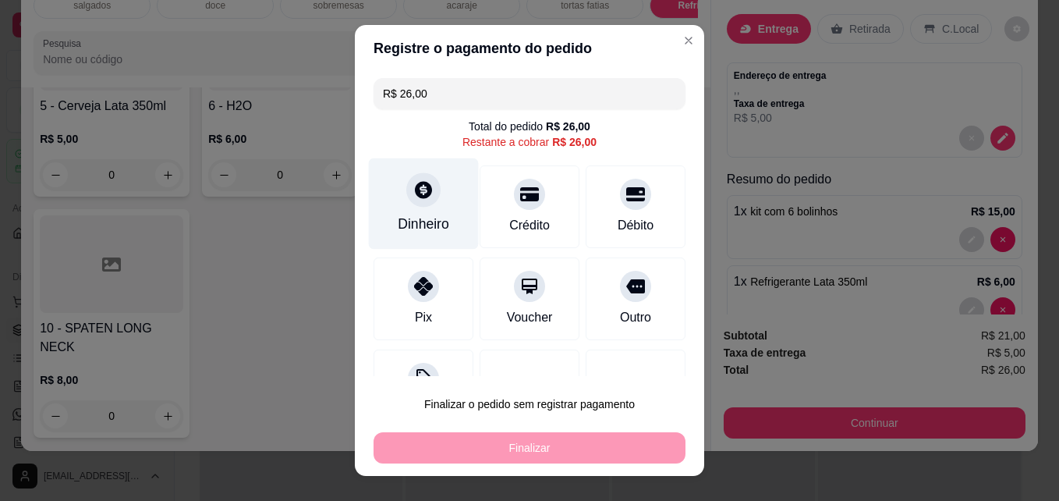
click at [384, 187] on div "Dinheiro" at bounding box center [424, 203] width 110 height 91
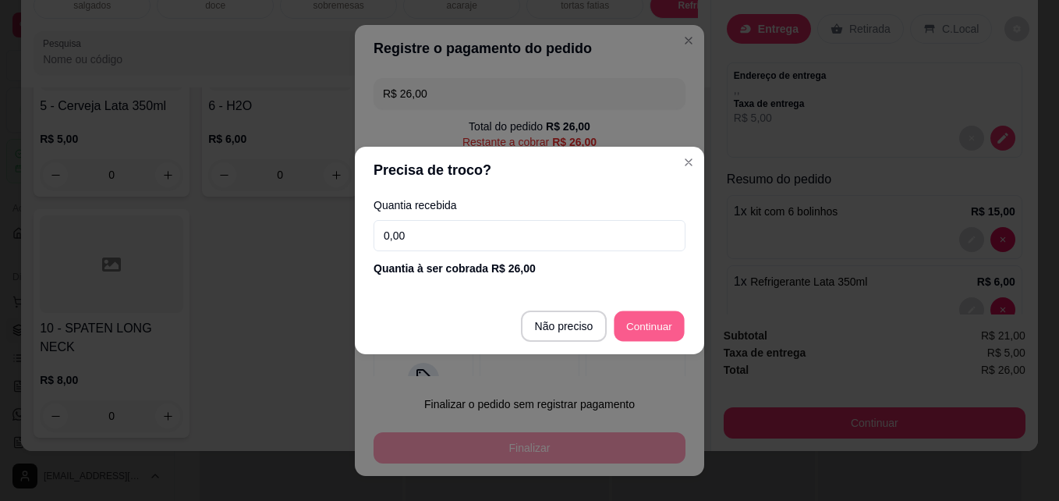
type input "R$ 0,00"
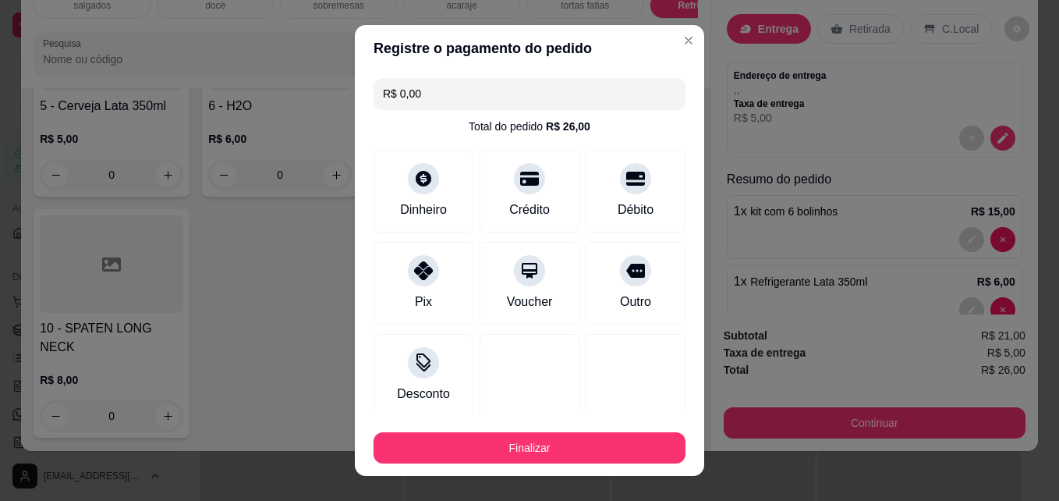
drag, startPoint x: 615, startPoint y: 426, endPoint x: 615, endPoint y: 437, distance: 10.9
click at [615, 437] on div "Finalizar" at bounding box center [530, 444] width 312 height 37
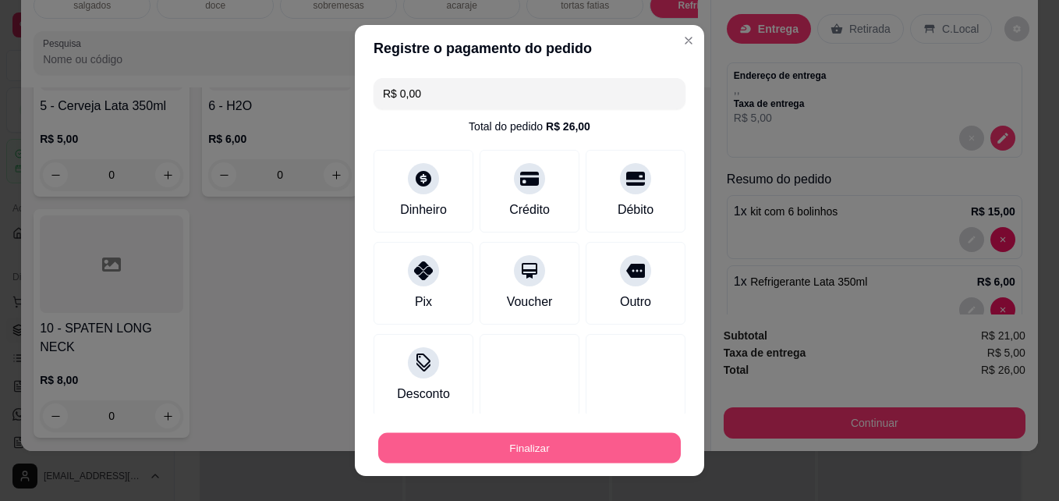
click at [615, 437] on button "Finalizar" at bounding box center [529, 448] width 303 height 30
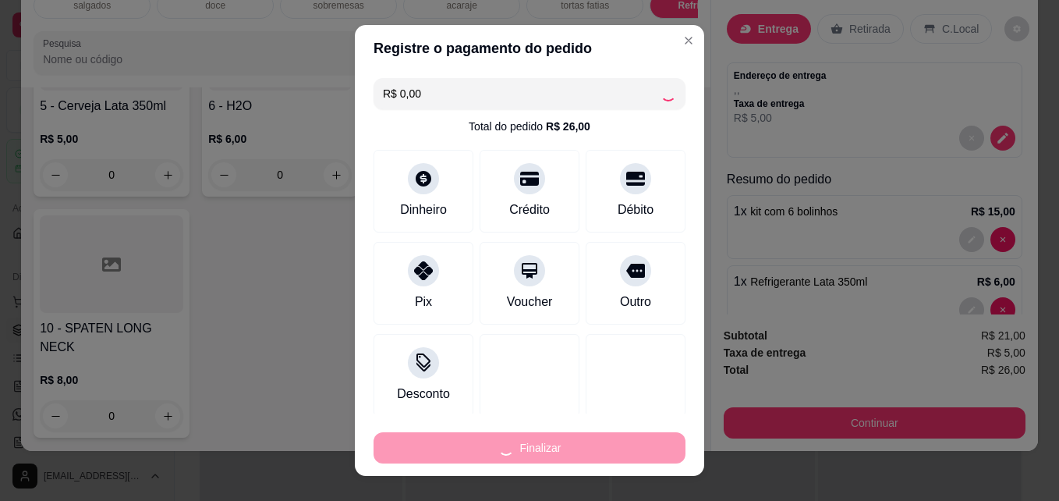
type input "0"
type input "-R$ 26,00"
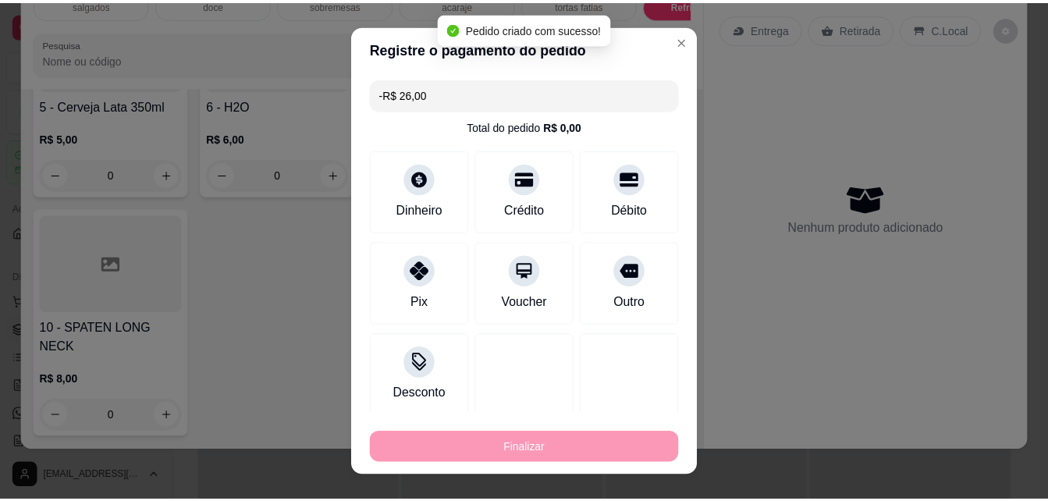
scroll to position [3154, 0]
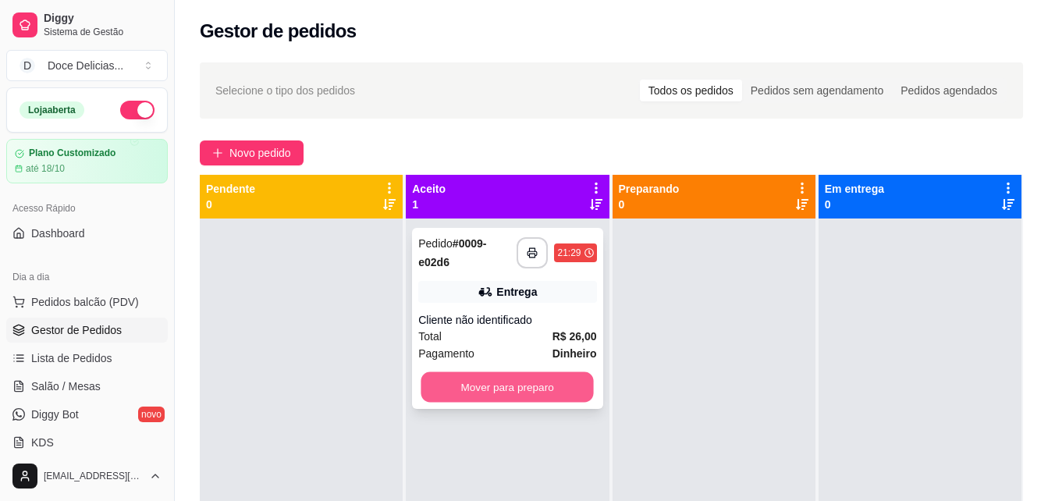
click at [505, 397] on button "Mover para preparo" at bounding box center [507, 387] width 172 height 30
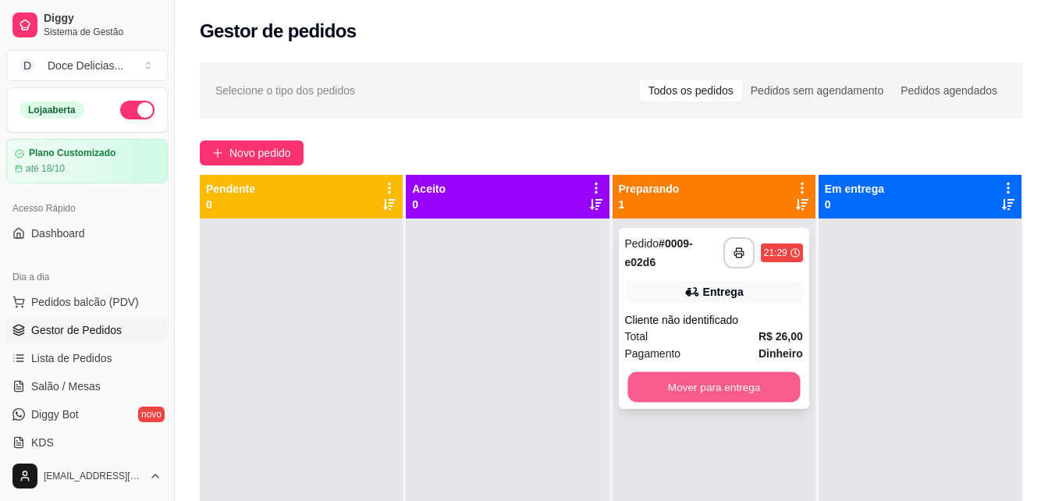
click at [662, 379] on button "Mover para entrega" at bounding box center [713, 387] width 172 height 30
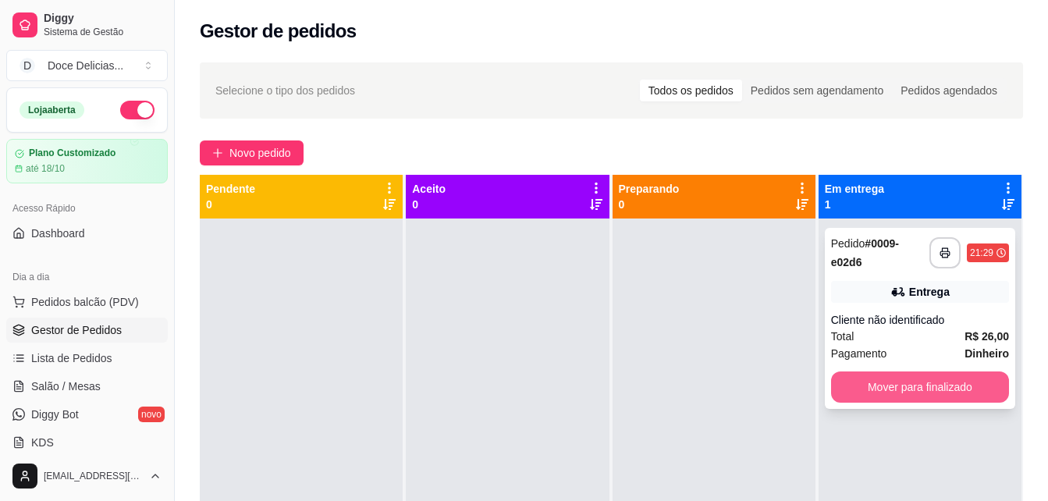
click at [831, 378] on button "Mover para finalizado" at bounding box center [920, 386] width 178 height 31
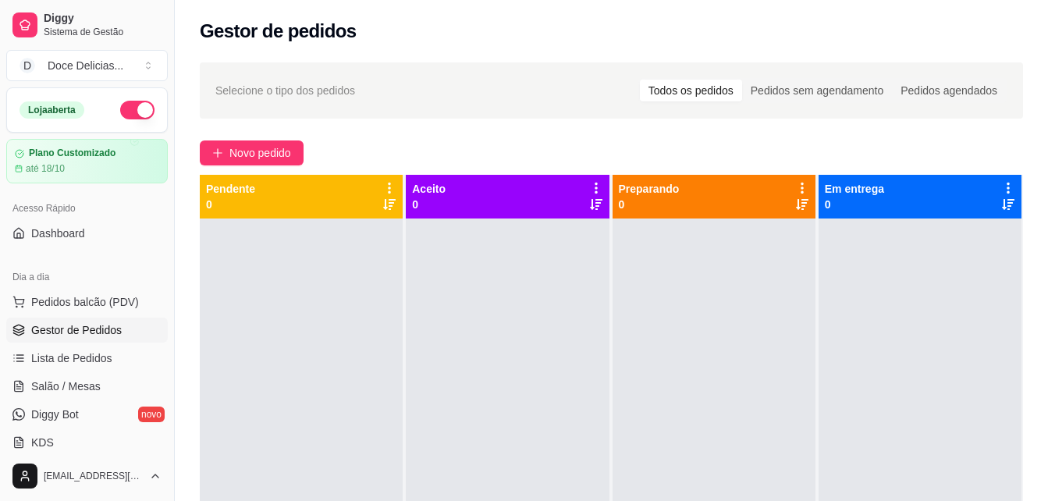
click at [828, 378] on div at bounding box center [919, 468] width 203 height 501
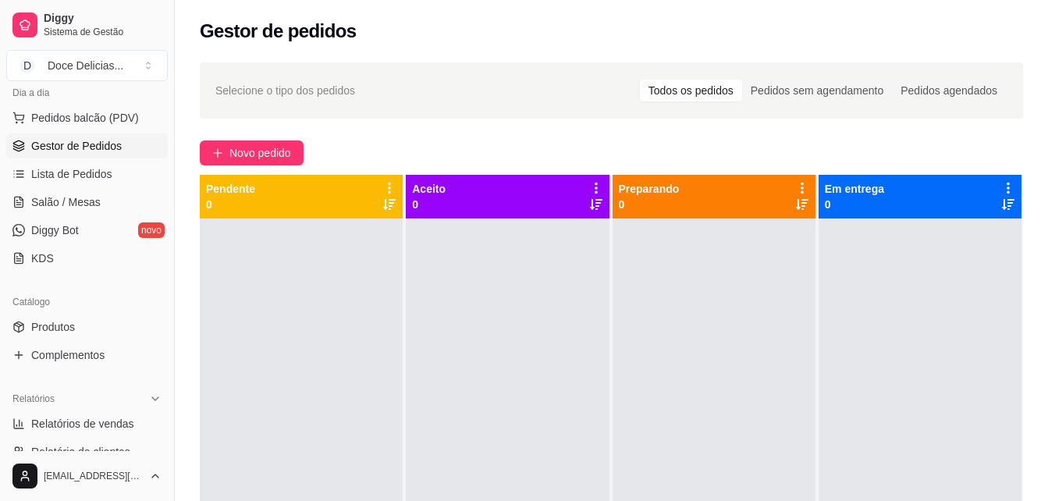
scroll to position [187, 0]
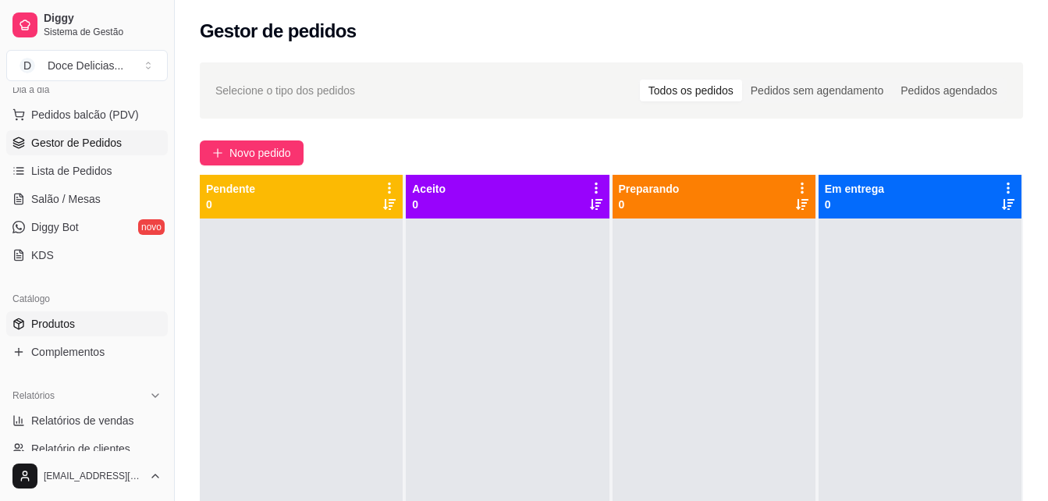
click at [83, 335] on link "Produtos" at bounding box center [86, 323] width 161 height 25
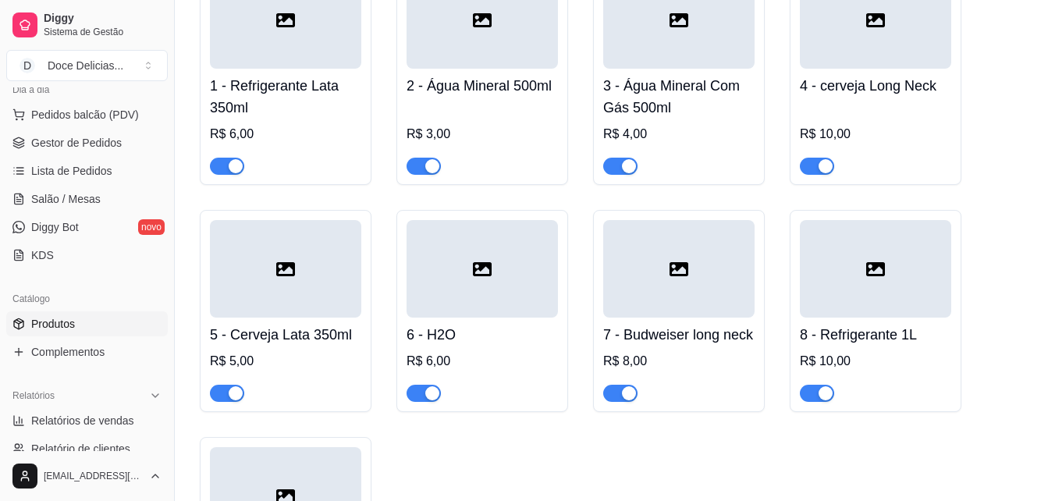
scroll to position [2959, 0]
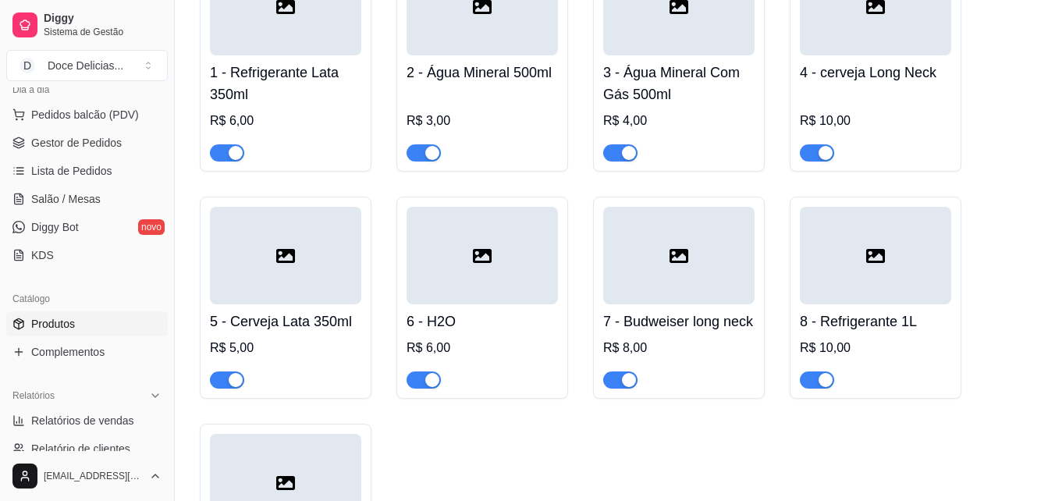
click at [424, 304] on div at bounding box center [481, 256] width 151 height 98
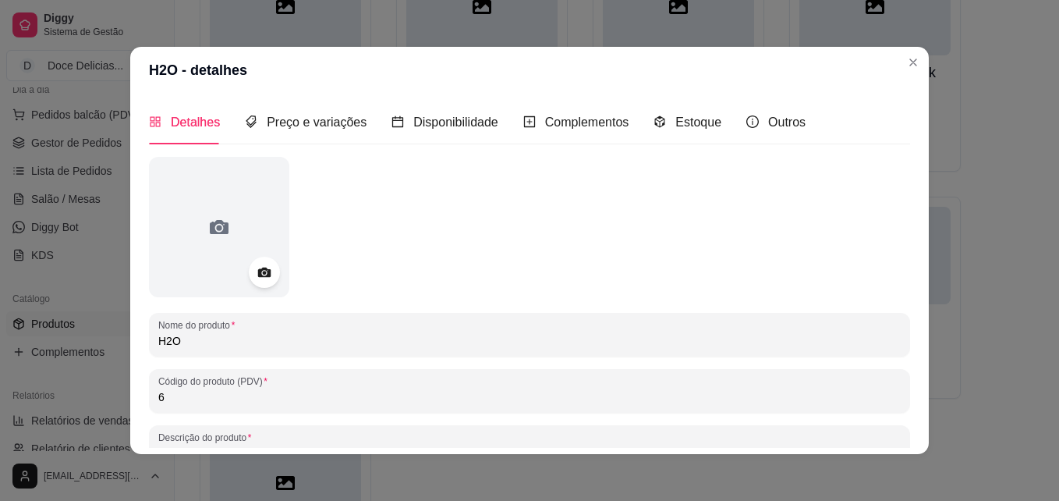
click at [356, 120] on div "Detalhes Preço e variações Disponibilidade Complementos Estoque Outros" at bounding box center [477, 122] width 657 height 44
click at [329, 122] on span "Preço e variações" at bounding box center [317, 121] width 100 height 13
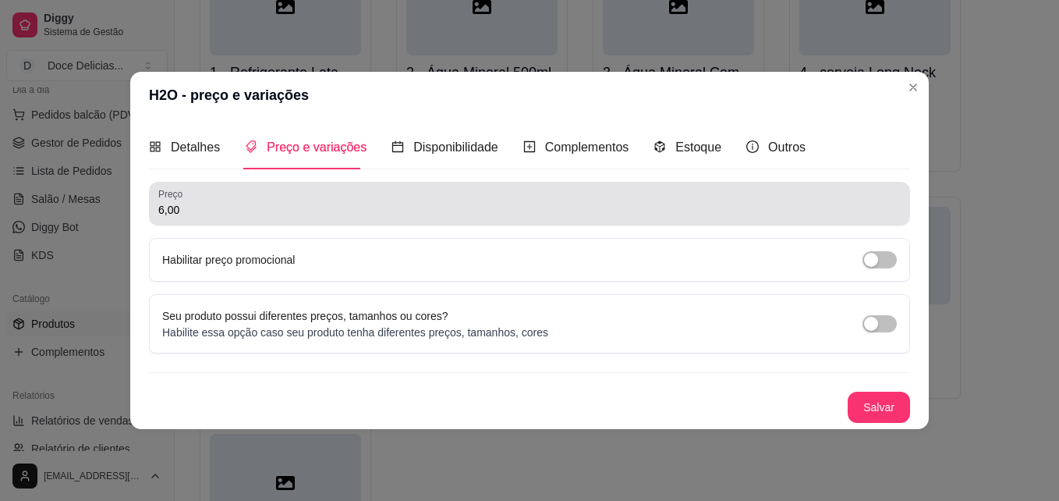
click at [344, 193] on div "6,00" at bounding box center [529, 203] width 743 height 31
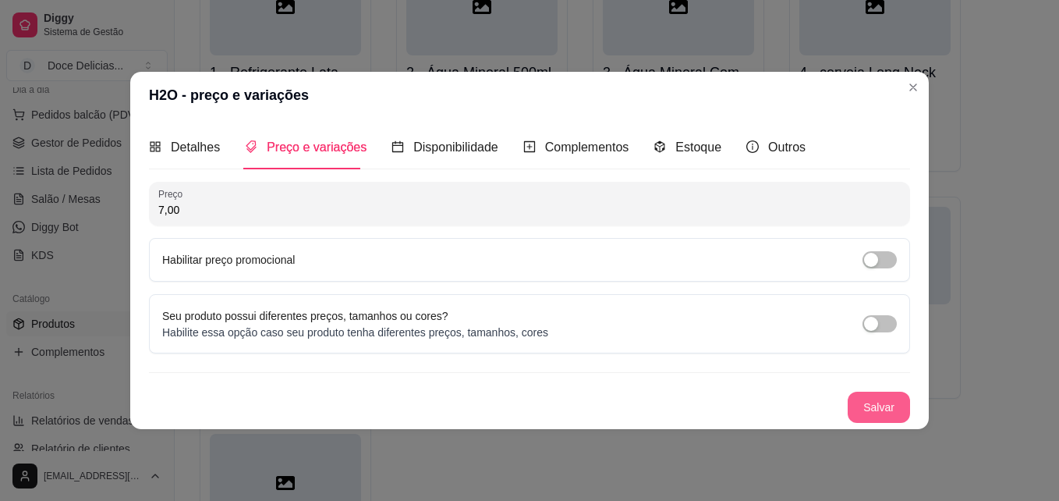
type input "7,00"
click at [857, 409] on button "Salvar" at bounding box center [879, 407] width 61 height 30
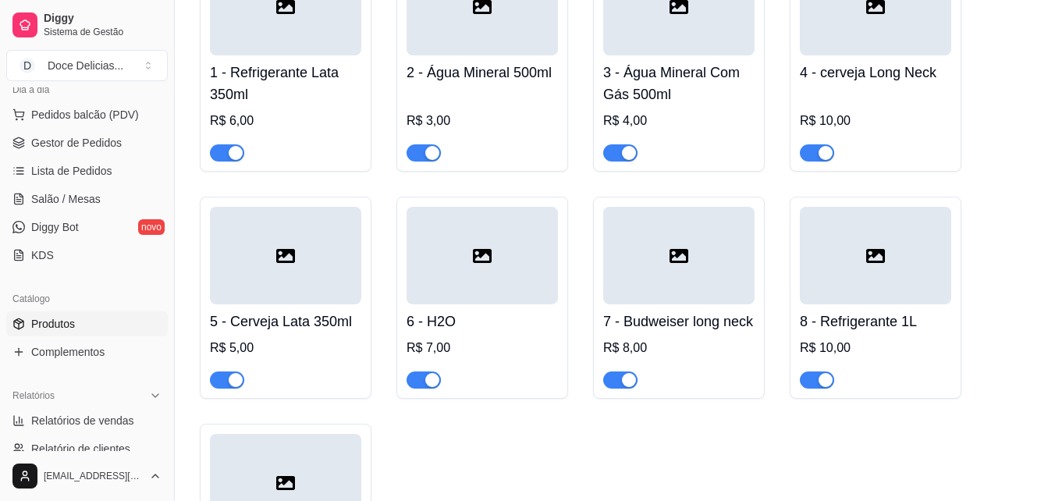
click at [213, 304] on div at bounding box center [285, 256] width 151 height 98
drag, startPoint x: 168, startPoint y: 94, endPoint x: 108, endPoint y: 136, distance: 73.4
click at [108, 136] on div "Diggy Sistema de Gestão D Doce Delicias ... Loja aberta Plano Customizado até 1…" at bounding box center [87, 250] width 174 height 501
click at [108, 136] on span "Gestor de Pedidos" at bounding box center [76, 143] width 90 height 16
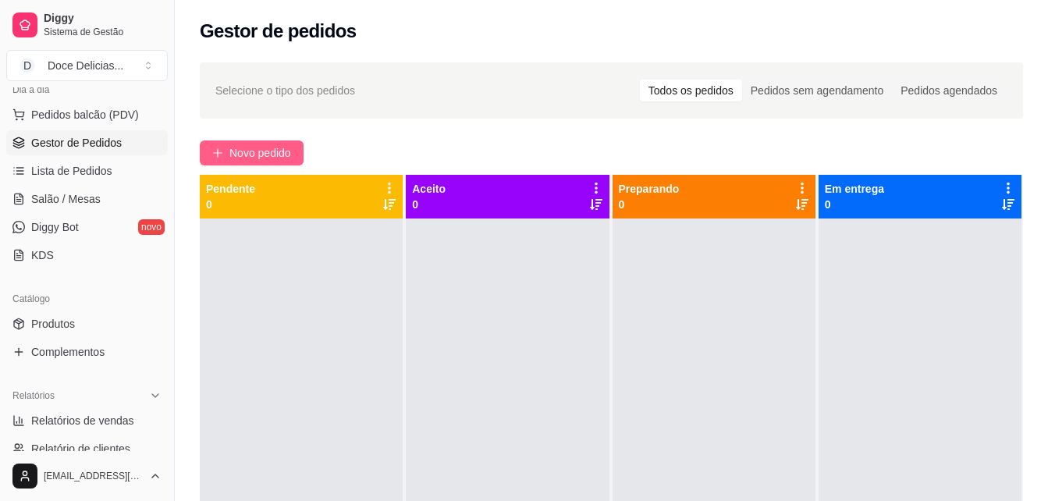
click at [278, 147] on span "Novo pedido" at bounding box center [260, 152] width 62 height 17
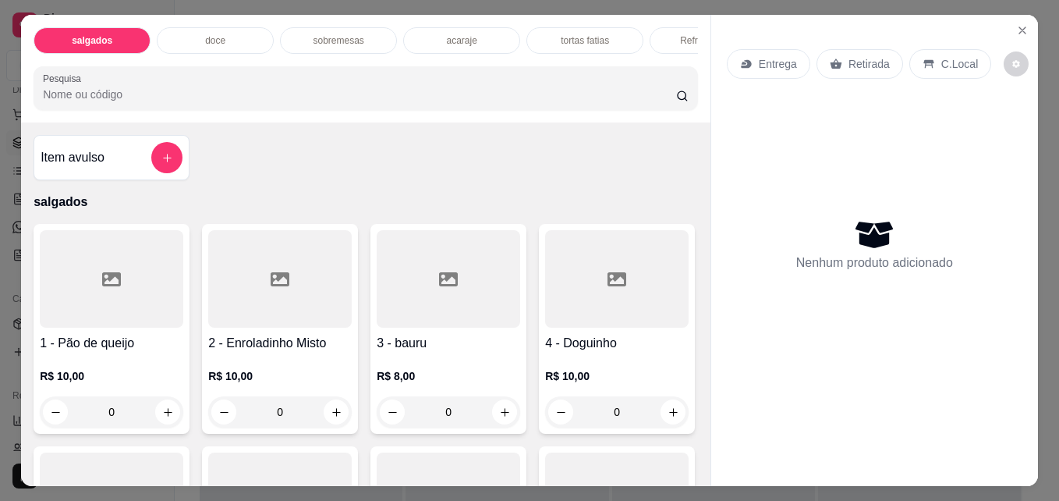
click at [661, 40] on div "Refrigerantes" at bounding box center [708, 40] width 117 height 27
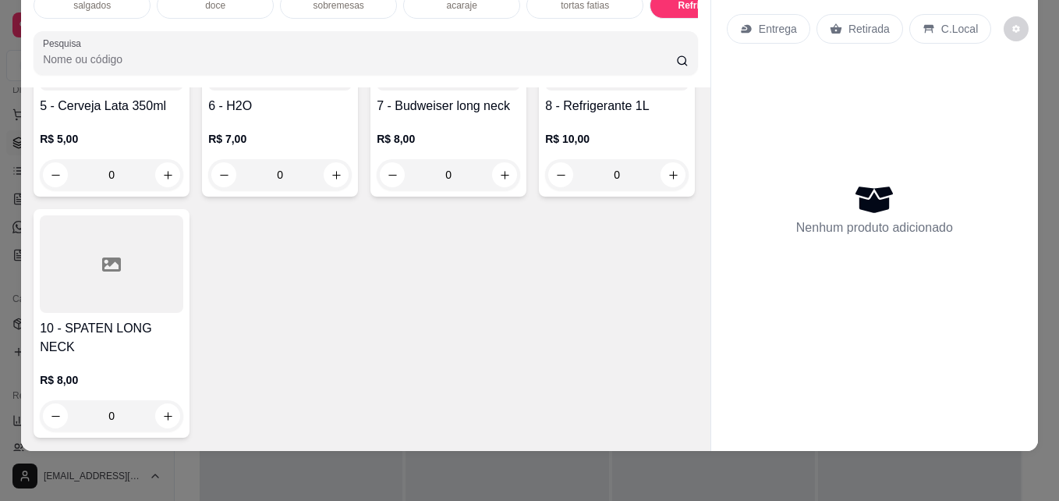
scroll to position [3520, 0]
click at [324, 183] on input "0" at bounding box center [279, 174] width 87 height 31
click at [342, 181] on icon "increase-product-quantity" at bounding box center [337, 175] width 12 height 12
type input "1"
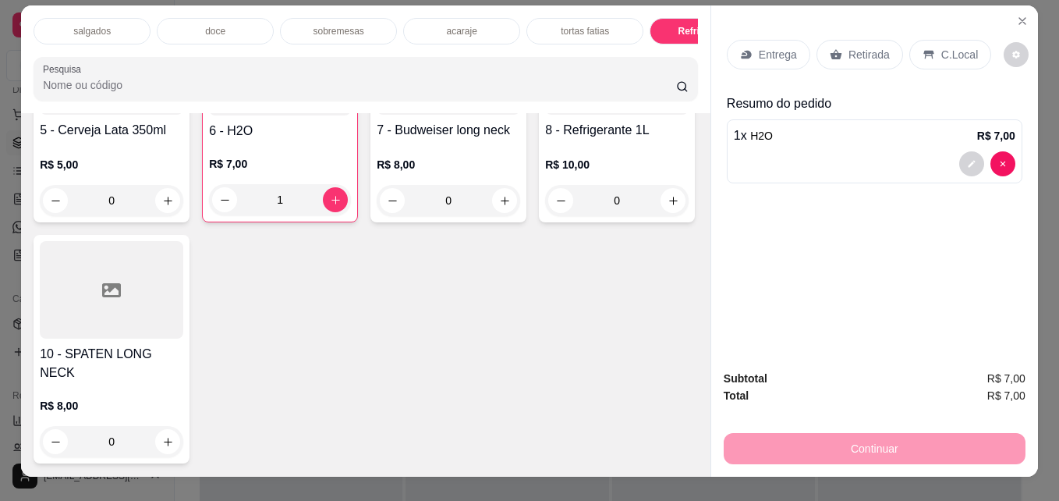
scroll to position [0, 0]
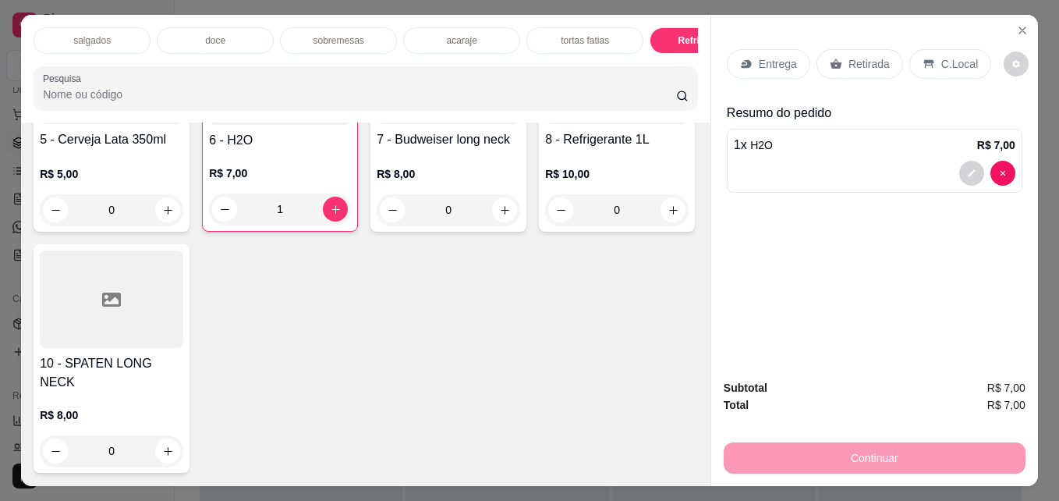
click at [223, 38] on div "doce" at bounding box center [215, 40] width 117 height 27
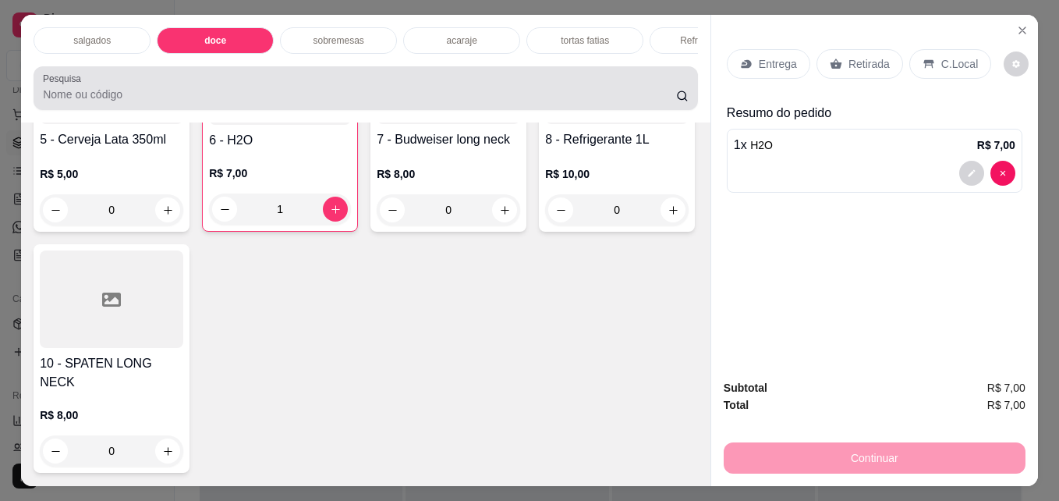
scroll to position [41, 0]
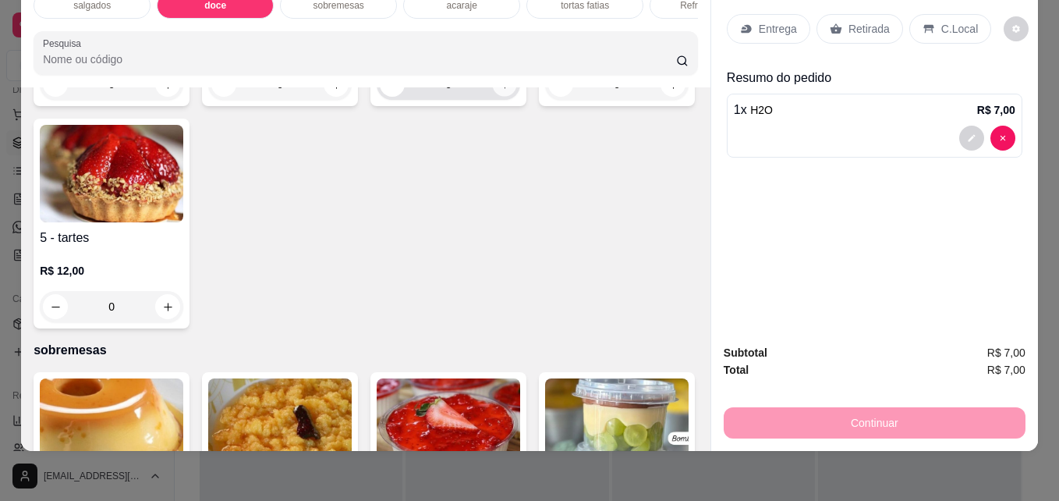
click at [502, 90] on icon "increase-product-quantity" at bounding box center [505, 85] width 12 height 12
type input "1"
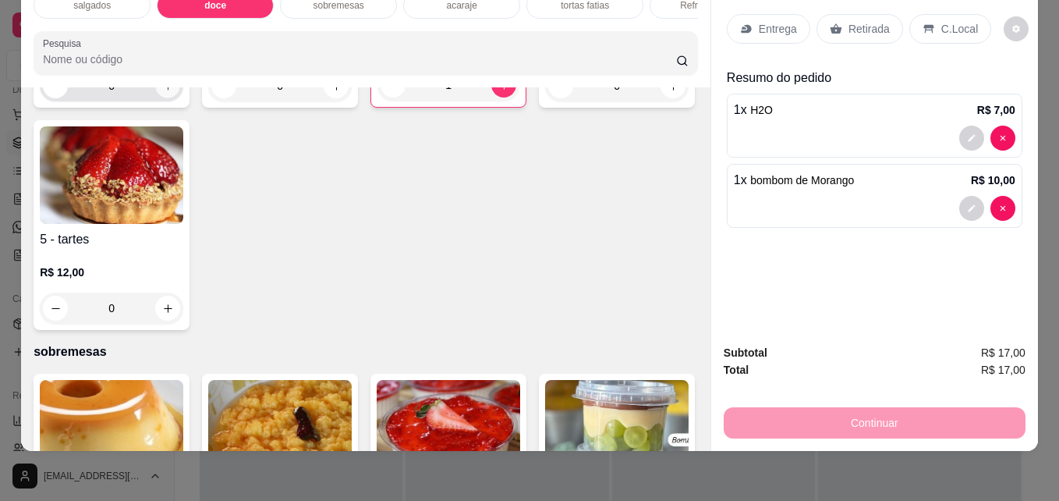
click at [159, 98] on button "increase-product-quantity" at bounding box center [168, 86] width 24 height 24
click at [159, 98] on button "increase-product-quantity" at bounding box center [167, 85] width 24 height 24
type input "2"
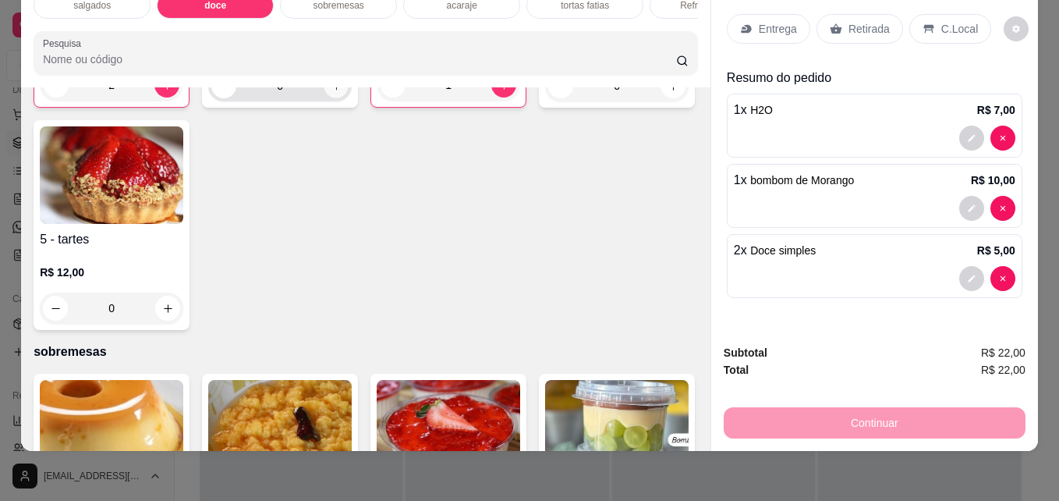
click at [331, 92] on icon "increase-product-quantity" at bounding box center [337, 86] width 12 height 12
type input "1"
click at [874, 21] on p "Retirada" at bounding box center [869, 29] width 41 height 16
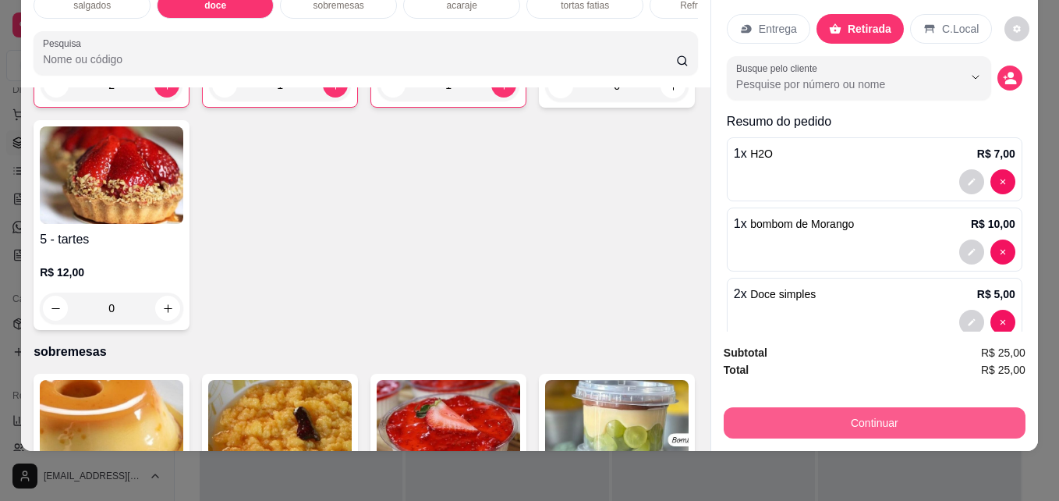
click at [807, 417] on button "Continuar" at bounding box center [875, 422] width 302 height 31
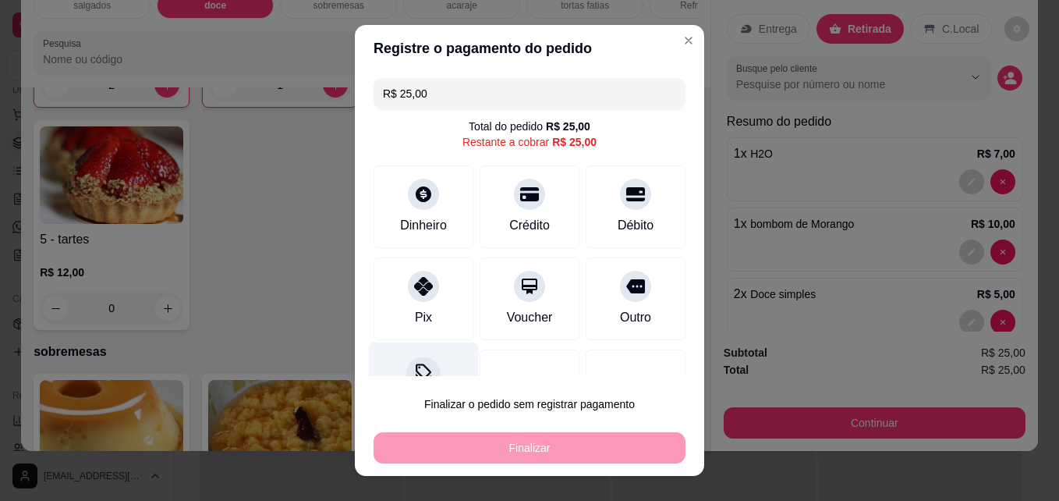
click at [420, 373] on icon at bounding box center [424, 371] width 16 height 16
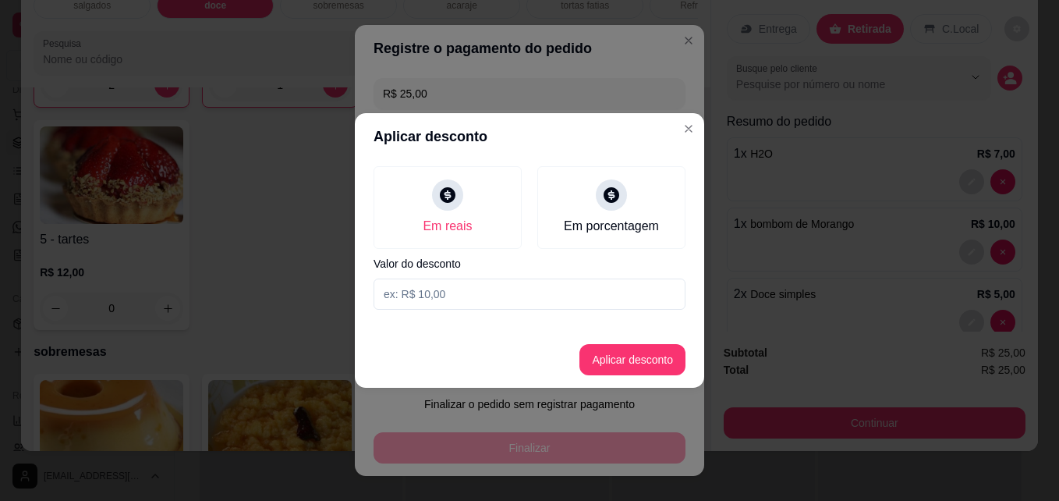
click at [432, 300] on input at bounding box center [530, 293] width 312 height 31
type input "1,50"
click at [589, 360] on button "Aplicar desconto" at bounding box center [633, 359] width 106 height 31
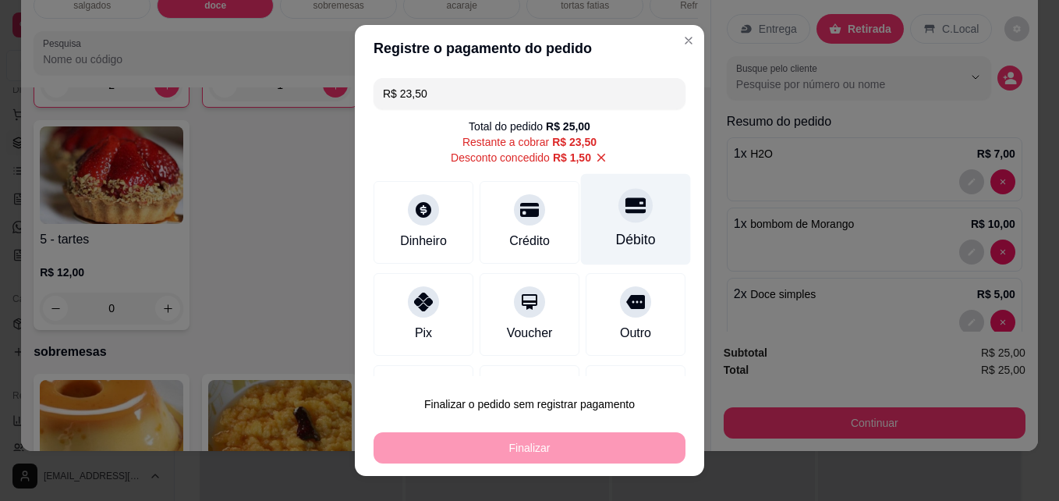
click at [616, 229] on div "Débito" at bounding box center [636, 239] width 40 height 20
type input "R$ 0,00"
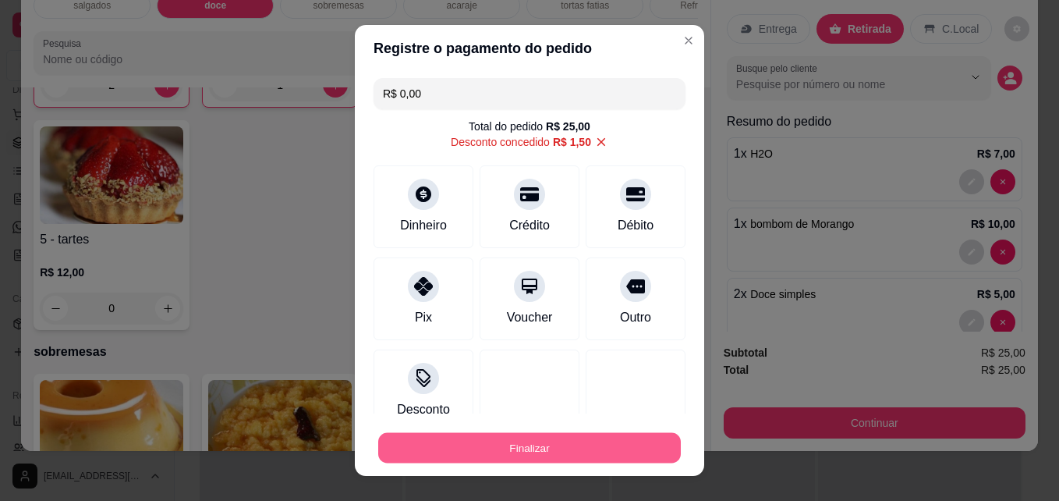
click at [541, 460] on button "Finalizar" at bounding box center [529, 448] width 303 height 30
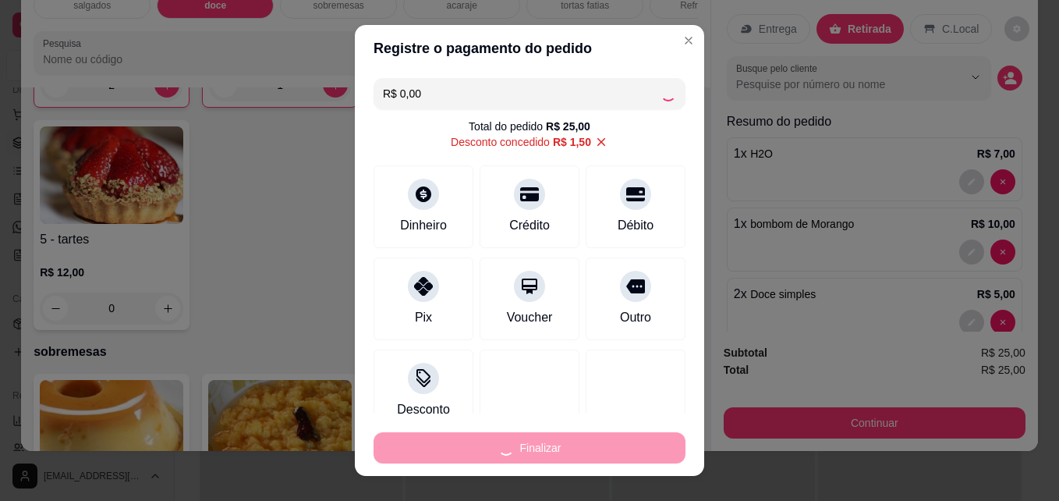
type input "0"
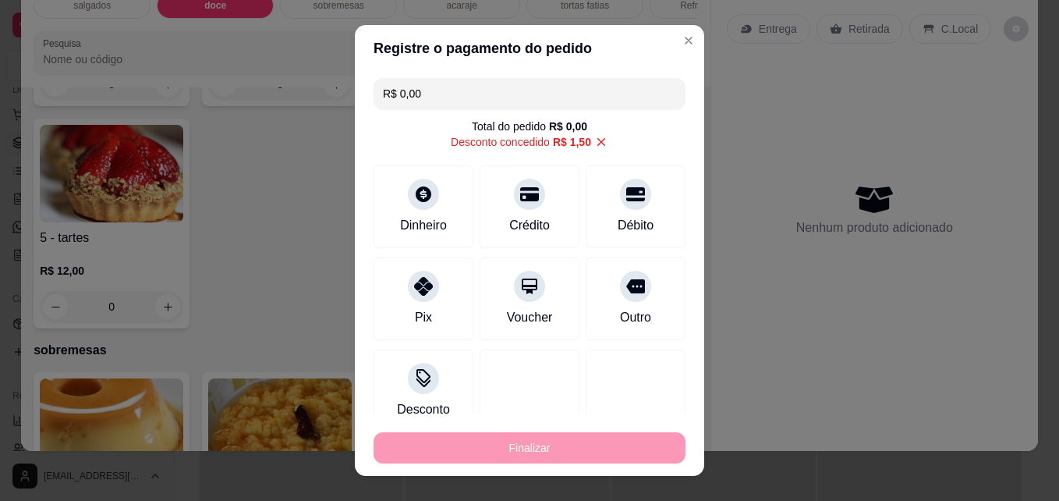
type input "-R$ 25,00"
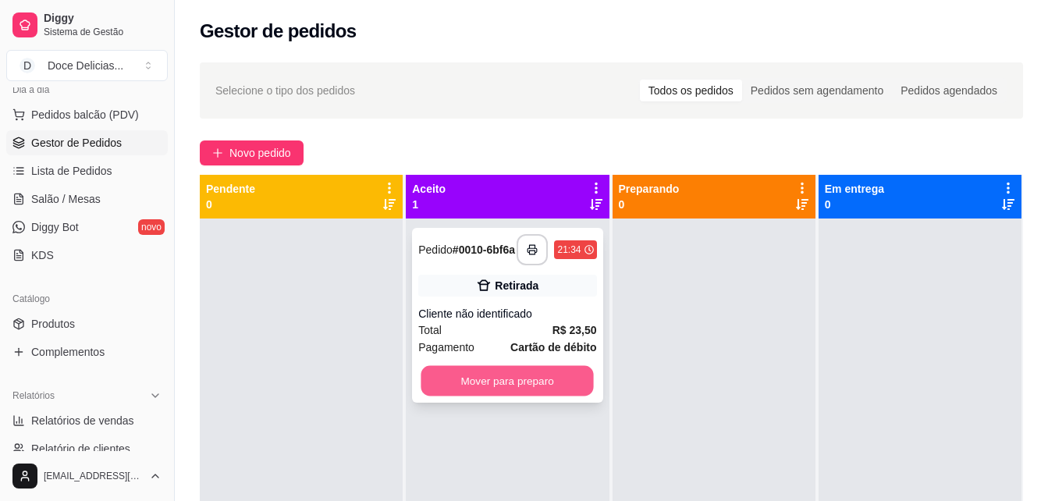
click at [555, 374] on button "Mover para preparo" at bounding box center [507, 381] width 172 height 30
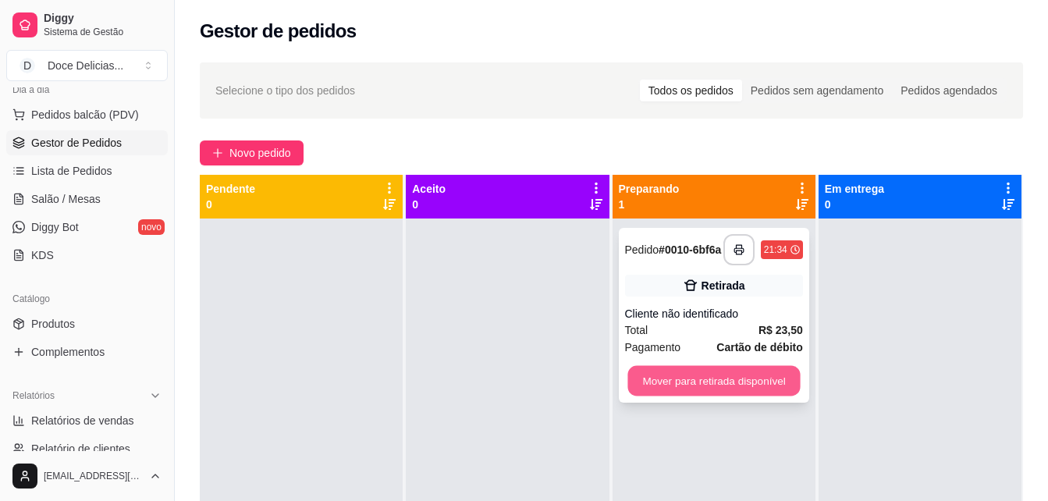
click at [691, 378] on button "Mover para retirada disponível" at bounding box center [713, 381] width 172 height 30
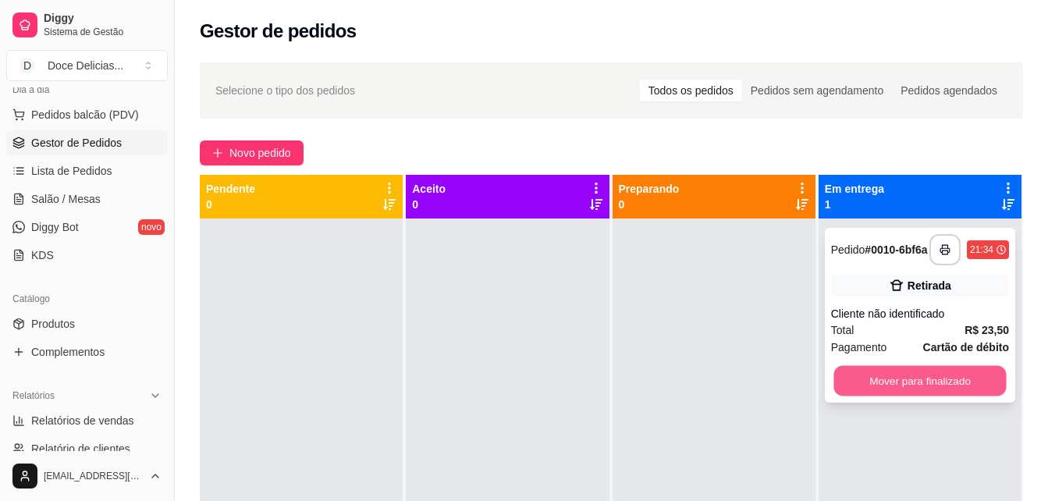
click at [862, 387] on button "Mover para finalizado" at bounding box center [919, 381] width 172 height 30
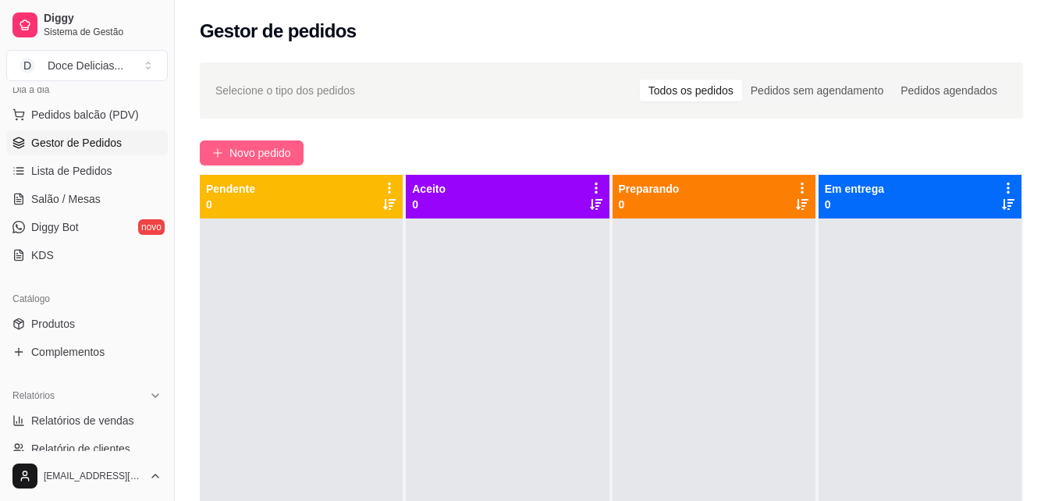
click at [257, 154] on span "Novo pedido" at bounding box center [260, 152] width 62 height 17
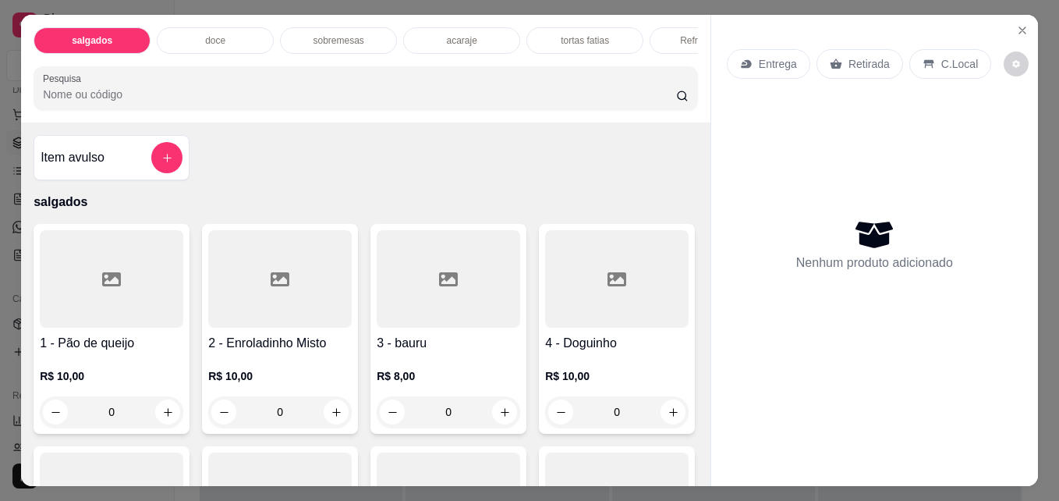
click at [449, 41] on p "acaraje" at bounding box center [461, 40] width 30 height 12
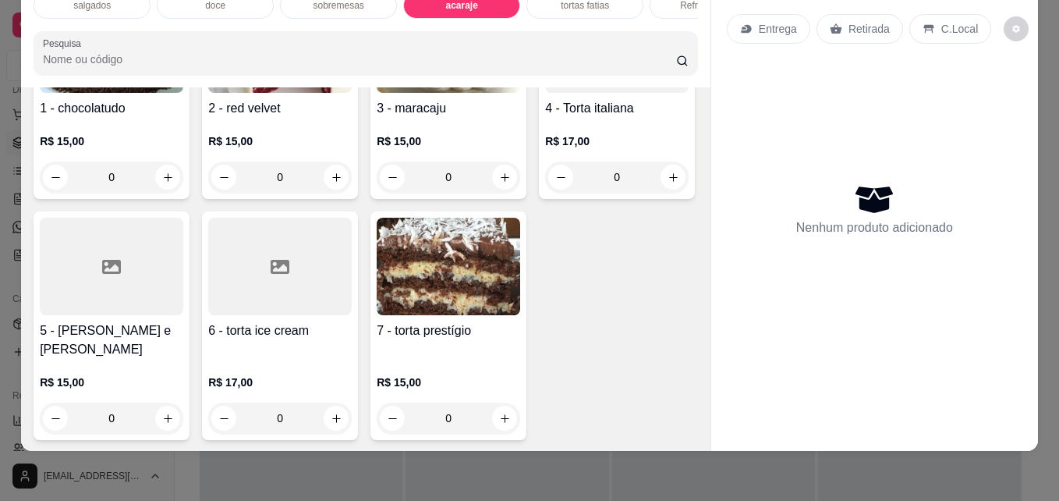
scroll to position [2167, 0]
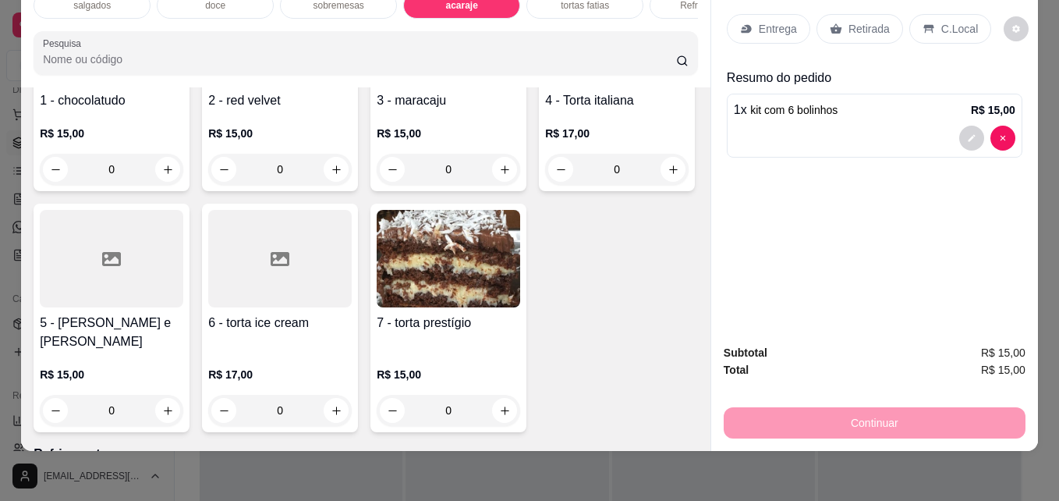
click at [942, 21] on p "C.Local" at bounding box center [960, 29] width 37 height 16
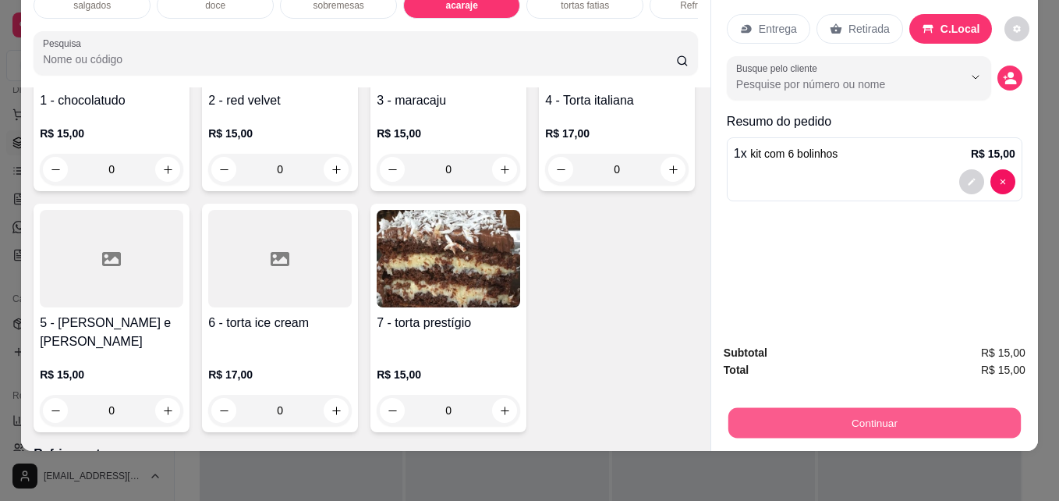
click at [791, 407] on button "Continuar" at bounding box center [875, 422] width 293 height 30
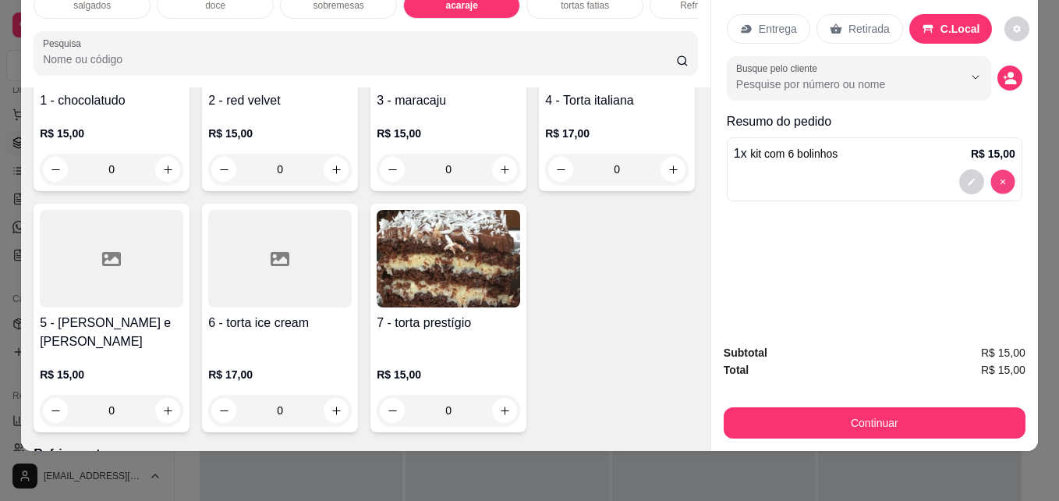
type input "0"
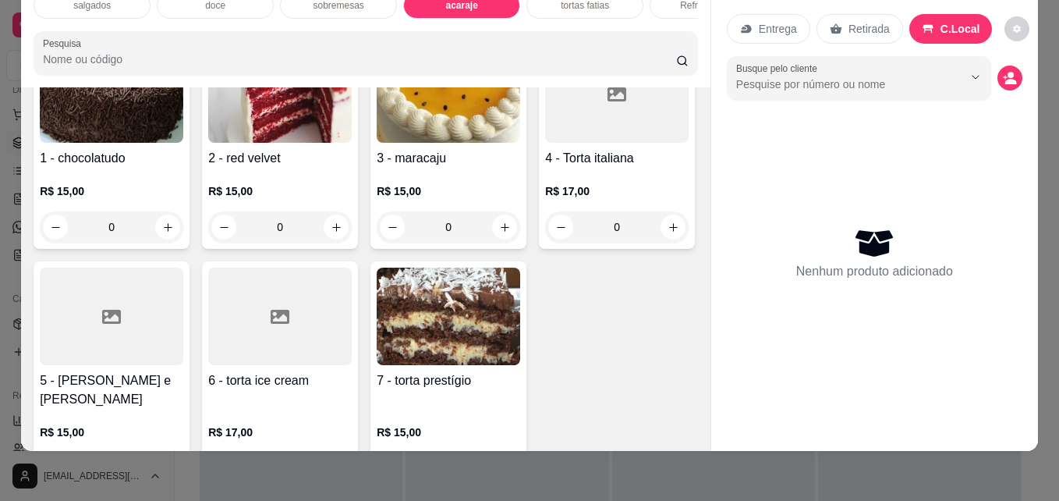
scroll to position [2105, 0]
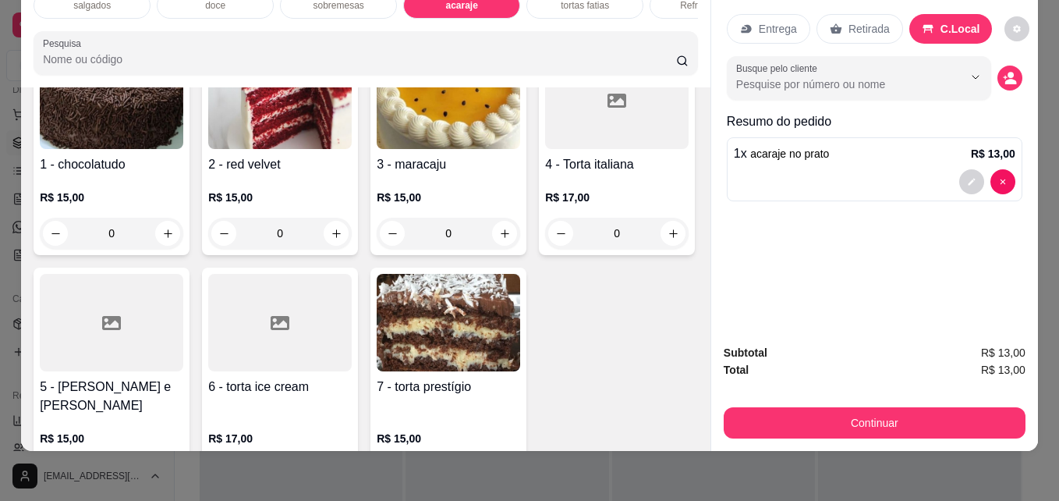
type input "1"
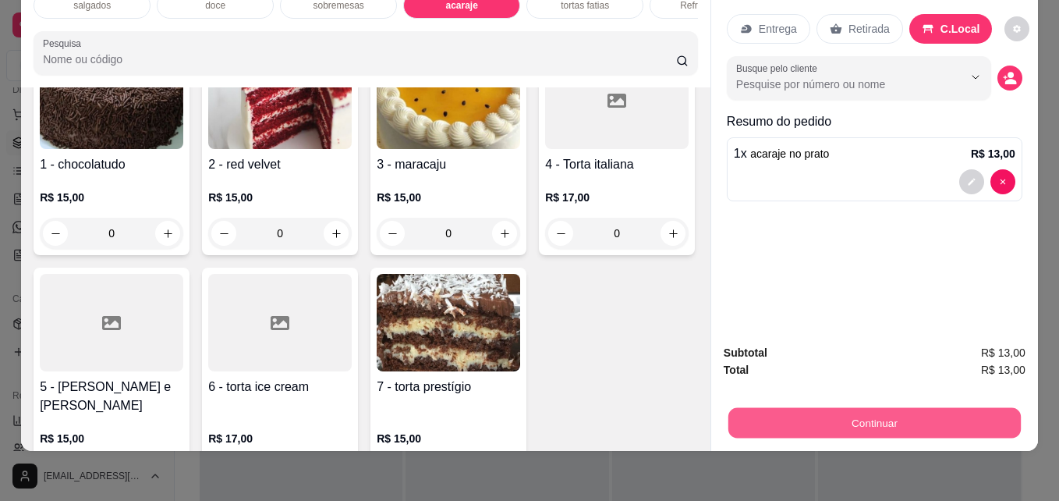
click at [851, 426] on button "Continuar" at bounding box center [875, 422] width 293 height 30
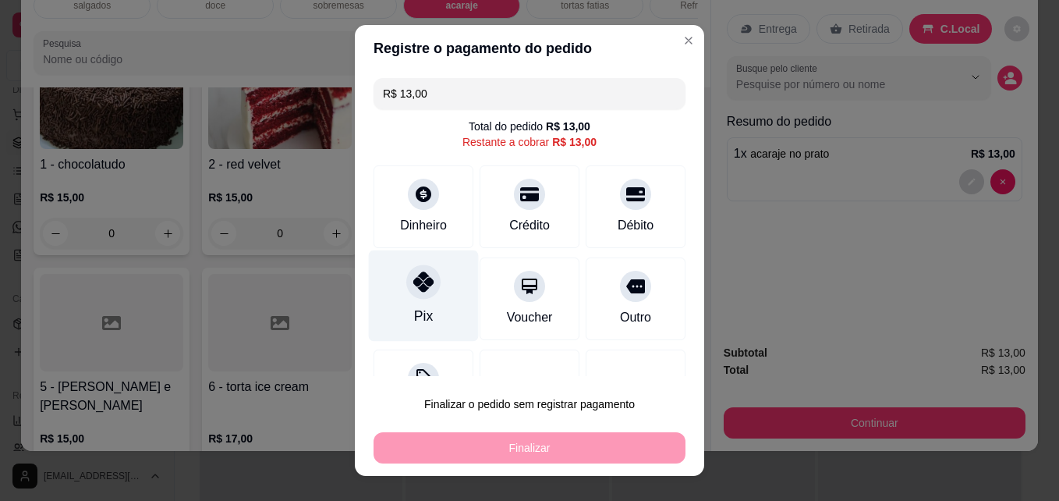
click at [413, 276] on icon at bounding box center [423, 281] width 20 height 20
type input "R$ 0,00"
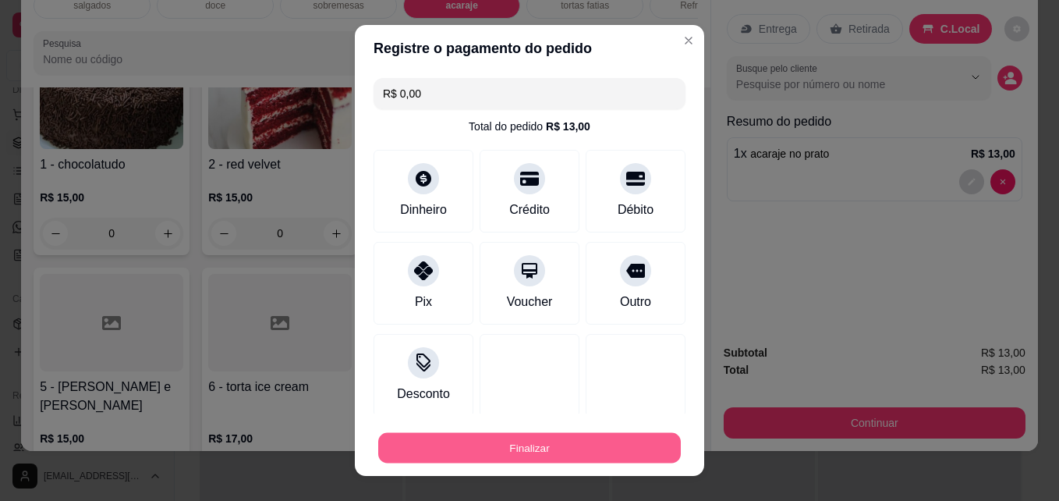
click at [497, 447] on button "Finalizar" at bounding box center [529, 448] width 303 height 30
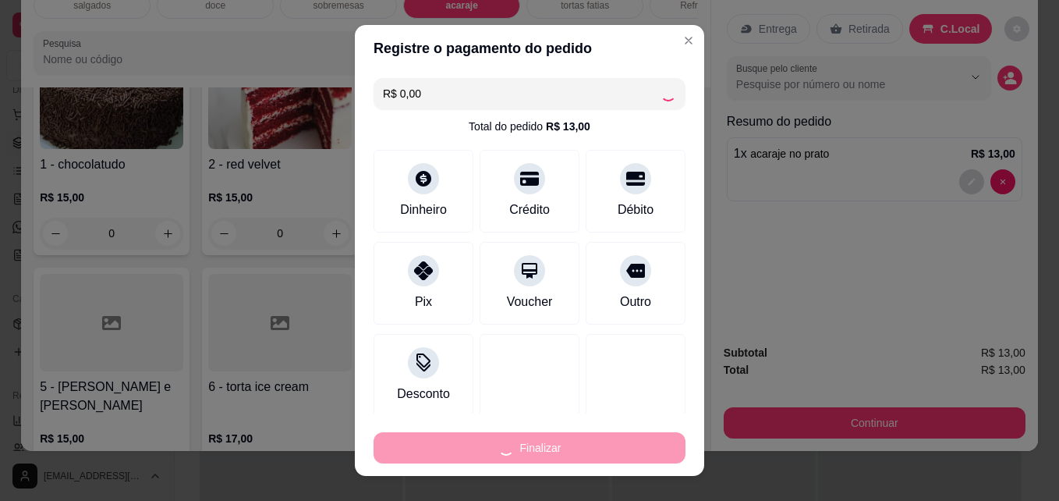
type input "0"
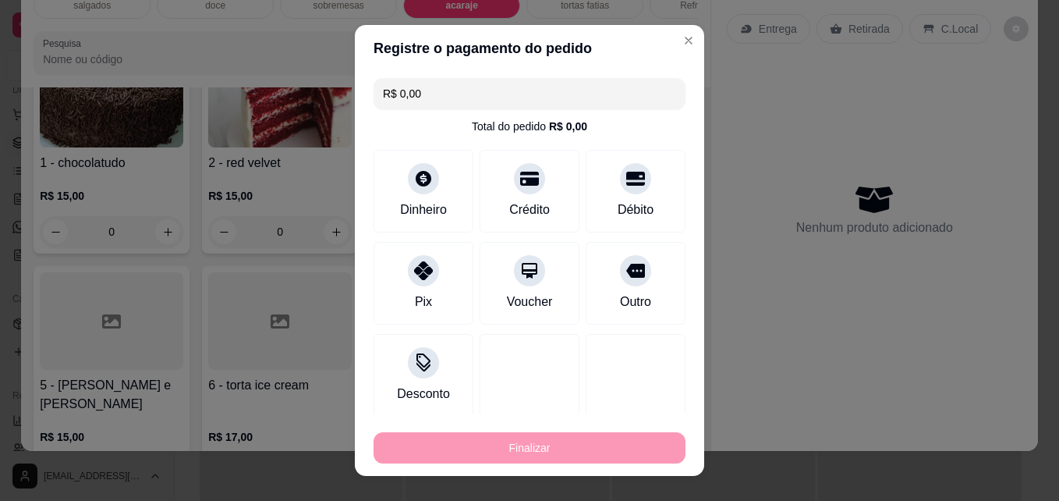
type input "-R$ 13,00"
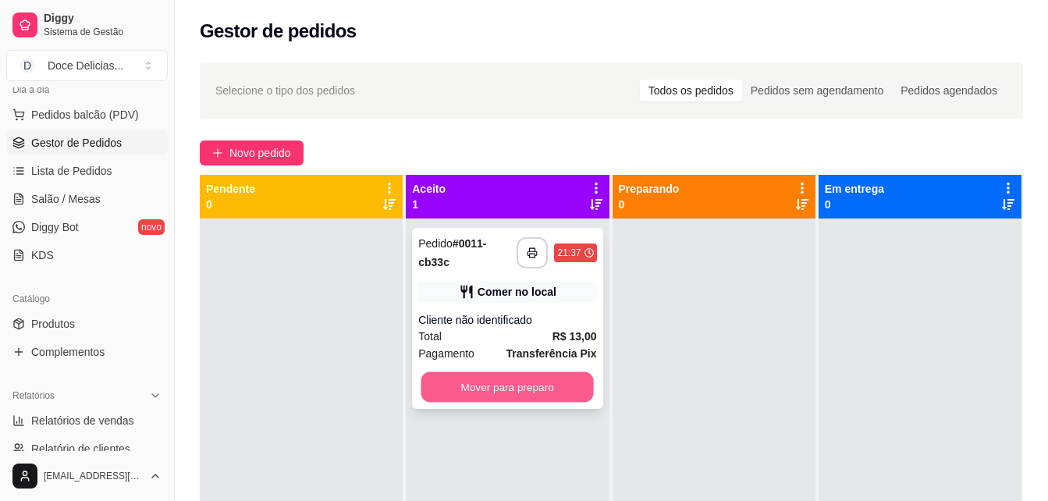
click at [486, 376] on button "Mover para preparo" at bounding box center [507, 387] width 172 height 30
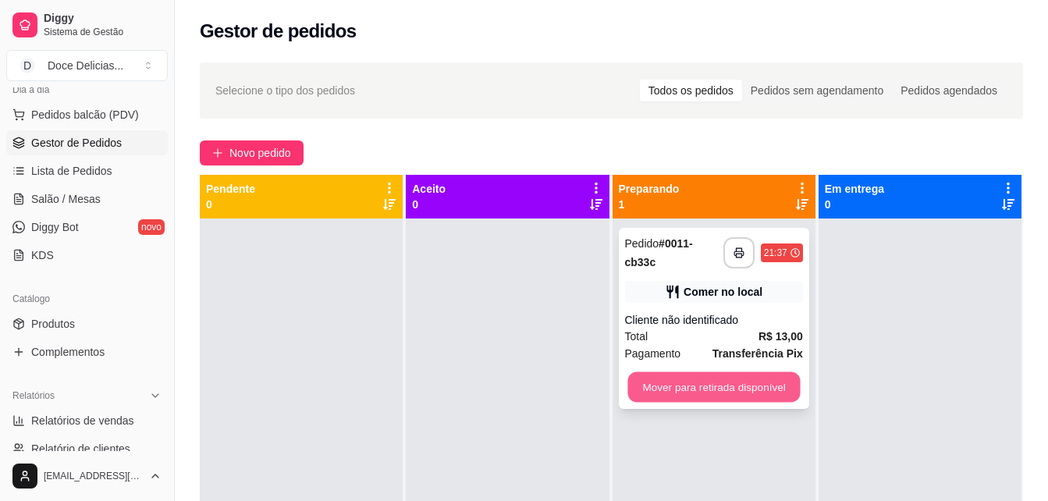
click at [641, 396] on button "Mover para retirada disponível" at bounding box center [713, 387] width 172 height 30
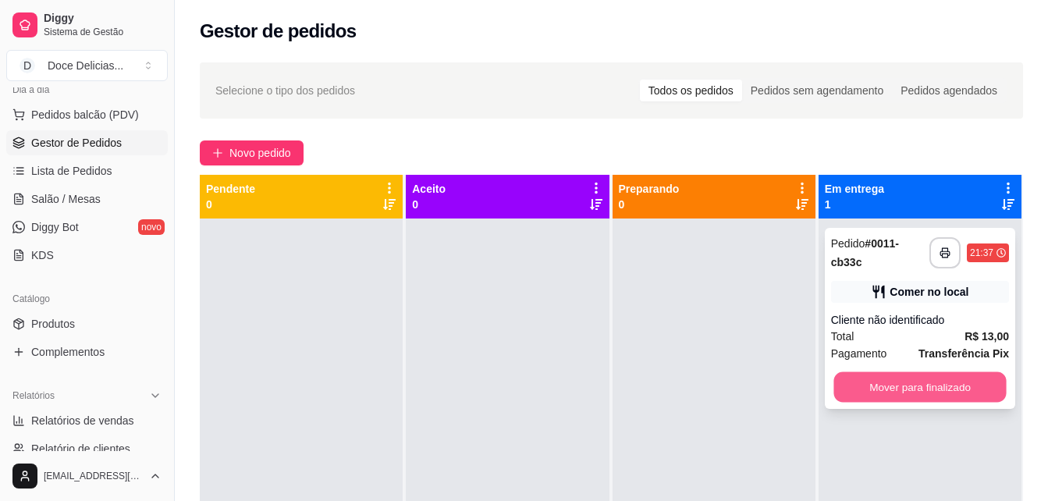
click at [835, 381] on button "Mover para finalizado" at bounding box center [919, 387] width 172 height 30
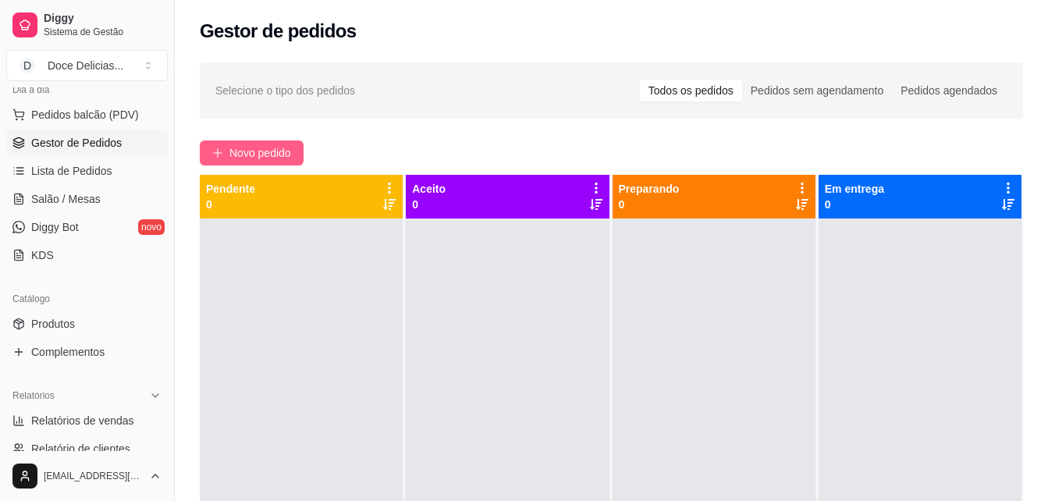
click at [272, 144] on button "Novo pedido" at bounding box center [252, 152] width 104 height 25
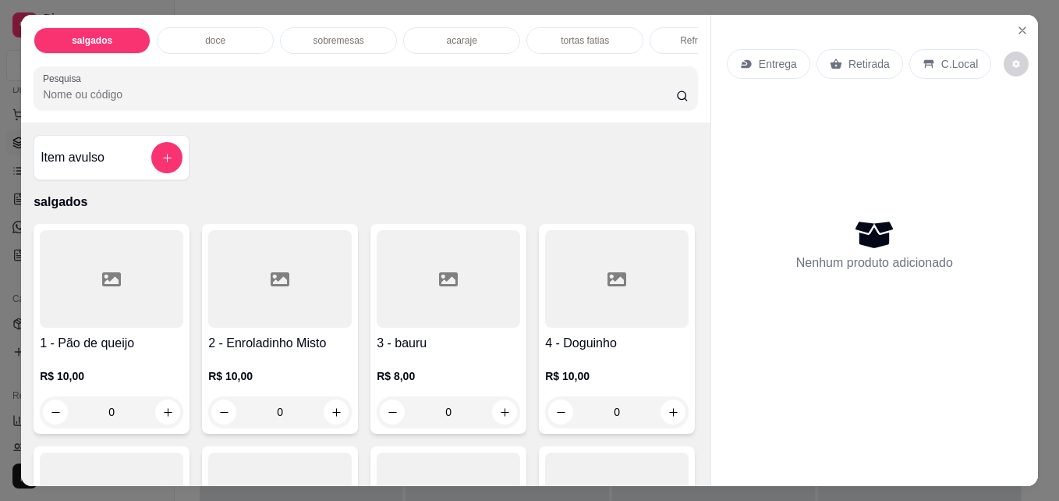
click at [661, 34] on div "Refrigerantes" at bounding box center [708, 40] width 117 height 27
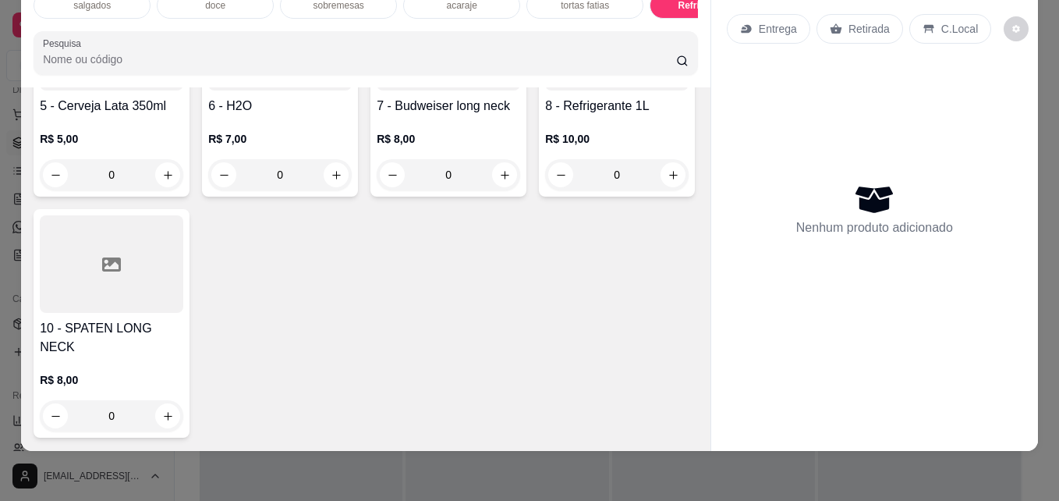
scroll to position [3341, 0]
click at [324, 190] on input "0" at bounding box center [279, 174] width 87 height 31
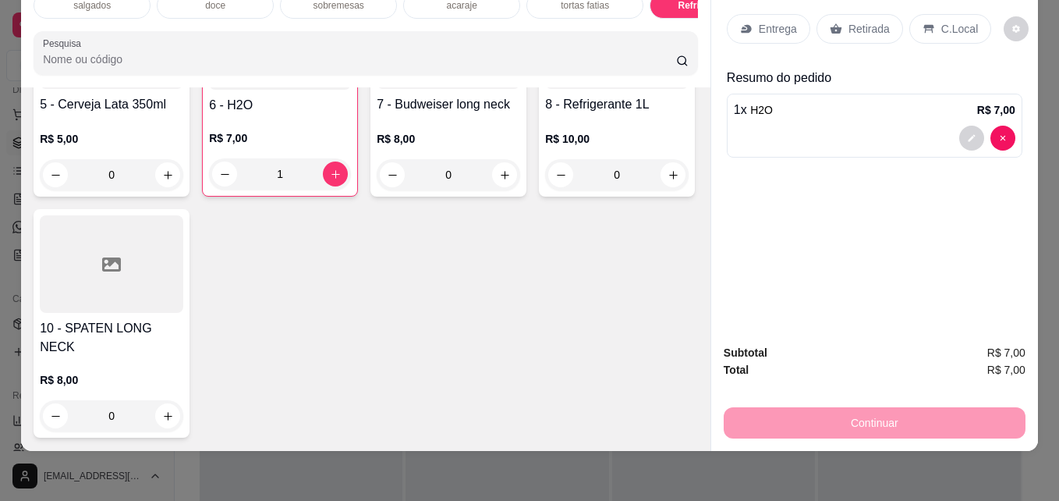
type input "1"
click at [831, 23] on icon at bounding box center [836, 29] width 12 height 12
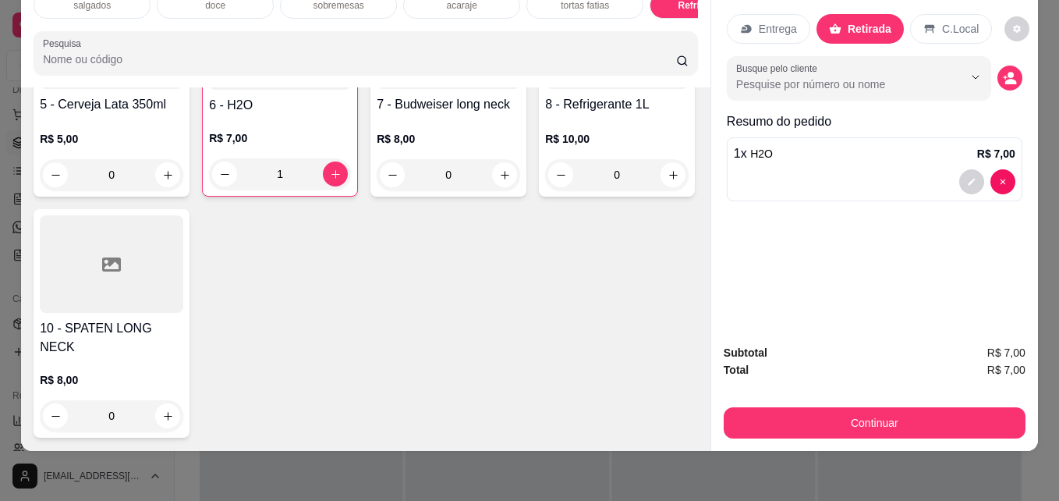
click at [964, 14] on div "C.Local" at bounding box center [951, 29] width 82 height 30
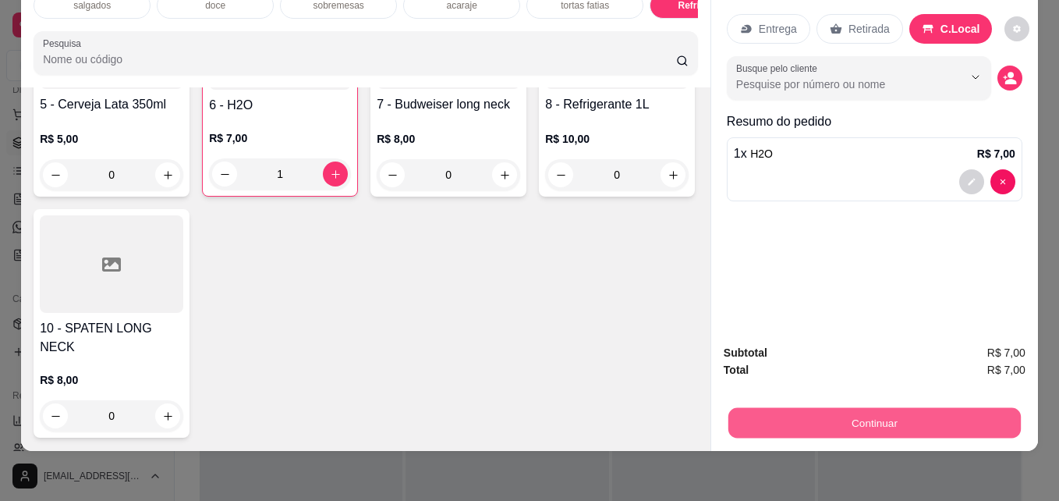
click at [773, 407] on button "Continuar" at bounding box center [875, 422] width 293 height 30
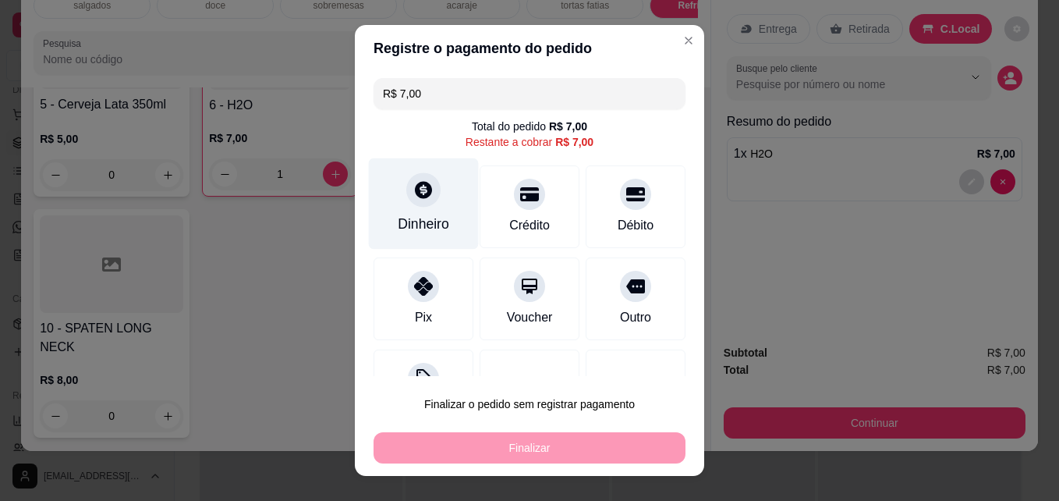
click at [410, 204] on div at bounding box center [423, 190] width 34 height 34
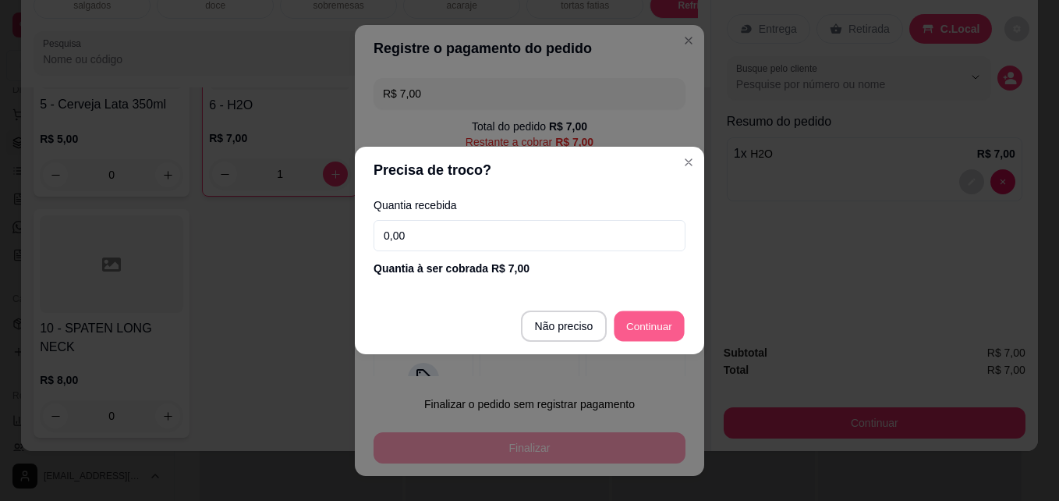
type input "R$ 0,00"
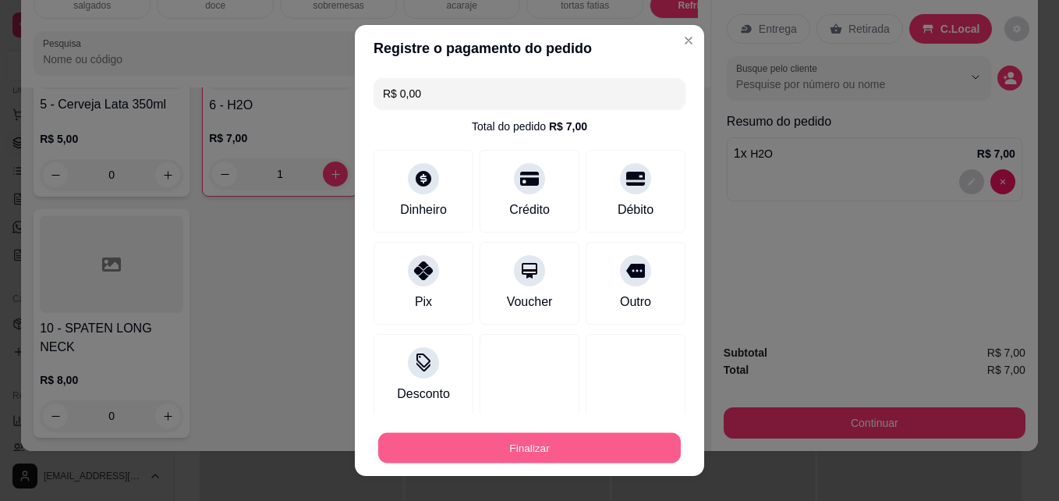
click at [527, 442] on button "Finalizar" at bounding box center [529, 448] width 303 height 30
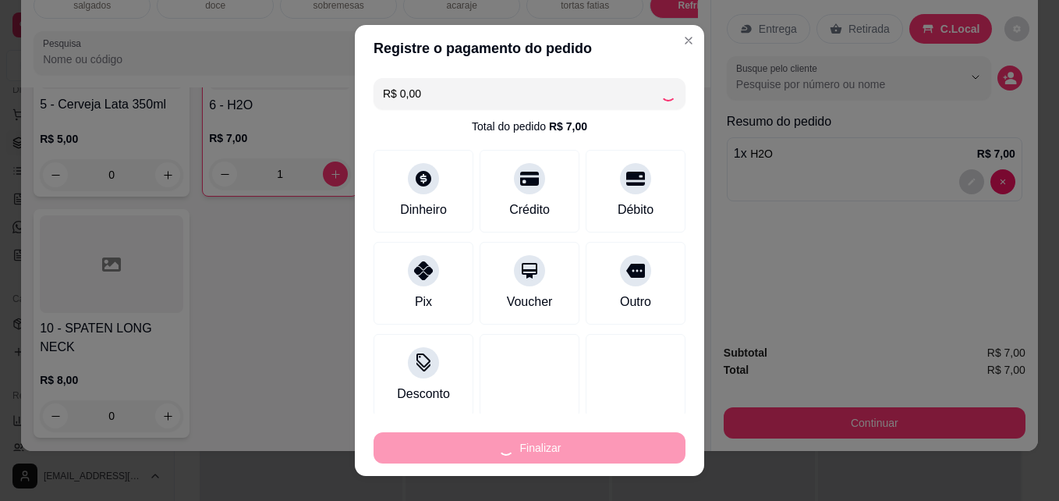
type input "0"
type input "-R$ 7,00"
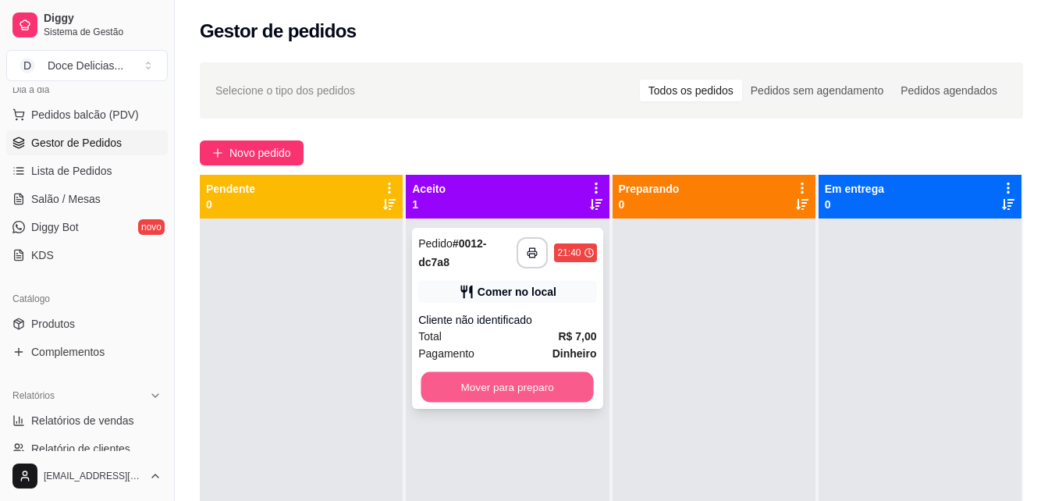
click at [485, 377] on button "Mover para preparo" at bounding box center [507, 387] width 172 height 30
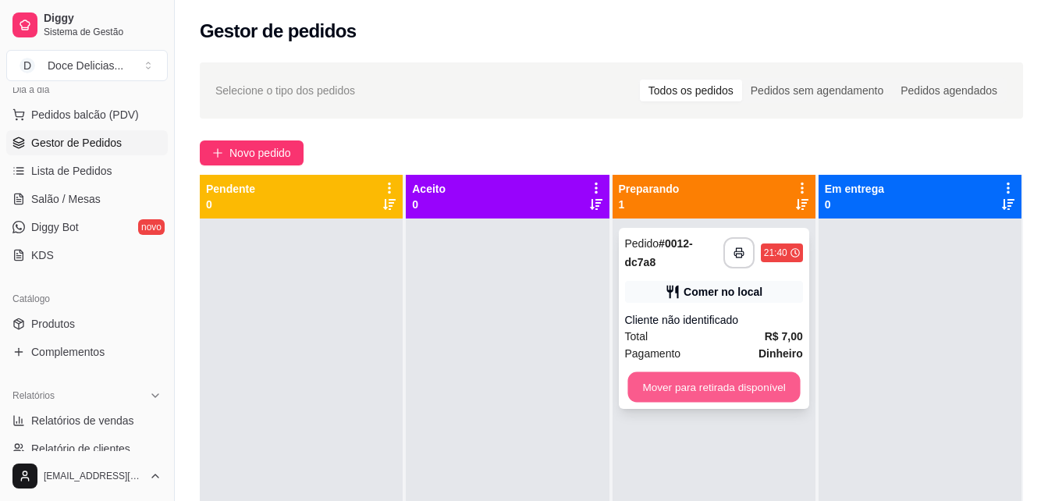
click at [673, 395] on button "Mover para retirada disponível" at bounding box center [713, 387] width 172 height 30
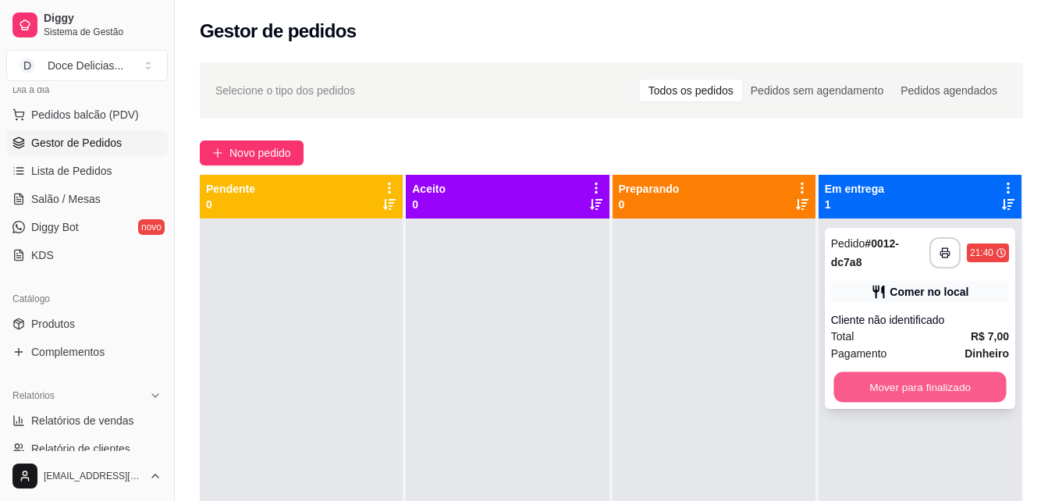
click at [852, 385] on button "Mover para finalizado" at bounding box center [919, 387] width 172 height 30
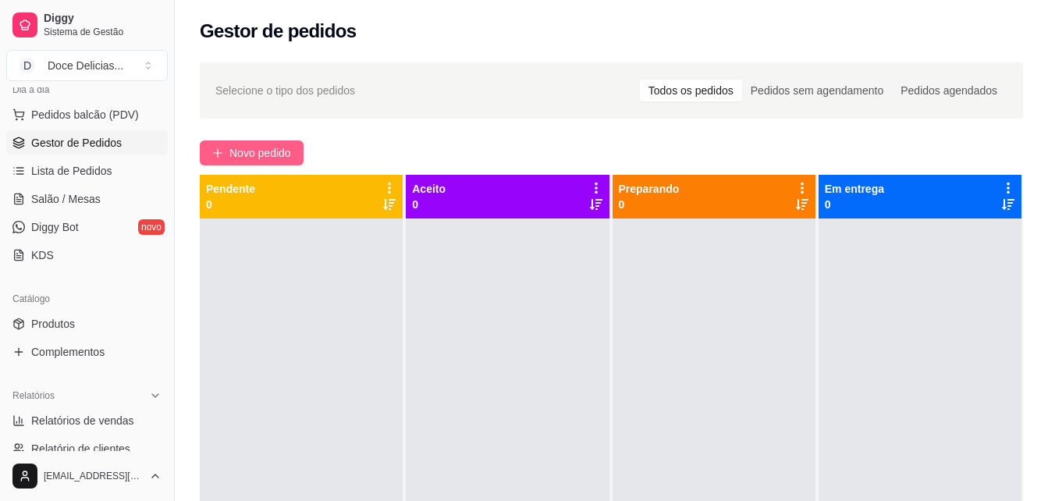
click at [254, 151] on span "Novo pedido" at bounding box center [260, 152] width 62 height 17
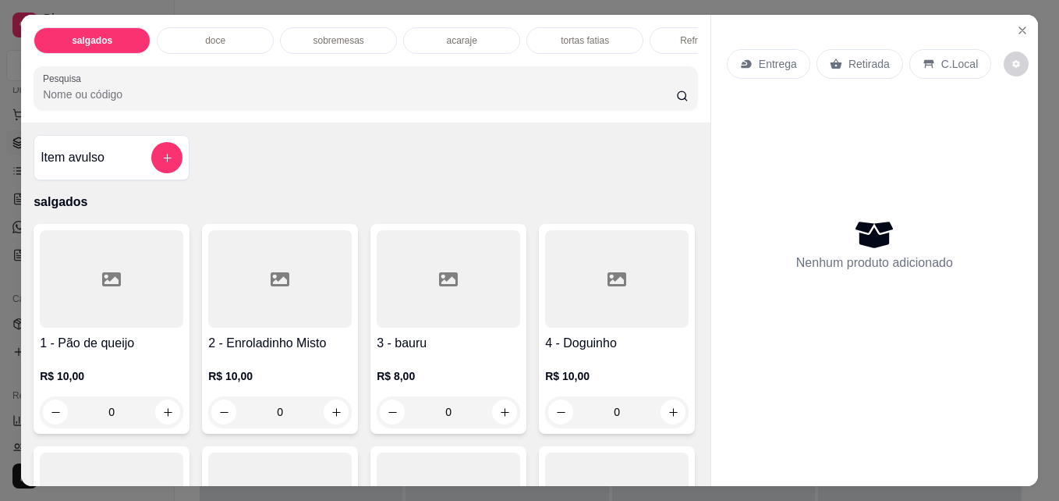
click at [456, 34] on p "acaraje" at bounding box center [461, 40] width 30 height 12
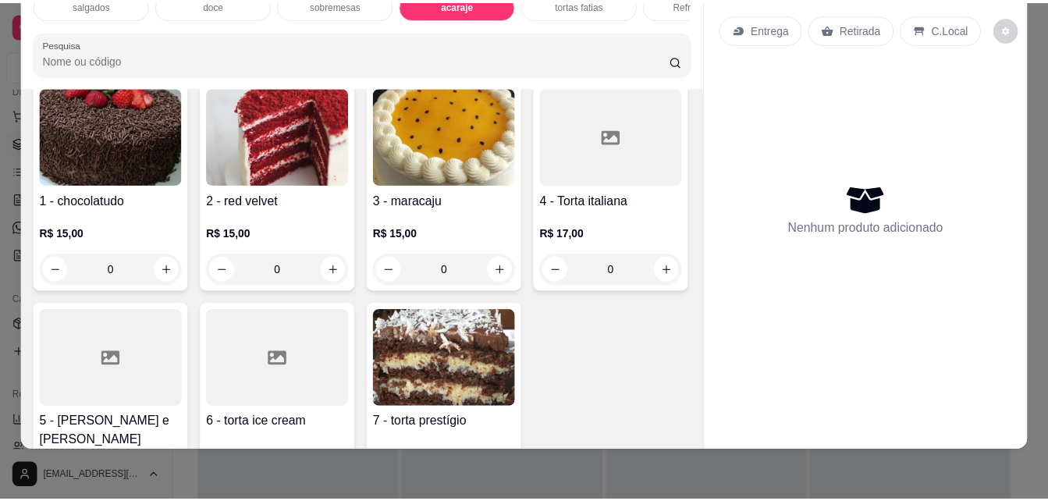
scroll to position [2105, 0]
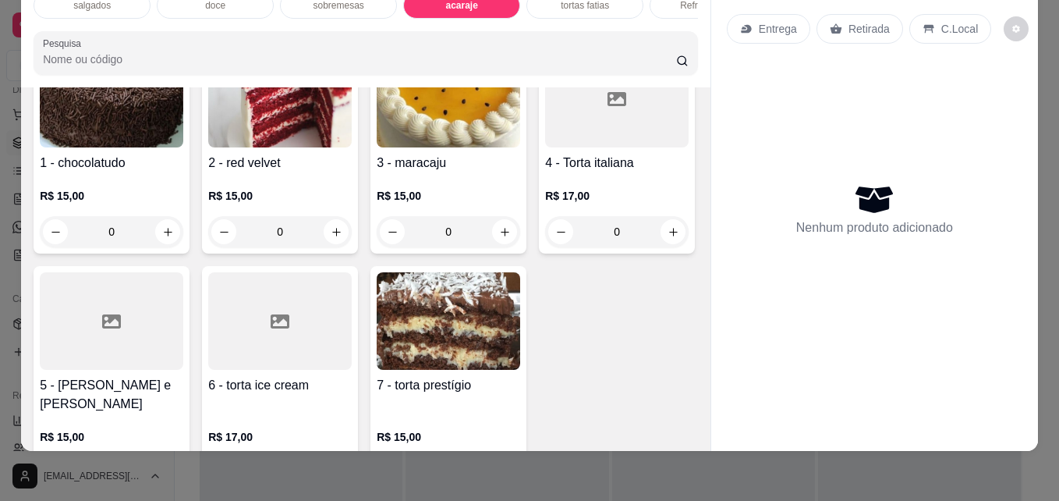
type input "1"
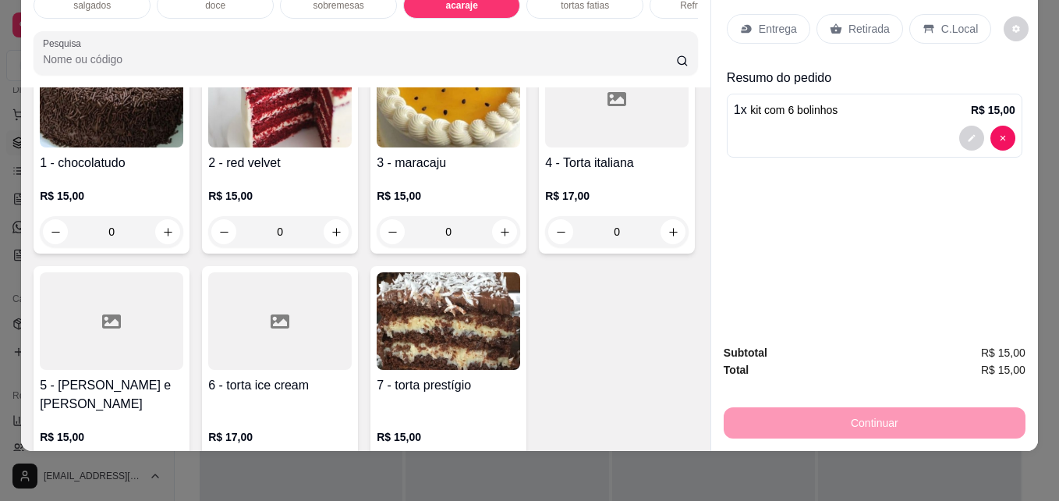
click at [924, 25] on icon at bounding box center [929, 29] width 10 height 9
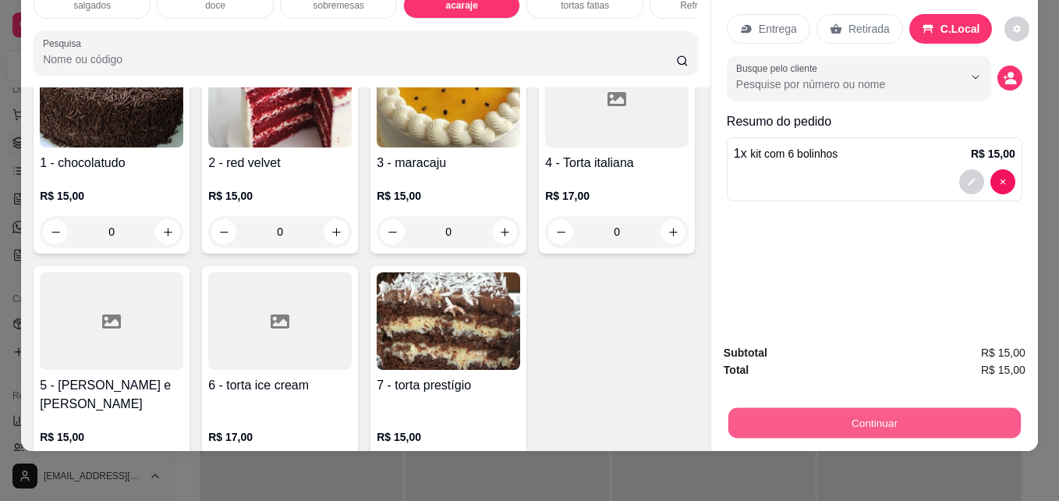
click at [846, 410] on button "Continuar" at bounding box center [875, 422] width 293 height 30
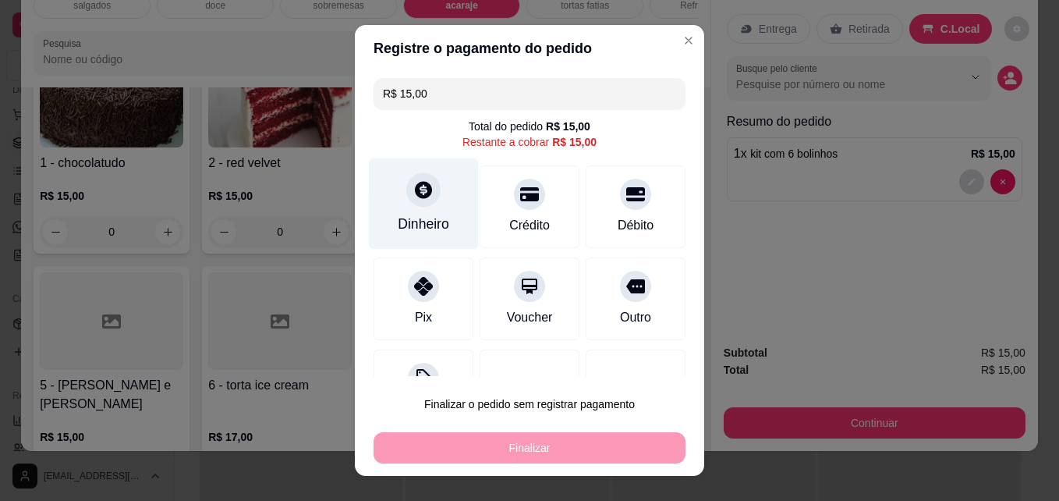
click at [430, 225] on div "Dinheiro" at bounding box center [423, 224] width 51 height 20
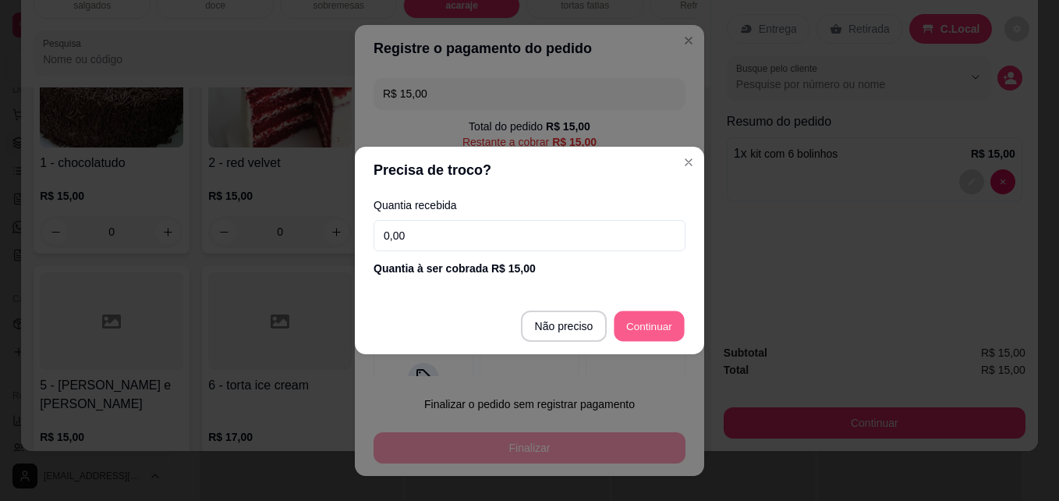
type input "R$ 0,00"
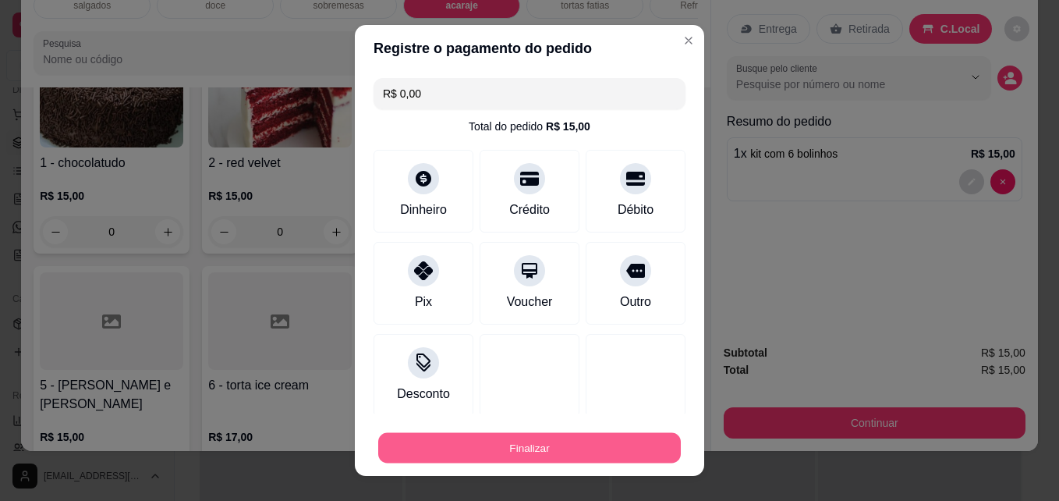
click at [544, 438] on button "Finalizar" at bounding box center [529, 448] width 303 height 30
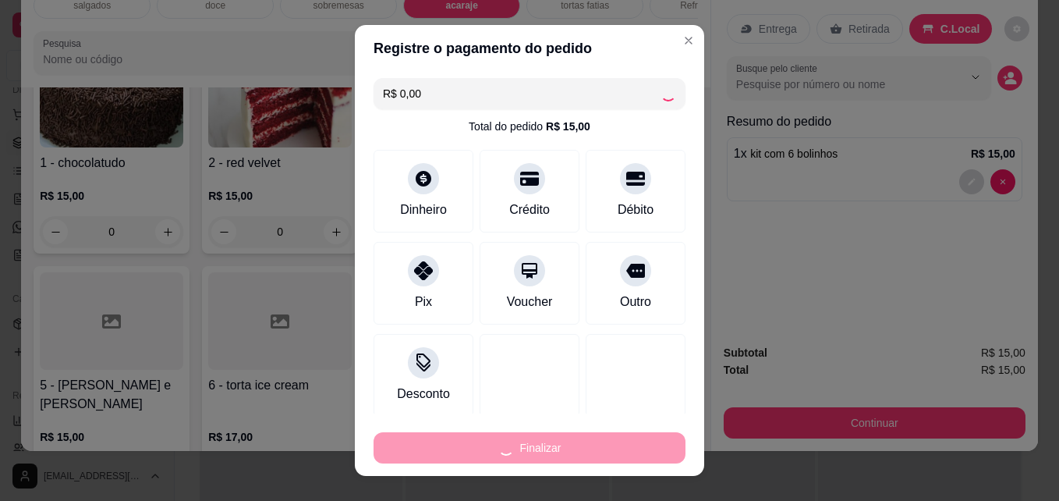
type input "0"
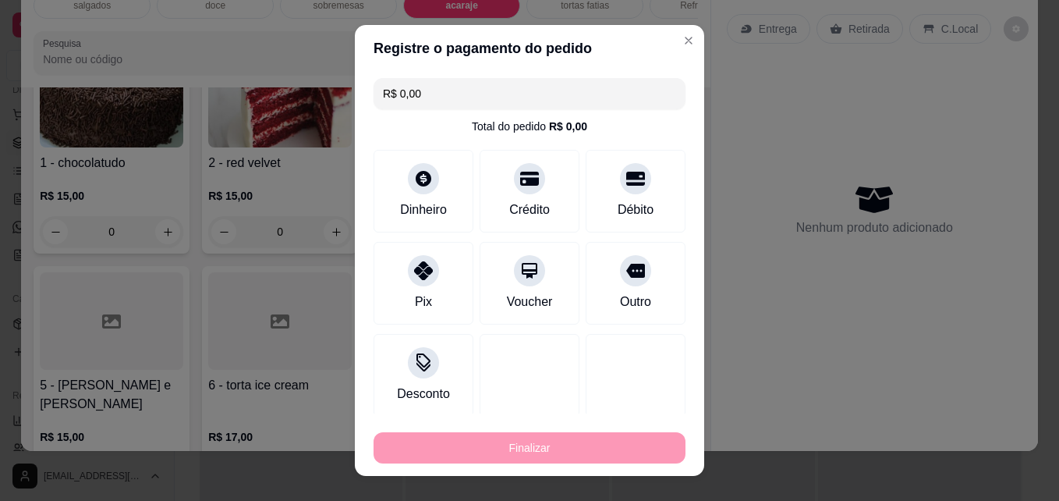
type input "-R$ 15,00"
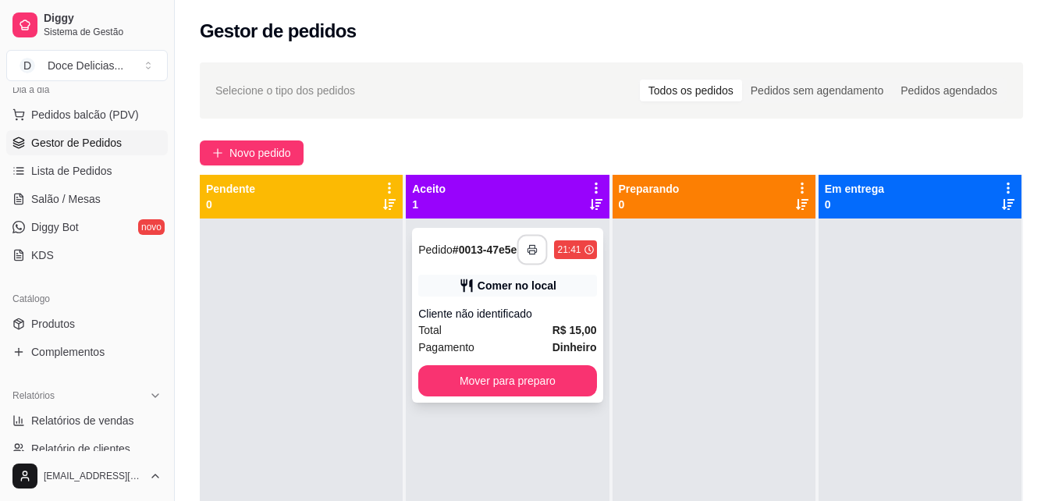
click at [527, 255] on icon "button" at bounding box center [532, 249] width 11 height 11
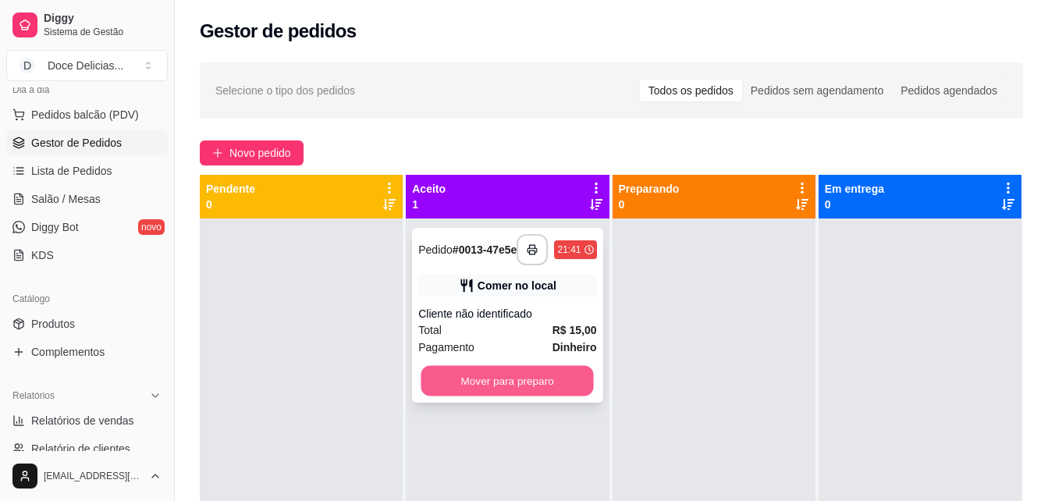
click at [531, 395] on button "Mover para preparo" at bounding box center [507, 381] width 172 height 30
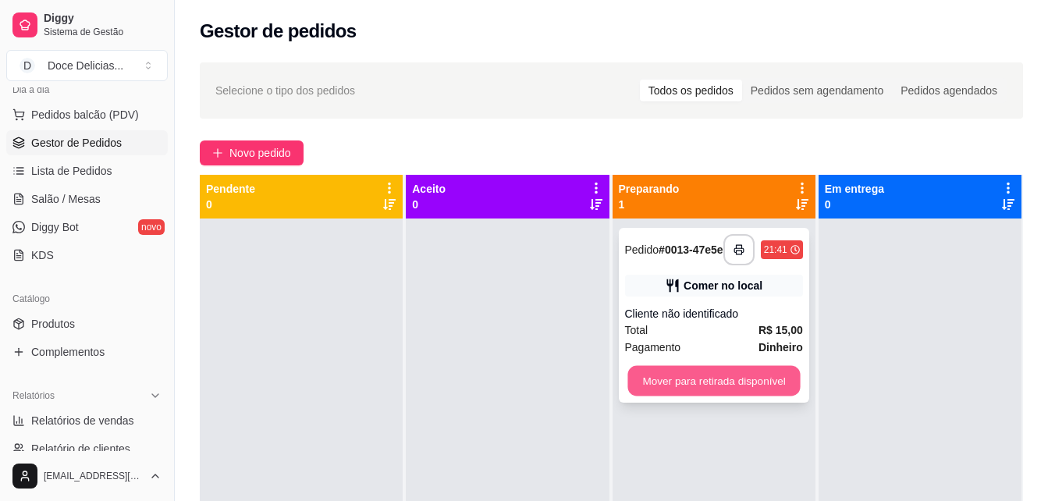
click at [700, 371] on button "Mover para retirada disponível" at bounding box center [713, 381] width 172 height 30
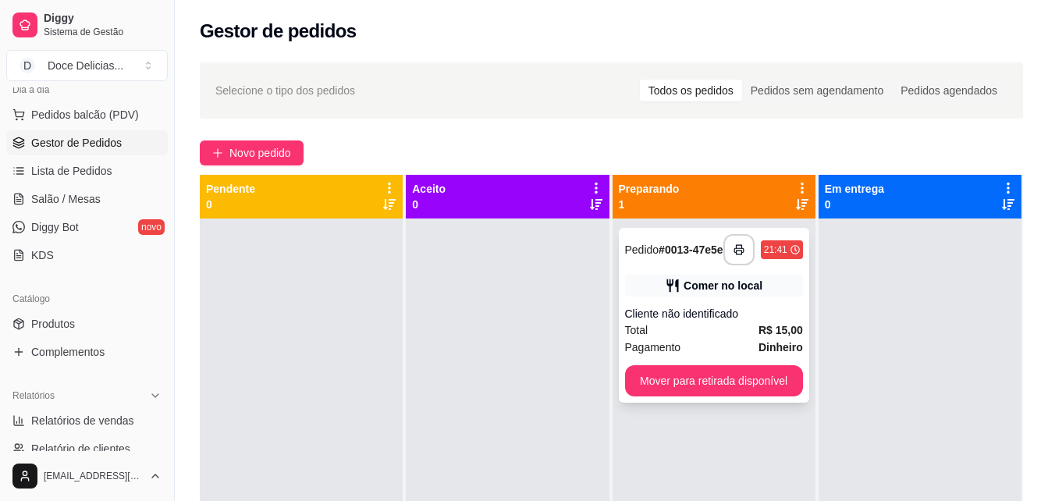
click at [704, 403] on div "**********" at bounding box center [714, 315] width 190 height 175
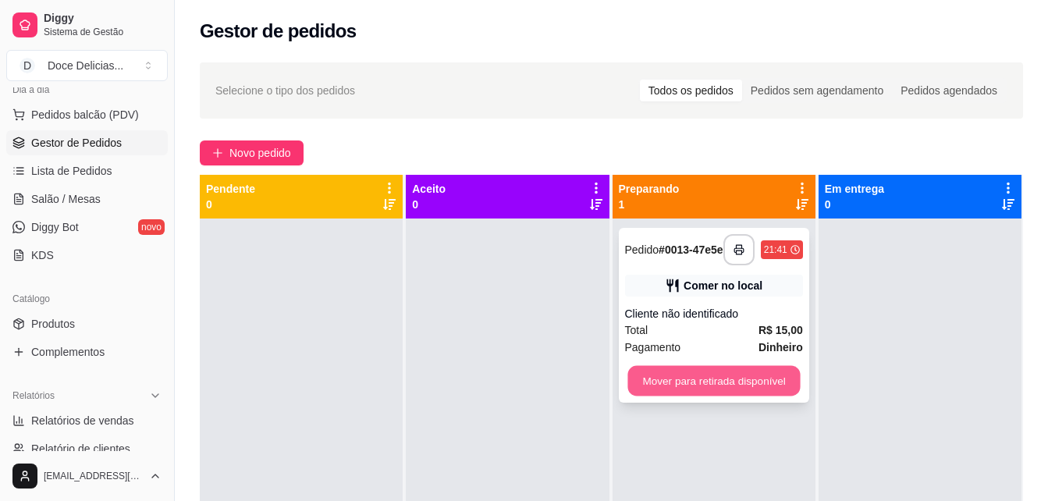
click at [647, 385] on button "Mover para retirada disponível" at bounding box center [713, 381] width 172 height 30
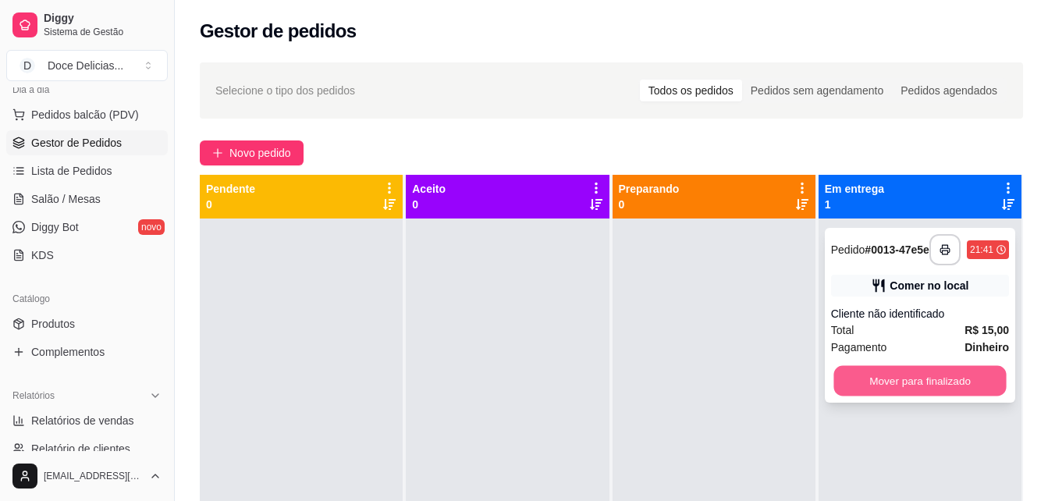
click at [879, 385] on button "Mover para finalizado" at bounding box center [919, 381] width 172 height 30
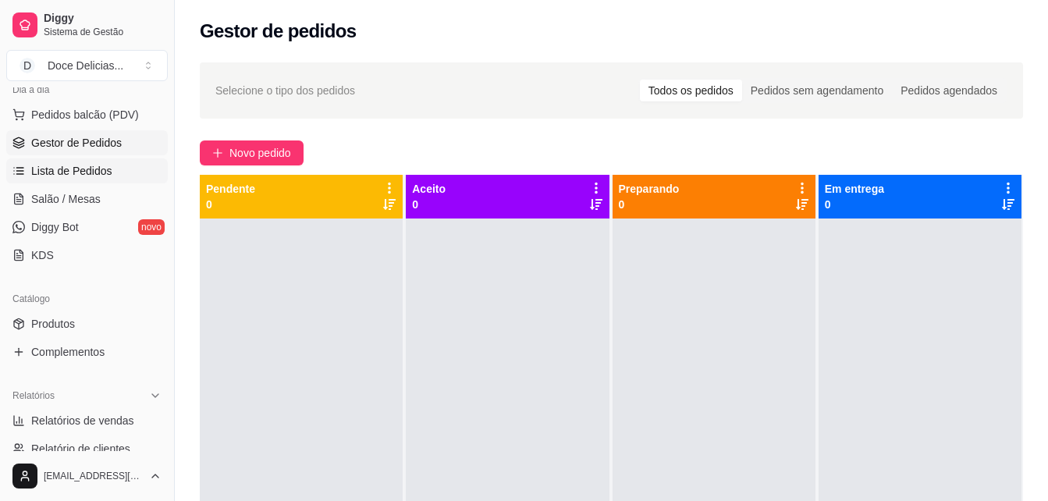
click at [78, 164] on span "Lista de Pedidos" at bounding box center [71, 171] width 81 height 16
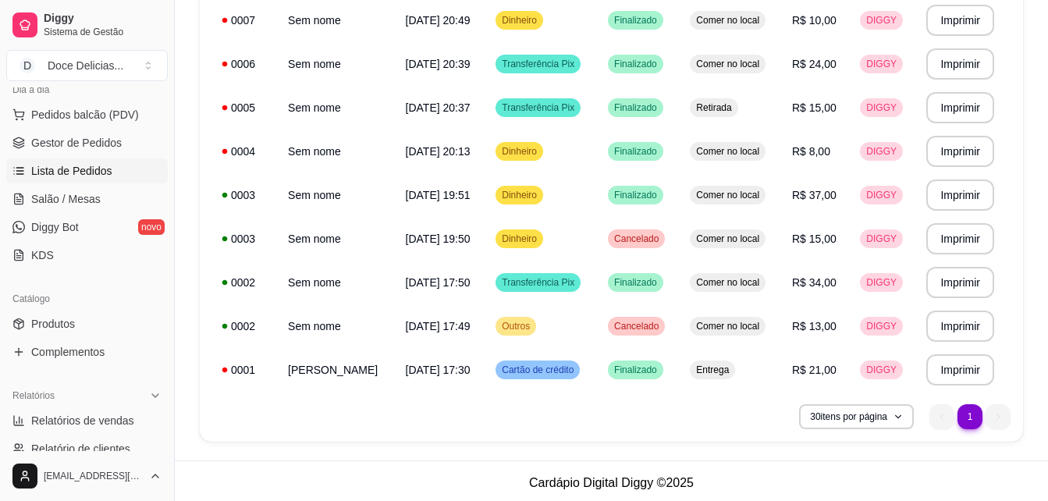
scroll to position [493, 0]
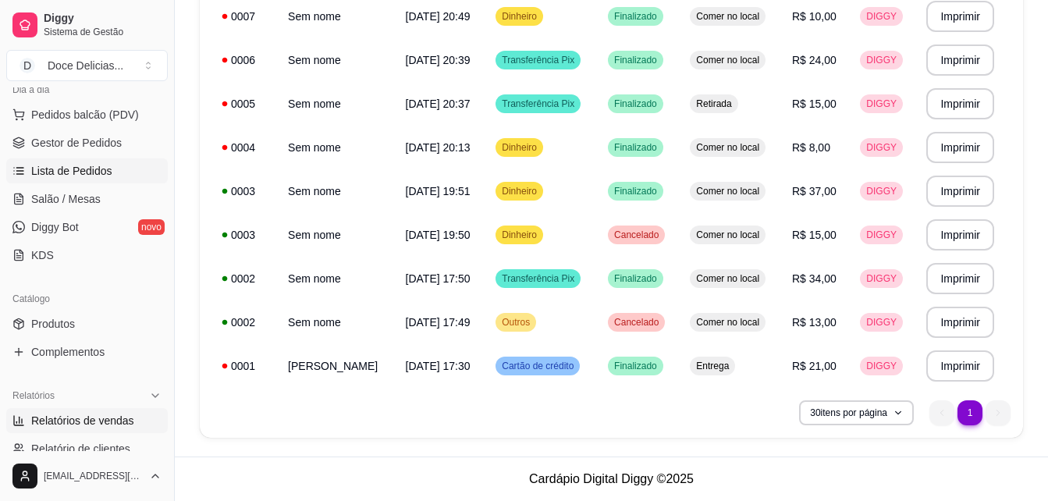
click at [129, 420] on span "Relatórios de vendas" at bounding box center [82, 421] width 103 height 16
select select "ALL"
select select "0"
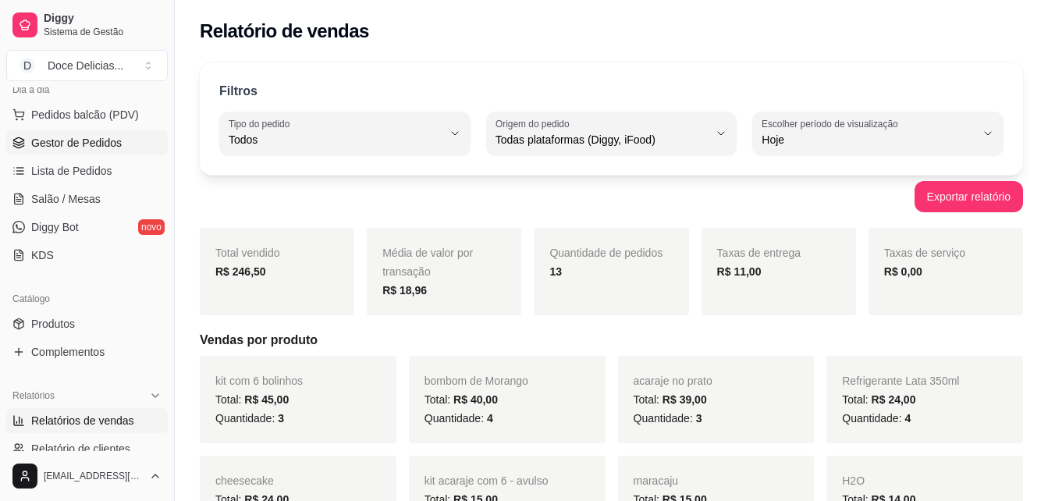
click at [103, 137] on span "Gestor de Pedidos" at bounding box center [76, 143] width 90 height 16
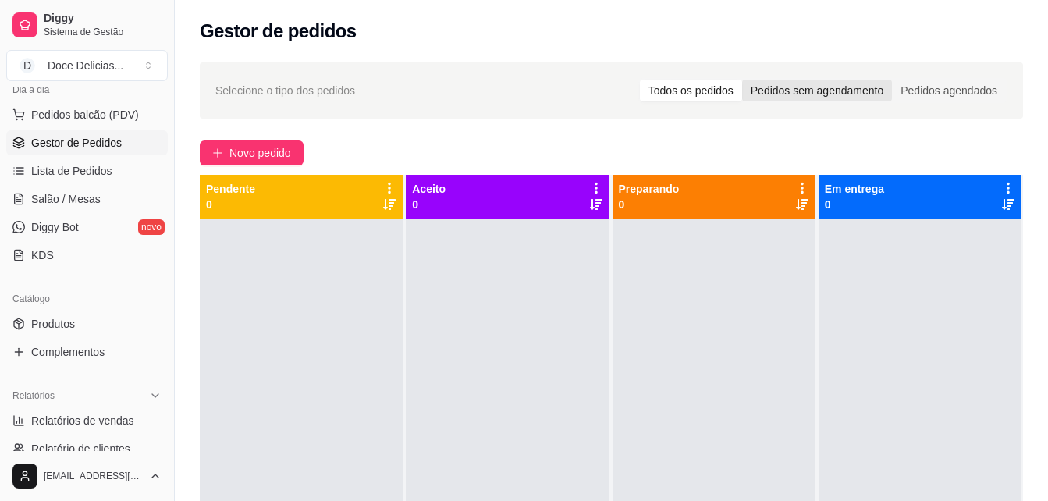
click at [852, 94] on div "Pedidos sem agendamento" at bounding box center [817, 91] width 150 height 22
click at [742, 80] on input "Pedidos sem agendamento" at bounding box center [742, 80] width 0 height 0
click at [704, 98] on div "Todos os pedidos" at bounding box center [691, 91] width 102 height 22
click at [640, 80] on input "Todos os pedidos" at bounding box center [640, 80] width 0 height 0
click at [246, 141] on button "Novo pedido" at bounding box center [252, 152] width 104 height 25
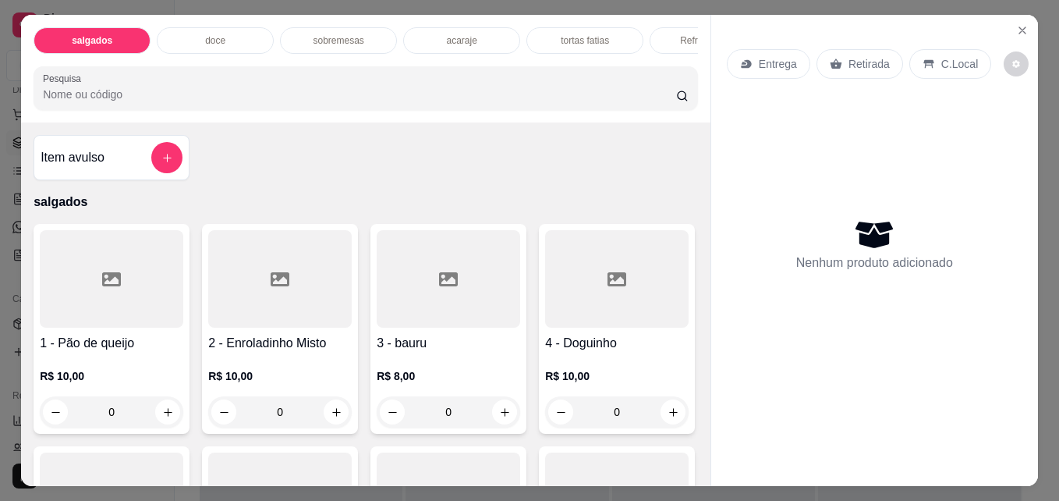
click at [354, 34] on p "sobremesas" at bounding box center [338, 40] width 51 height 12
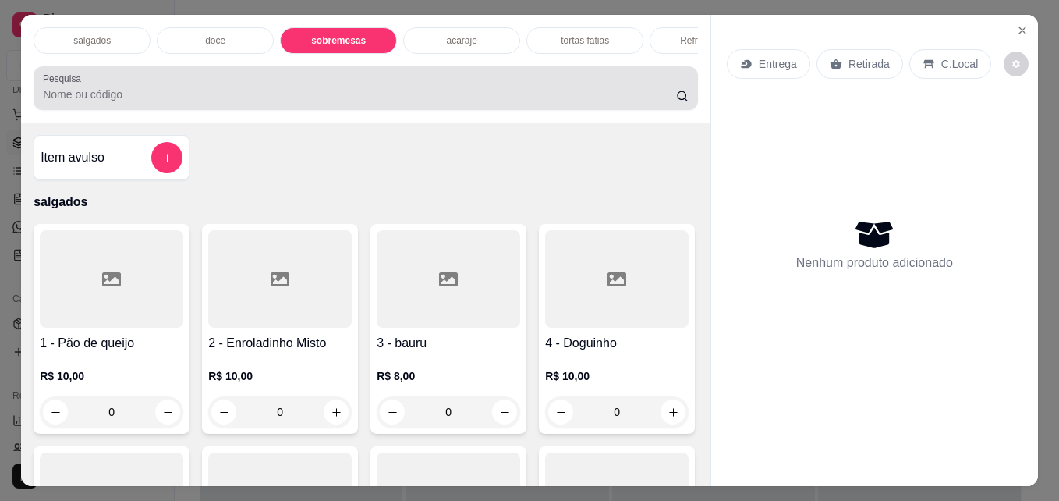
scroll to position [41, 0]
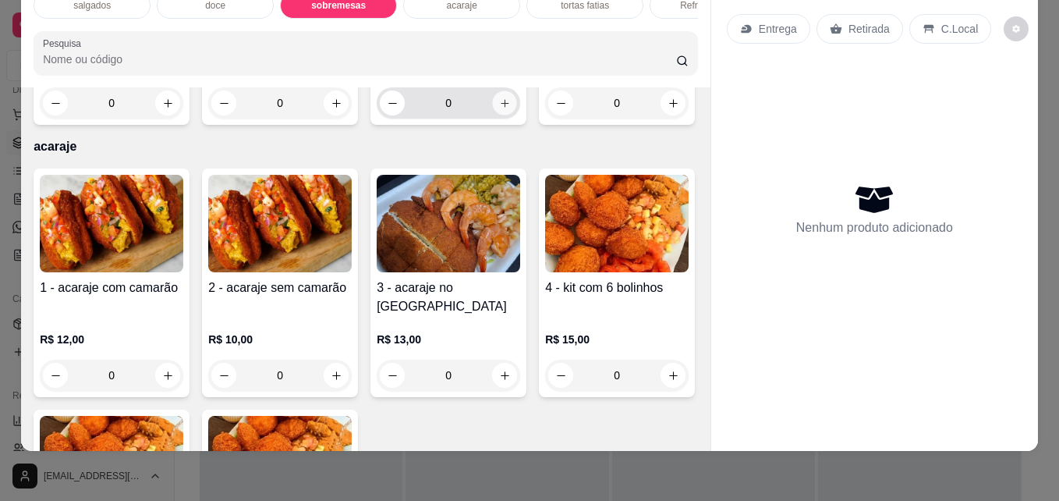
click at [503, 109] on icon "increase-product-quantity" at bounding box center [505, 104] width 12 height 12
type input "1"
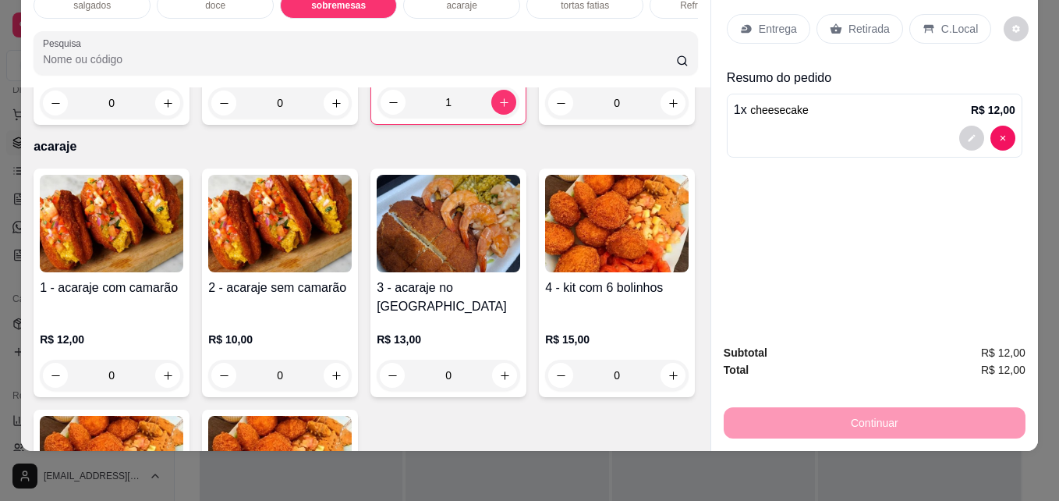
click at [869, 21] on p "Retirada" at bounding box center [869, 29] width 41 height 16
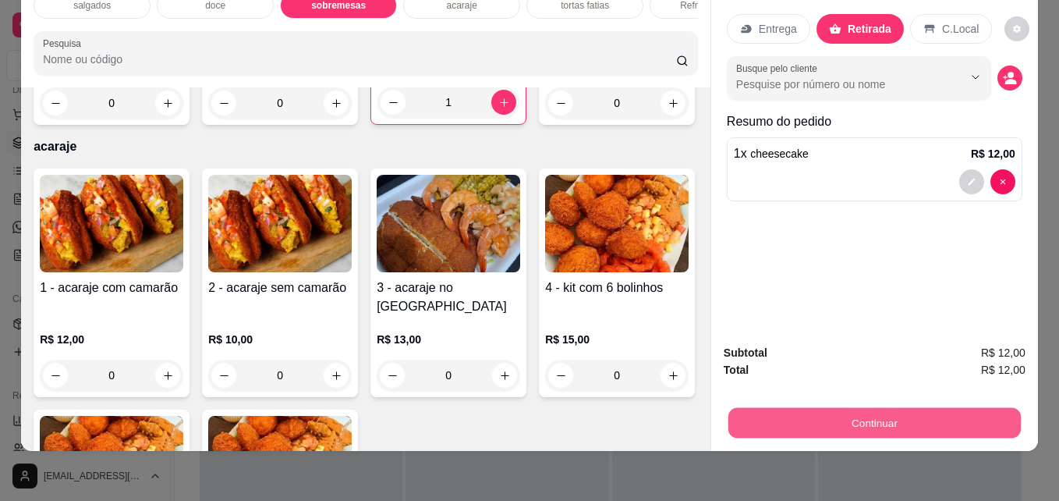
click at [867, 407] on button "Continuar" at bounding box center [875, 422] width 293 height 30
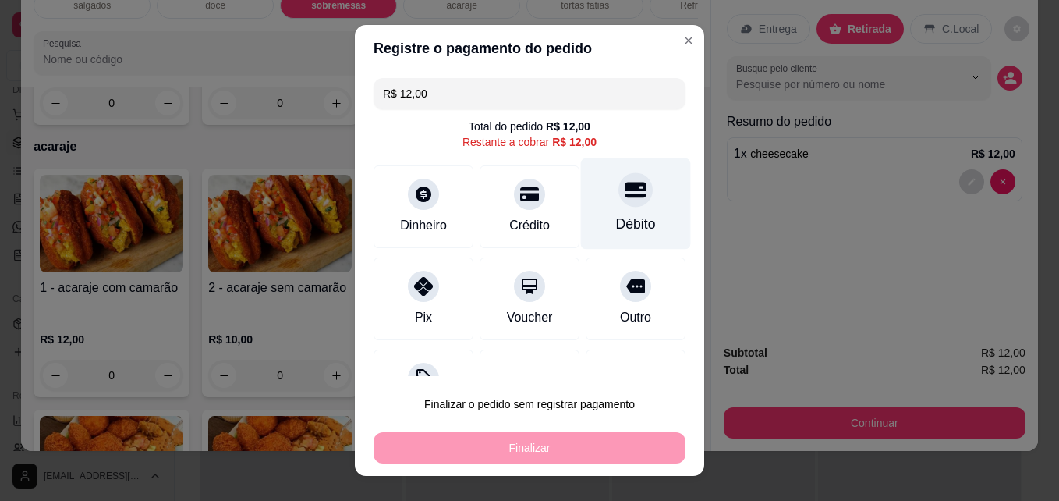
click at [583, 221] on div "Débito" at bounding box center [636, 203] width 110 height 91
type input "R$ 0,00"
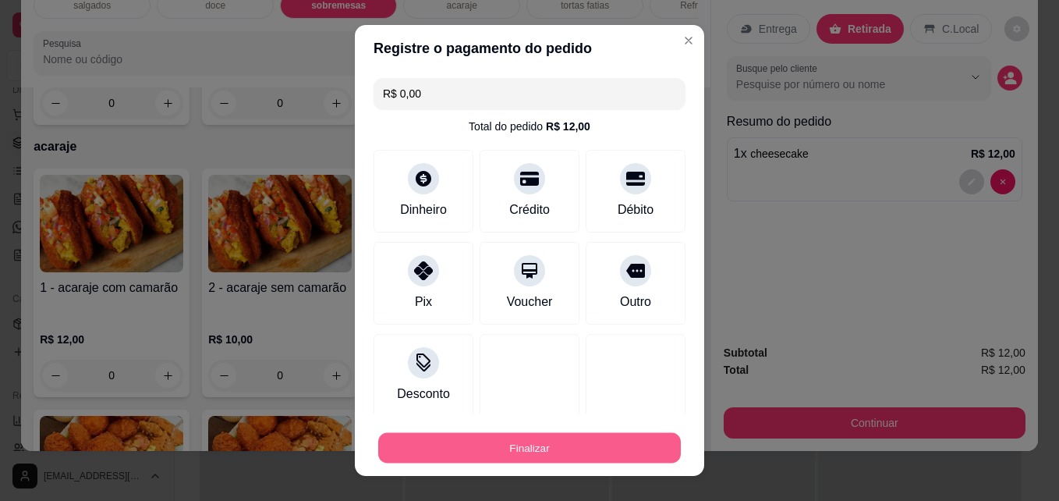
click at [535, 445] on button "Finalizar" at bounding box center [529, 448] width 303 height 30
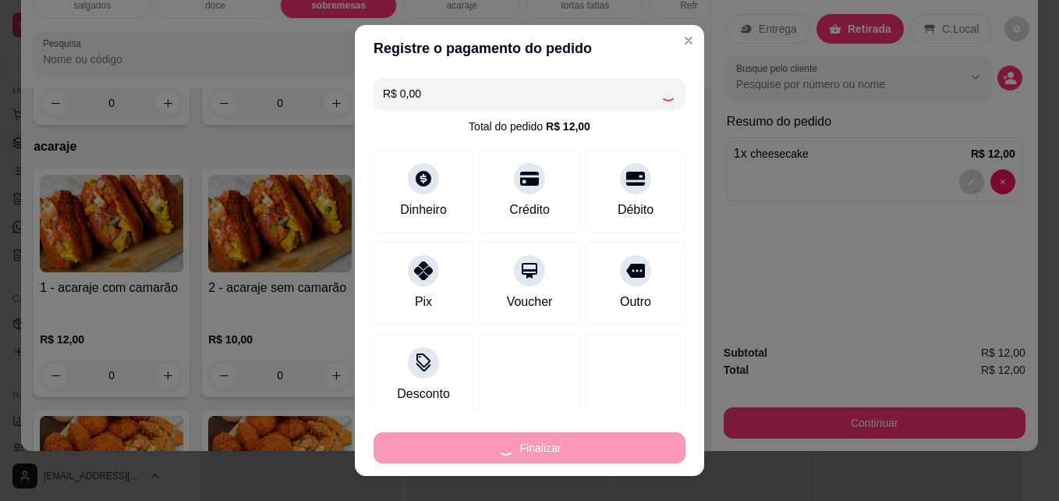
type input "0"
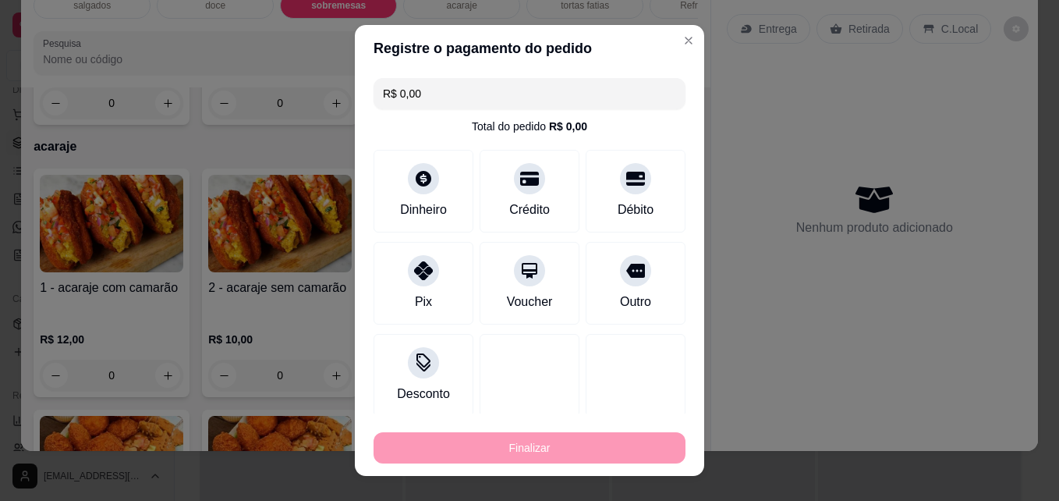
type input "-R$ 12,00"
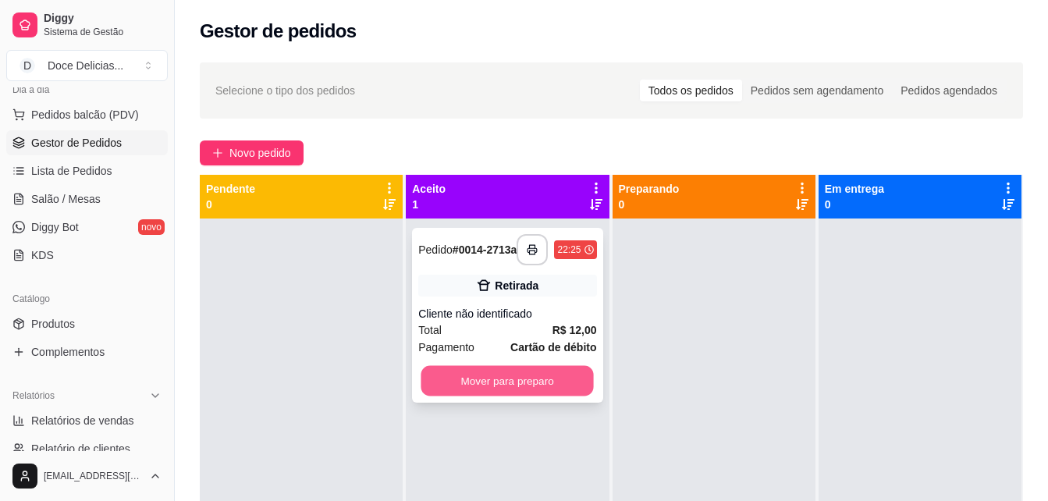
click at [509, 375] on button "Mover para preparo" at bounding box center [507, 381] width 172 height 30
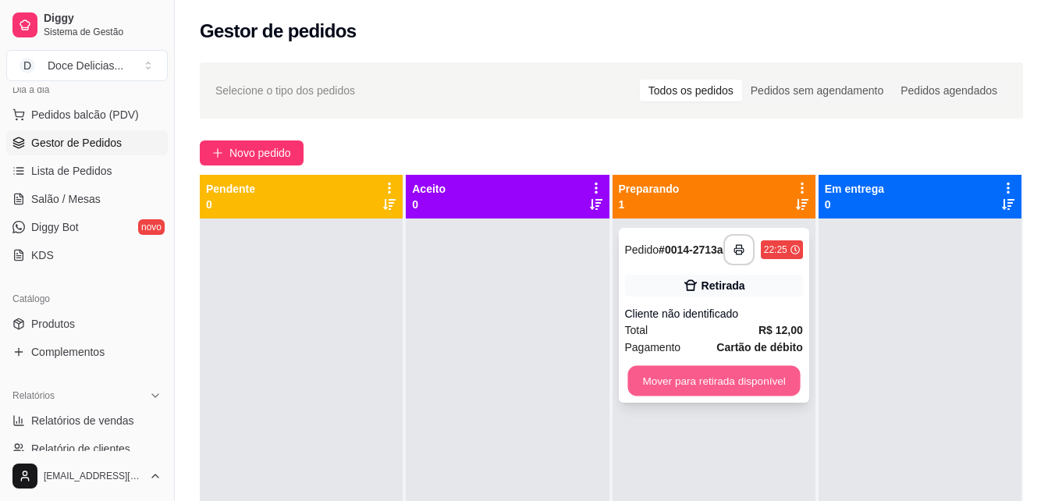
click at [661, 384] on button "Mover para retirada disponível" at bounding box center [713, 381] width 172 height 30
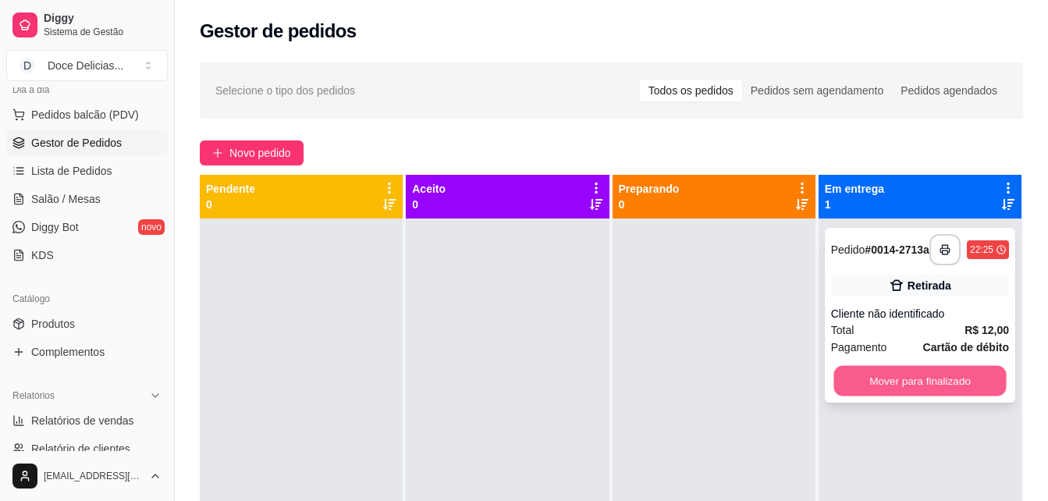
click at [937, 383] on button "Mover para finalizado" at bounding box center [919, 381] width 172 height 30
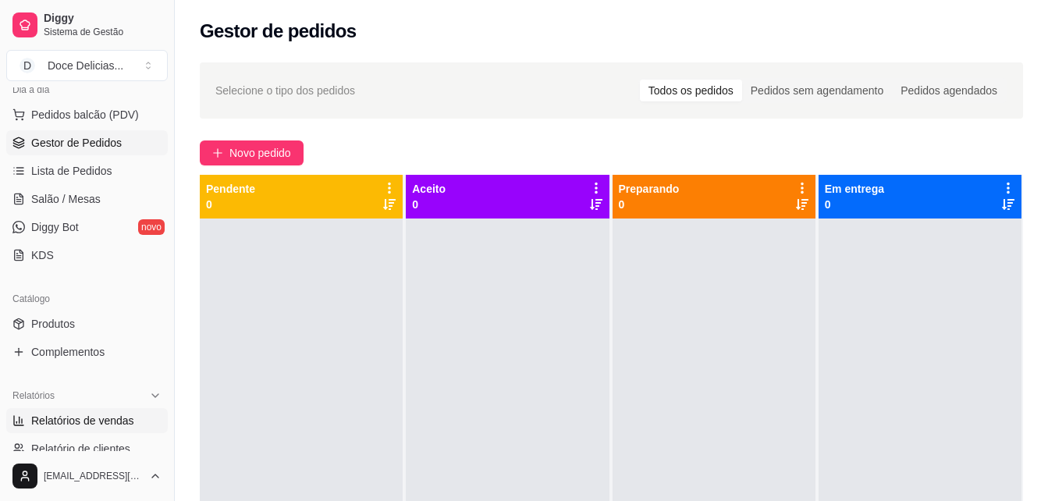
click at [112, 427] on span "Relatórios de vendas" at bounding box center [82, 421] width 103 height 16
select select "ALL"
select select "0"
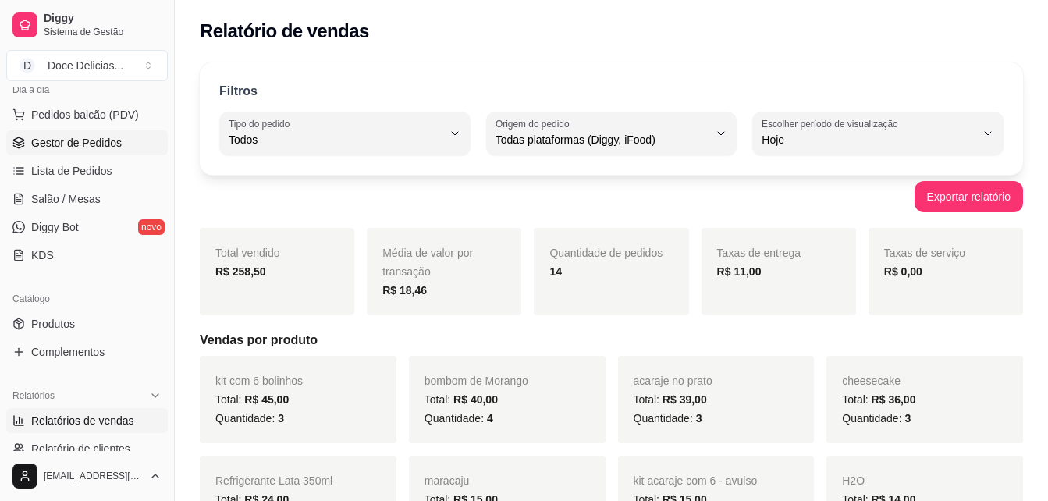
click at [99, 132] on link "Gestor de Pedidos" at bounding box center [86, 142] width 161 height 25
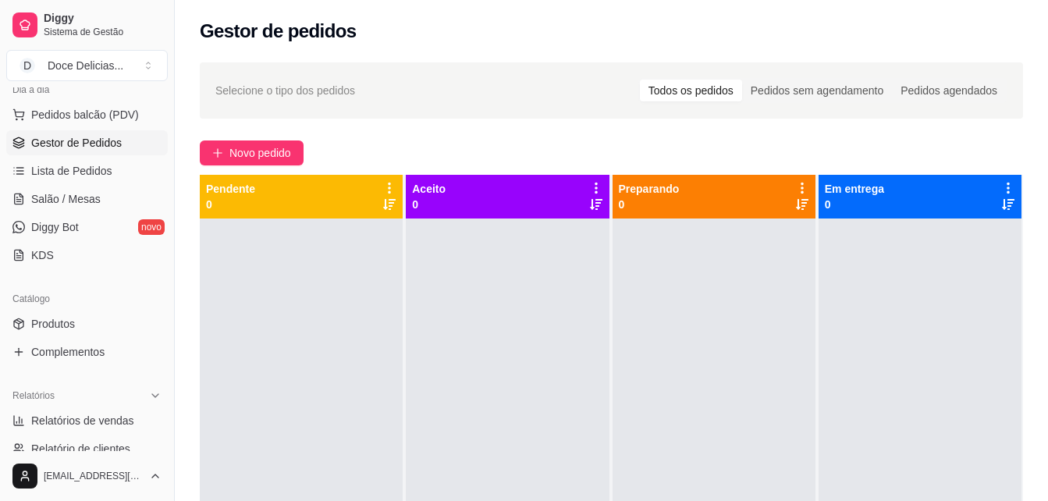
click at [6, 130] on link "Gestor de Pedidos" at bounding box center [86, 142] width 161 height 25
click at [126, 411] on link "Relatórios de vendas" at bounding box center [86, 420] width 161 height 25
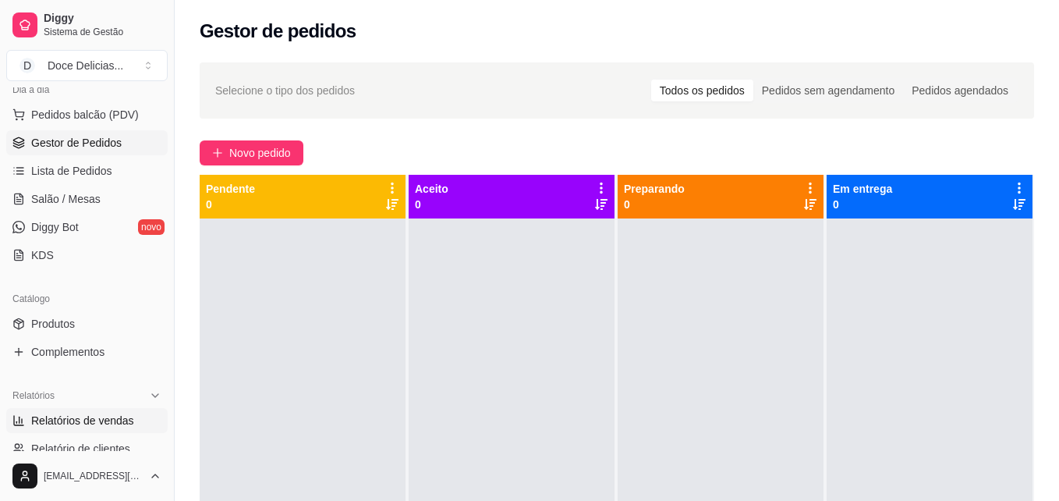
select select "ALL"
select select "0"
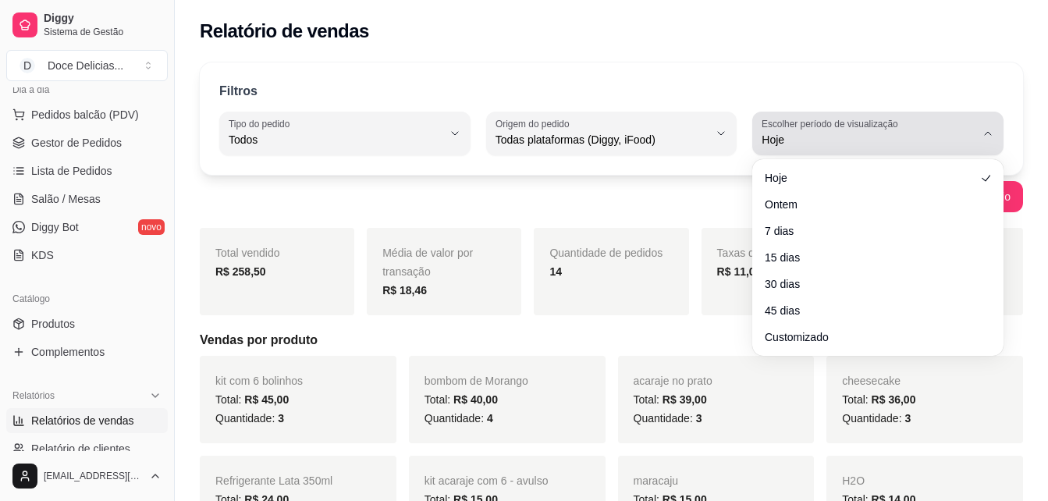
click at [878, 129] on label "Escolher período de visualização" at bounding box center [831, 123] width 141 height 13
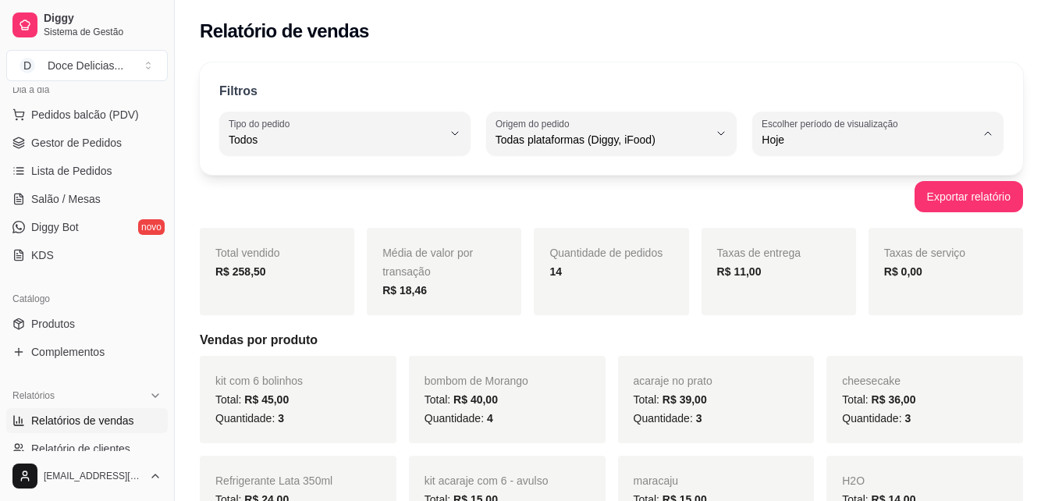
click at [801, 317] on li "45 dias" at bounding box center [877, 305] width 229 height 24
type input "45"
select select "45"
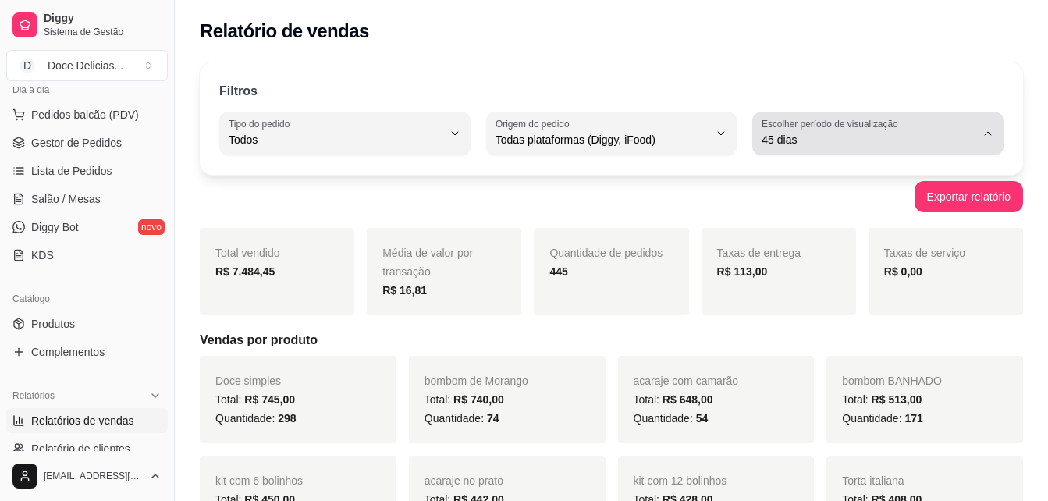
click at [799, 143] on span "45 dias" at bounding box center [868, 140] width 214 height 16
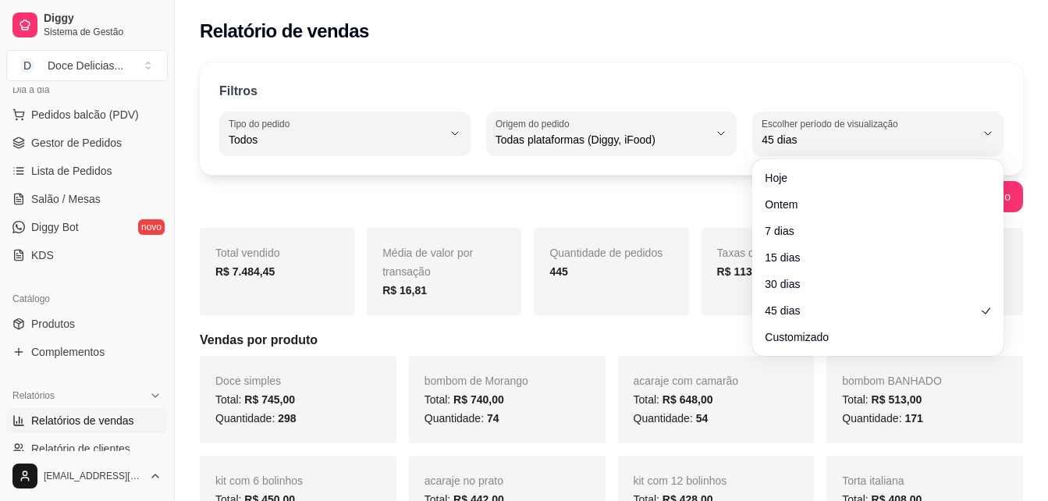
click at [794, 48] on div "Relatório de vendas" at bounding box center [611, 26] width 873 height 53
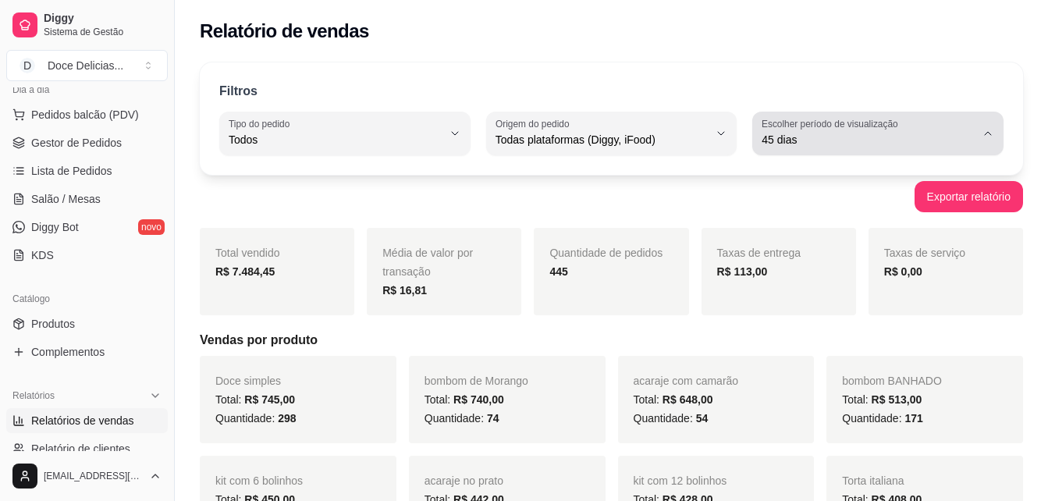
click at [830, 126] on label "Escolher período de visualização" at bounding box center [831, 123] width 141 height 13
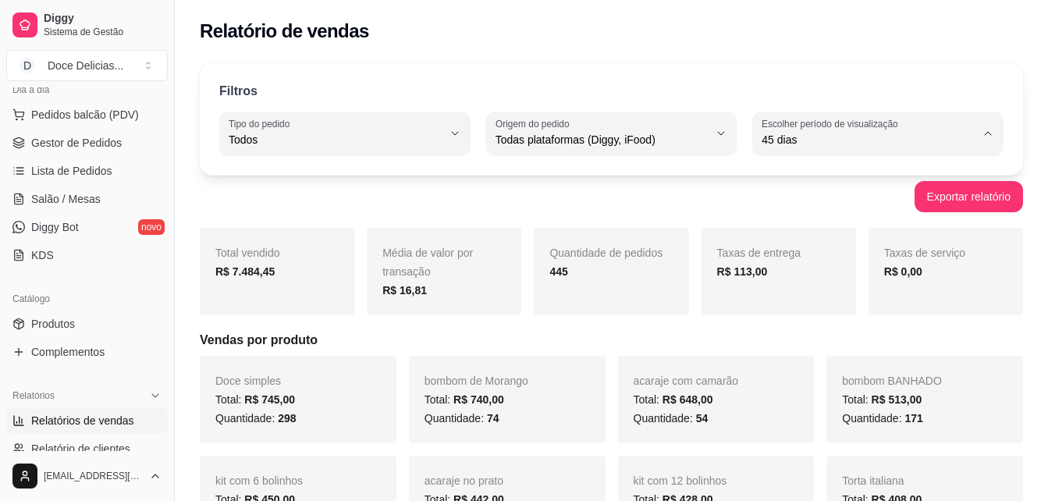
click at [790, 226] on span "7 dias" at bounding box center [870, 228] width 202 height 15
type input "7"
select select "7"
click at [716, 51] on div "Relatório de vendas" at bounding box center [611, 26] width 873 height 53
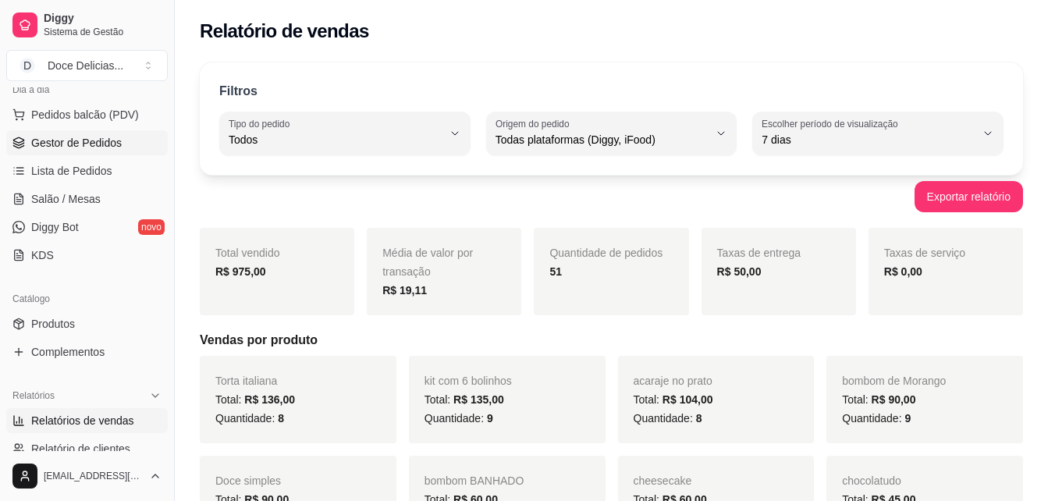
click at [93, 130] on link "Gestor de Pedidos" at bounding box center [86, 142] width 161 height 25
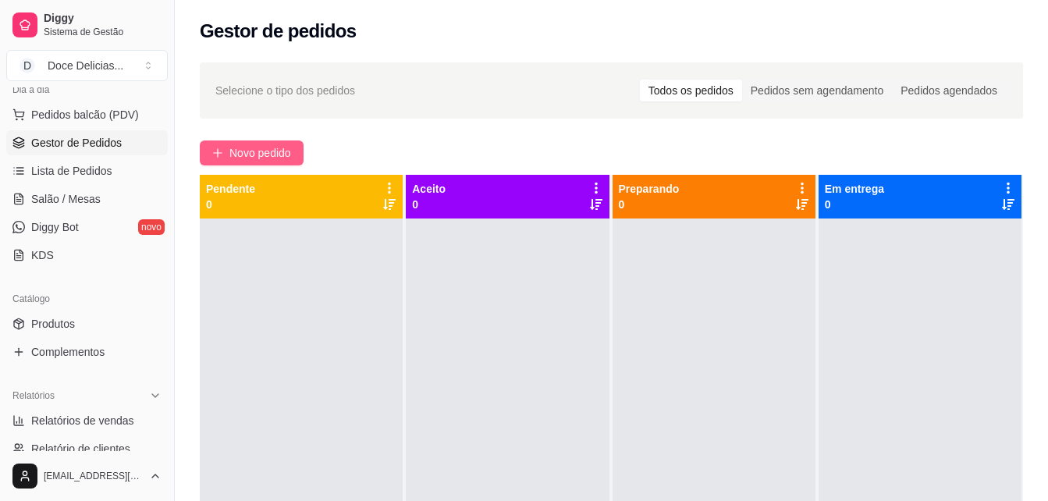
click at [261, 155] on span "Novo pedido" at bounding box center [260, 152] width 62 height 17
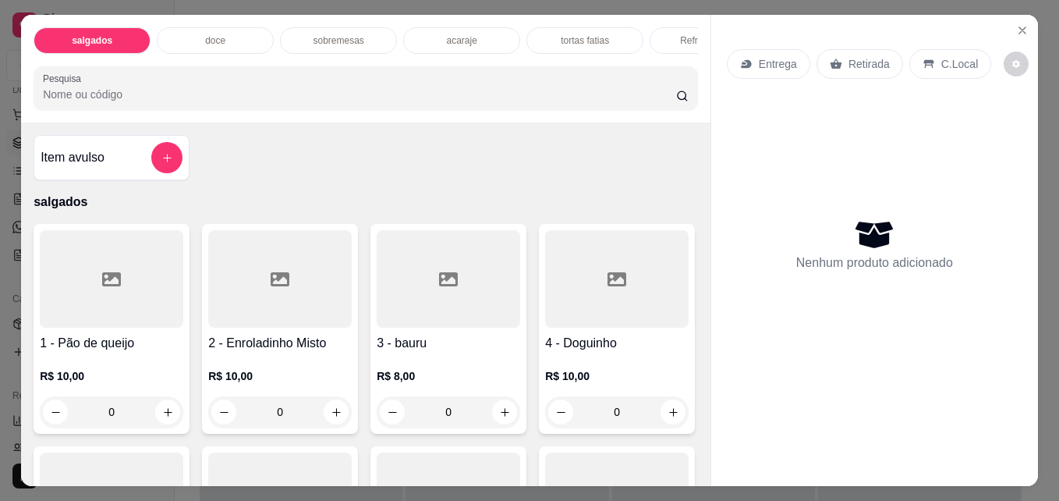
click at [222, 41] on div "doce" at bounding box center [215, 40] width 117 height 27
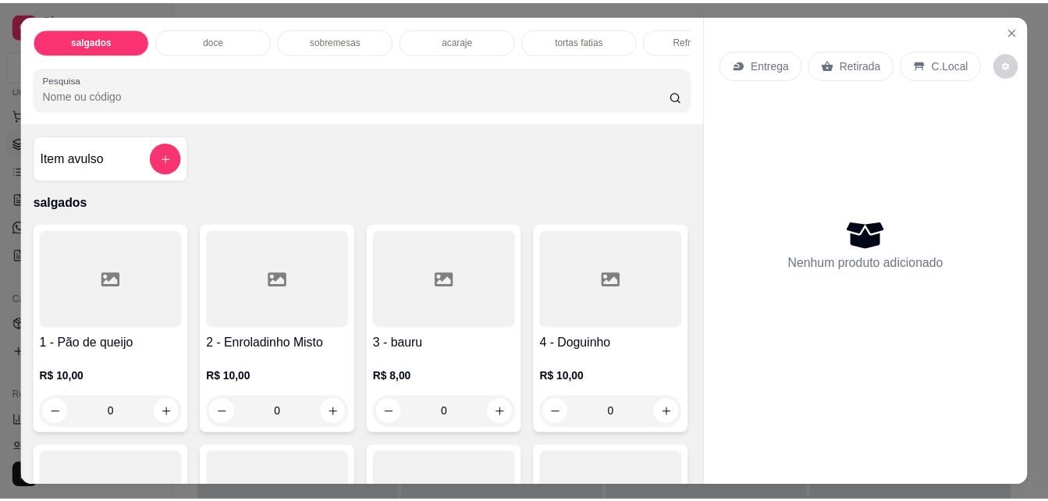
scroll to position [41, 0]
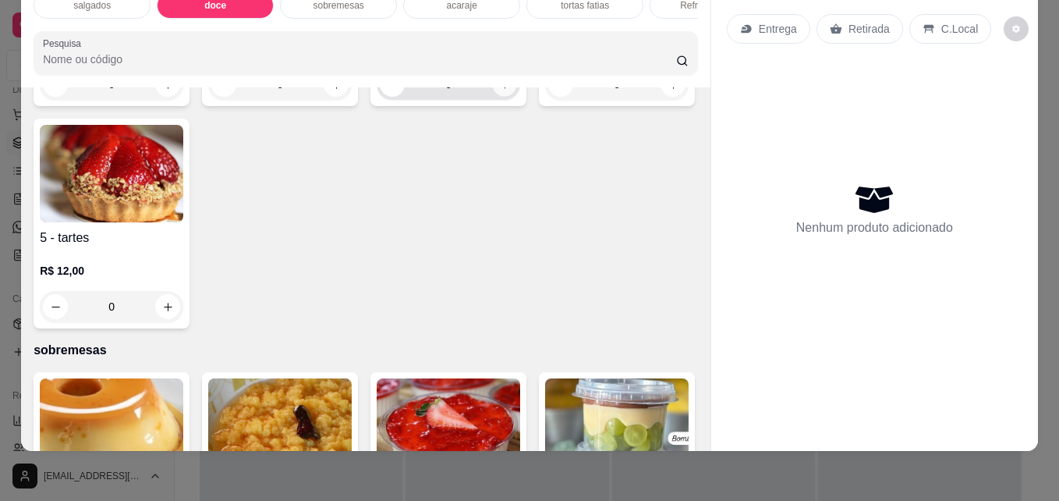
click at [499, 90] on icon "increase-product-quantity" at bounding box center [505, 85] width 12 height 12
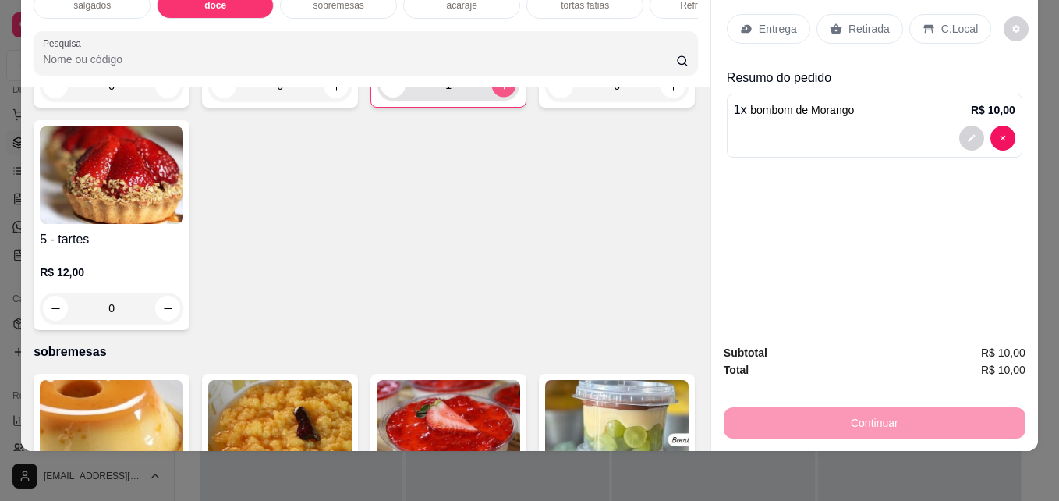
click at [498, 91] on icon "increase-product-quantity" at bounding box center [504, 86] width 12 height 12
type input "2"
click at [942, 23] on p "C.Local" at bounding box center [960, 29] width 37 height 16
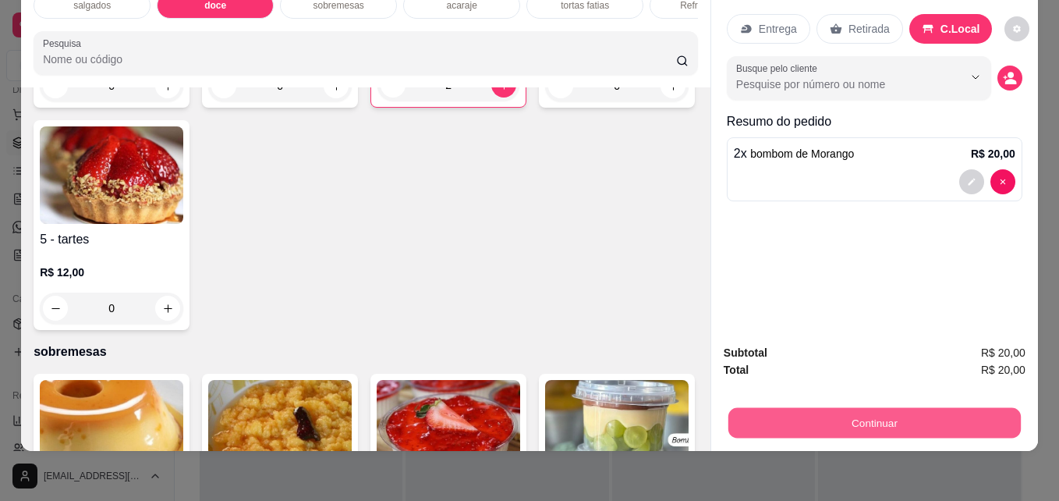
click at [832, 409] on button "Continuar" at bounding box center [875, 422] width 293 height 30
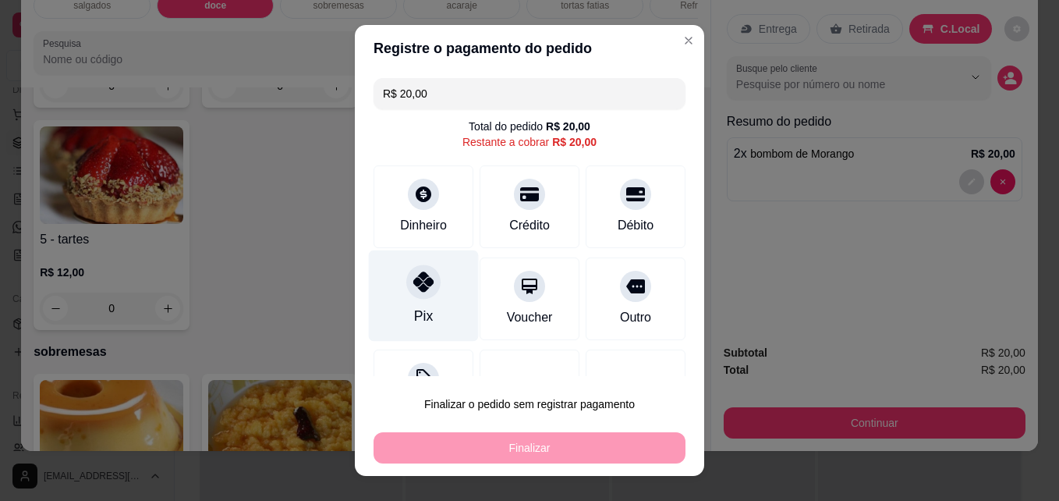
click at [432, 307] on div "Pix" at bounding box center [424, 295] width 110 height 91
type input "R$ 0,00"
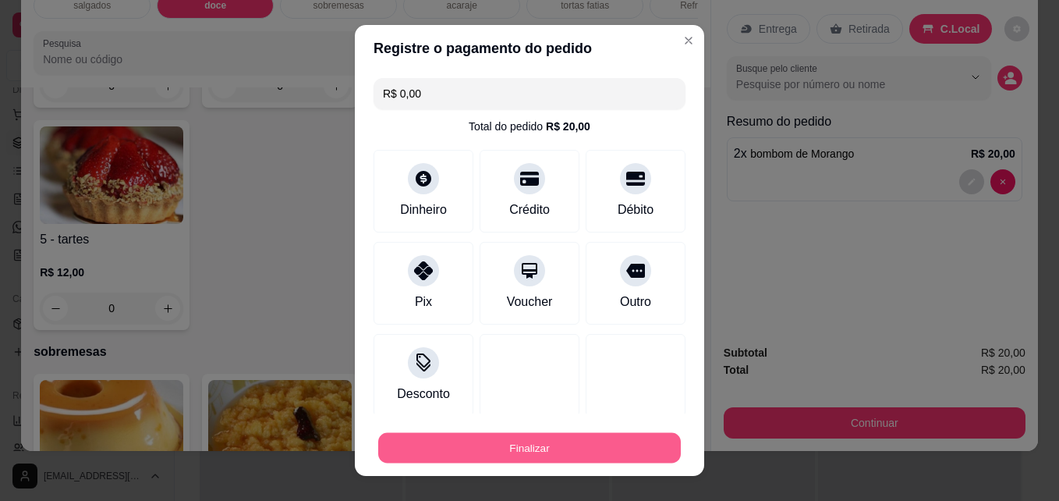
click at [413, 445] on button "Finalizar" at bounding box center [529, 448] width 303 height 30
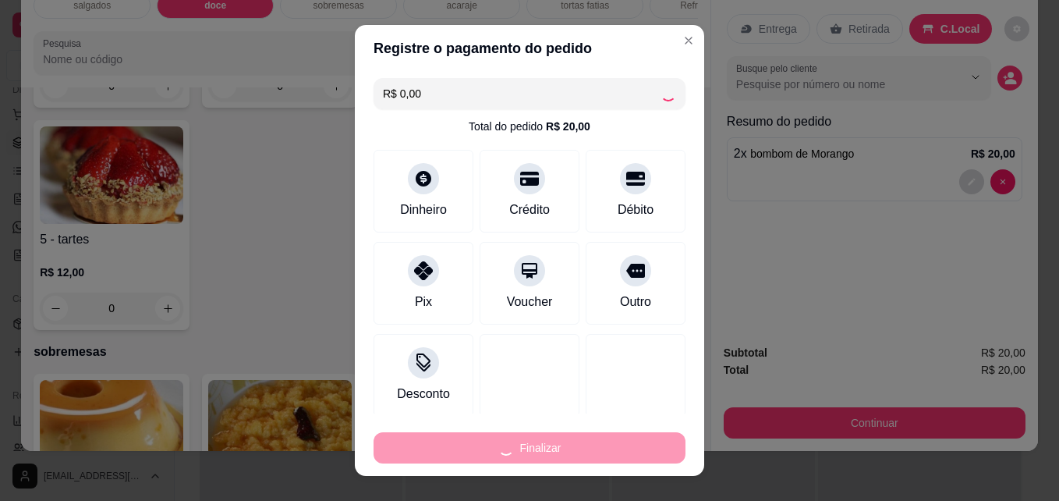
type input "0"
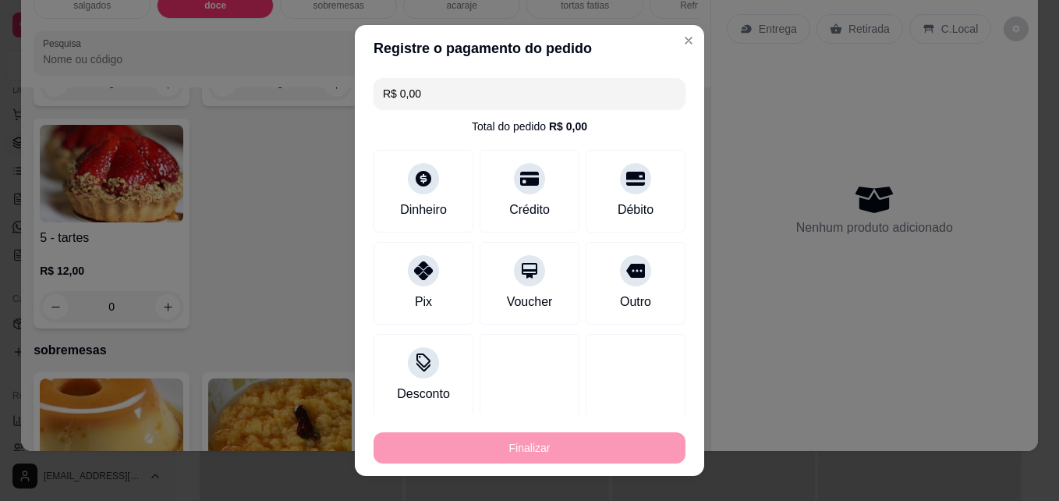
type input "-R$ 20,00"
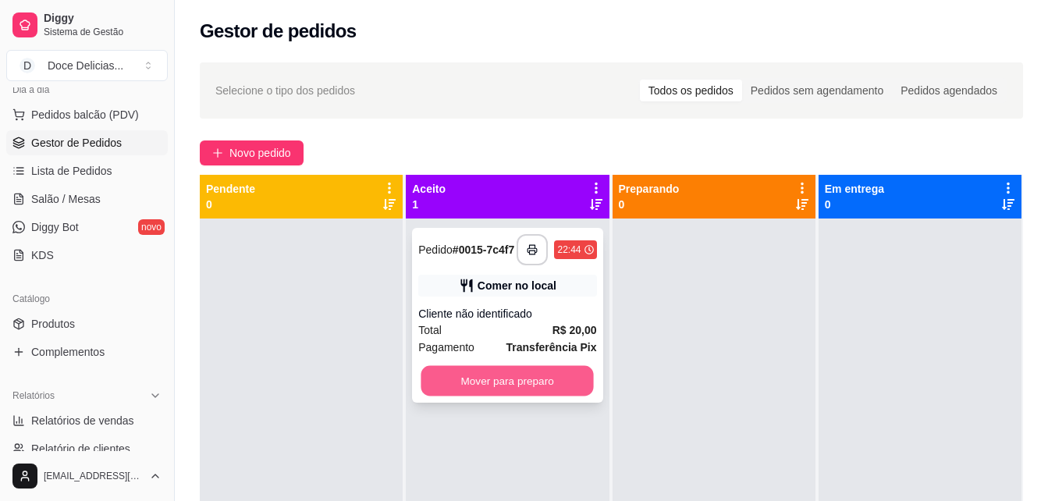
click at [481, 387] on button "Mover para preparo" at bounding box center [507, 381] width 172 height 30
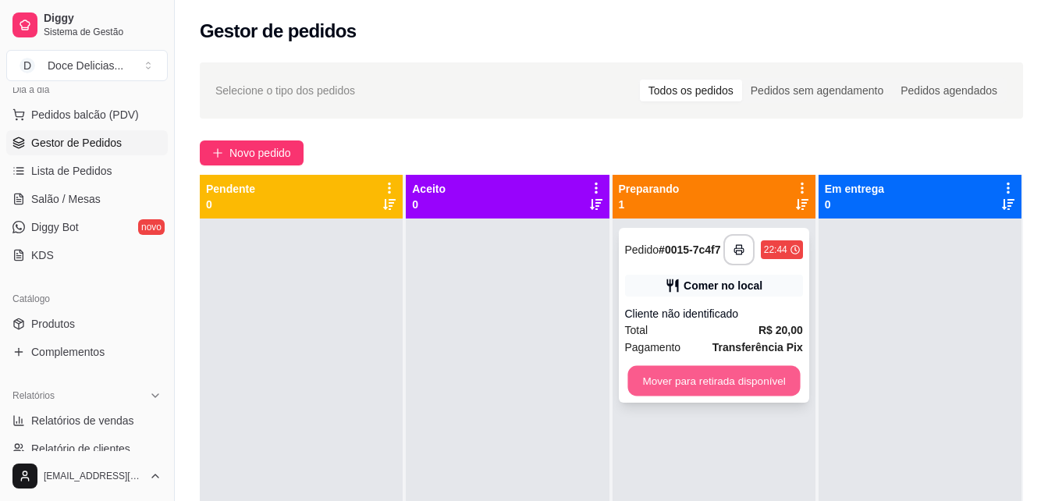
click at [666, 381] on button "Mover para retirada disponível" at bounding box center [713, 381] width 172 height 30
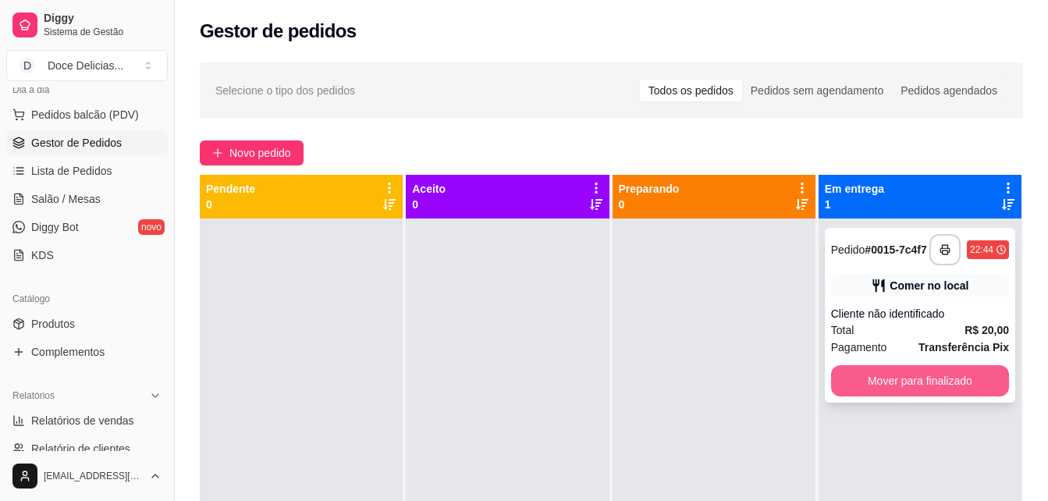
click at [890, 383] on button "Mover para finalizado" at bounding box center [920, 380] width 178 height 31
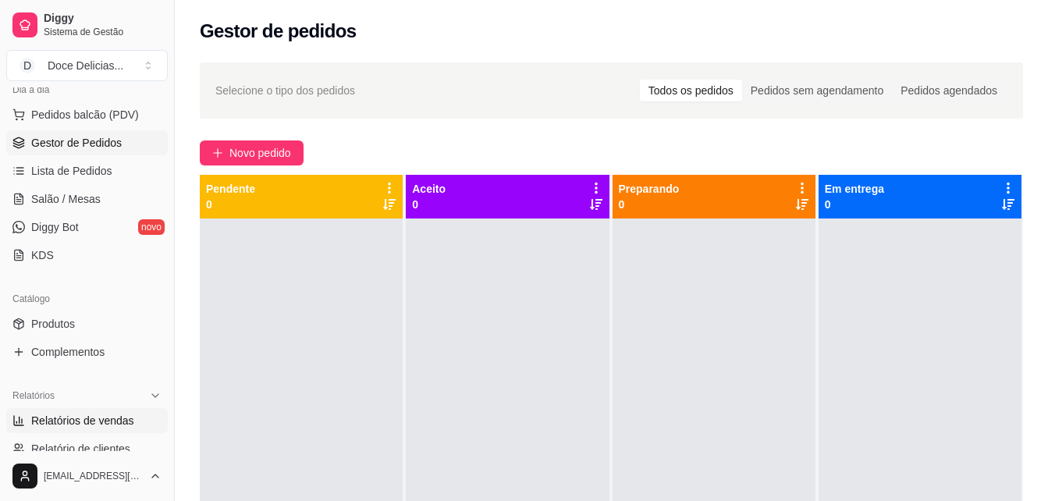
click at [59, 414] on span "Relatórios de vendas" at bounding box center [82, 421] width 103 height 16
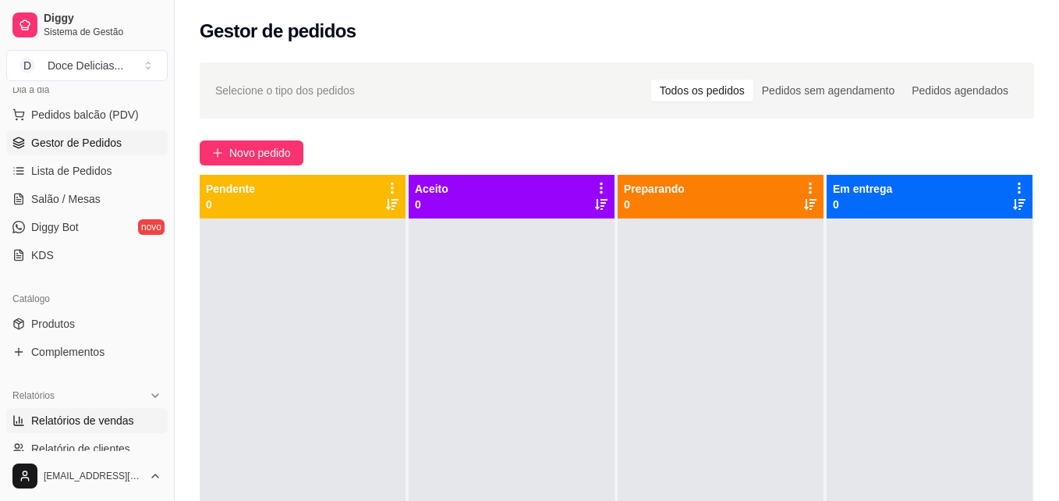
click at [59, 414] on span "Relatórios de vendas" at bounding box center [82, 421] width 103 height 16
select select "ALL"
select select "0"
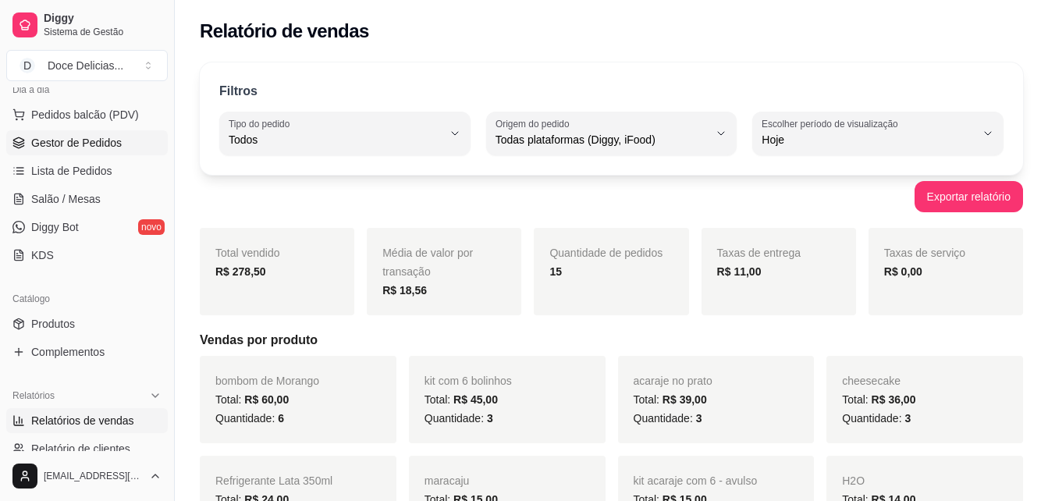
click at [48, 143] on span "Gestor de Pedidos" at bounding box center [76, 143] width 90 height 16
